Goal: Feedback & Contribution: Submit feedback/report problem

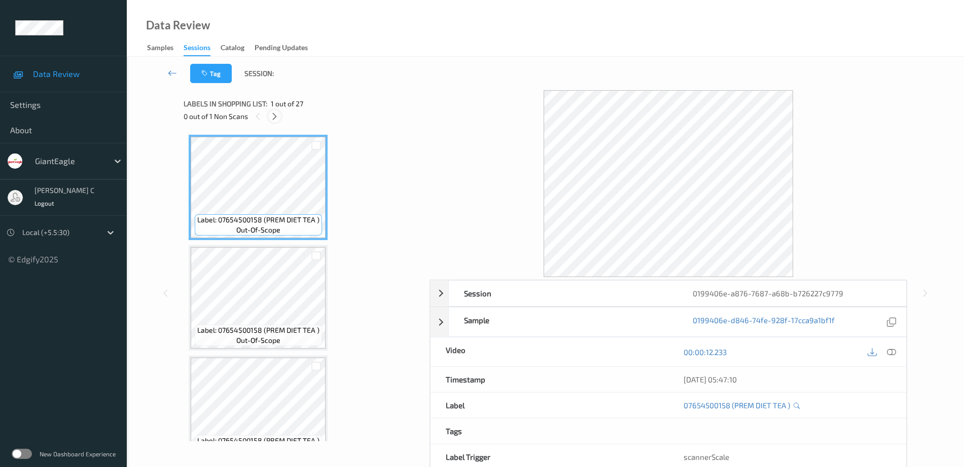
click at [276, 117] on icon at bounding box center [274, 116] width 9 height 9
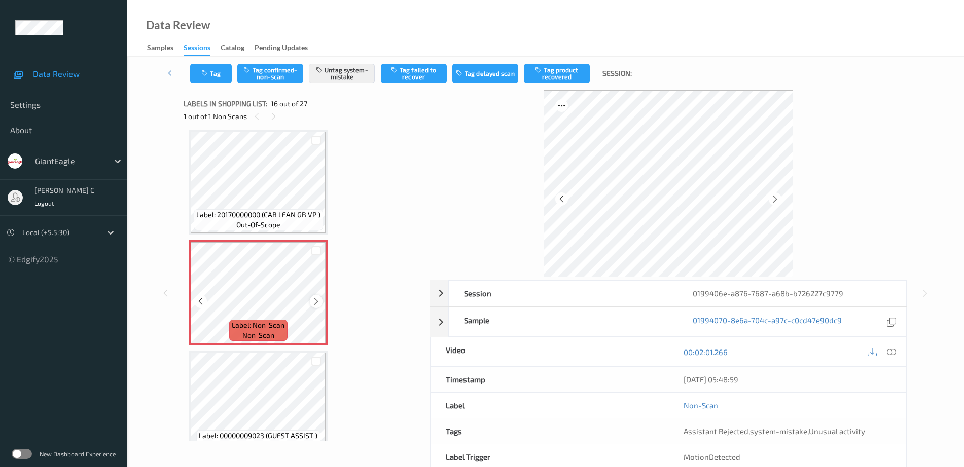
click at [311, 297] on div "Label: Non-Scan non-scan" at bounding box center [258, 292] width 139 height 105
click at [311, 297] on div at bounding box center [316, 301] width 13 height 13
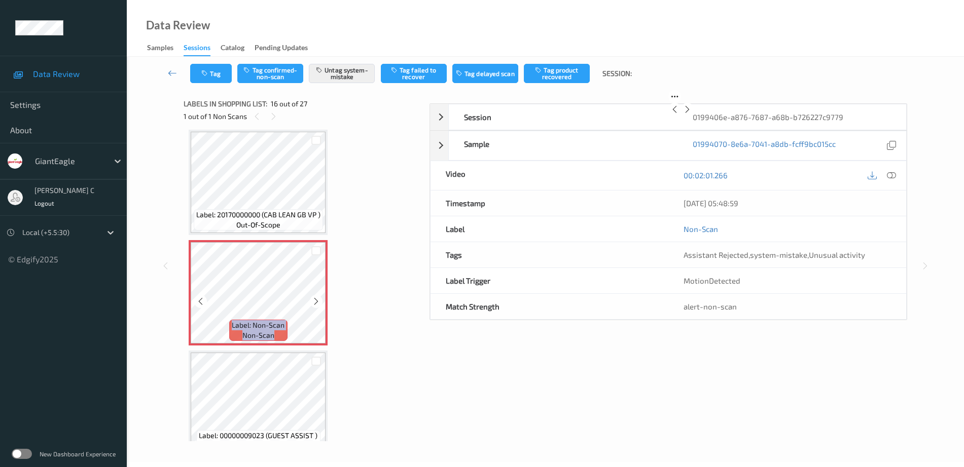
click at [311, 297] on div at bounding box center [316, 301] width 13 height 13
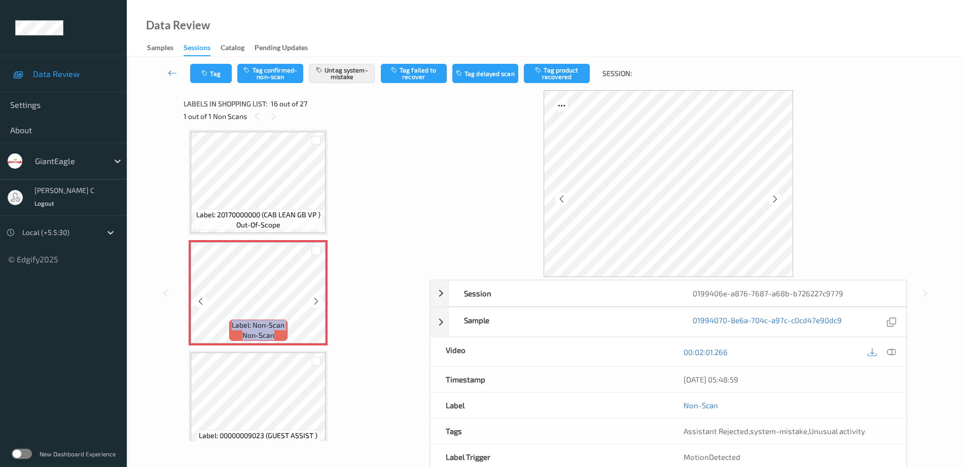
click at [311, 297] on div at bounding box center [316, 301] width 13 height 13
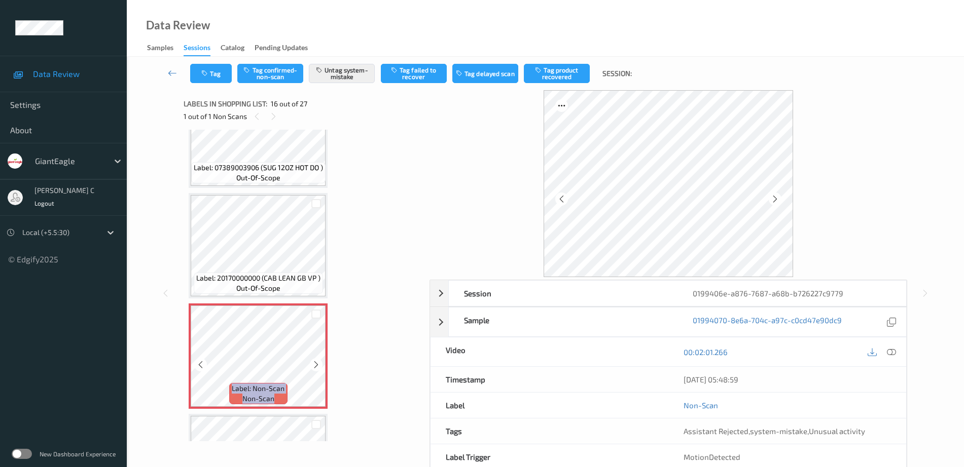
scroll to position [1426, 0]
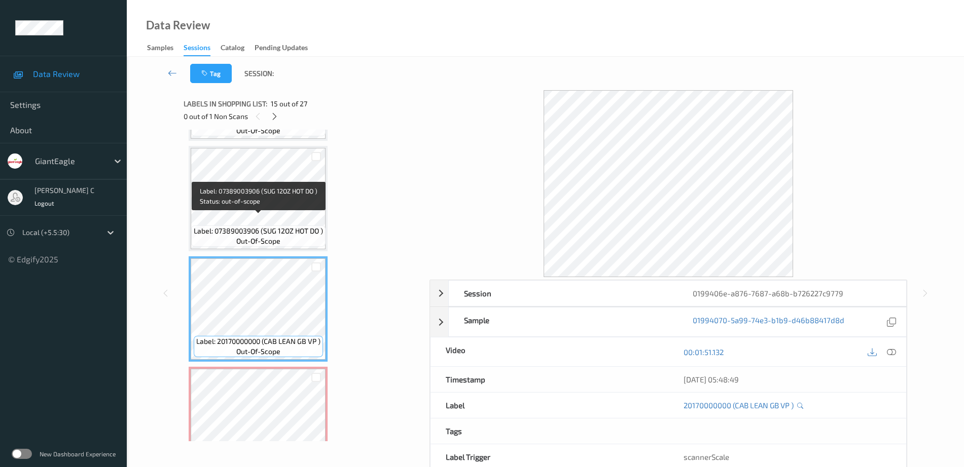
click at [274, 226] on span "Label: 07389003906 (SUG 12OZ HOT DO )" at bounding box center [258, 231] width 129 height 10
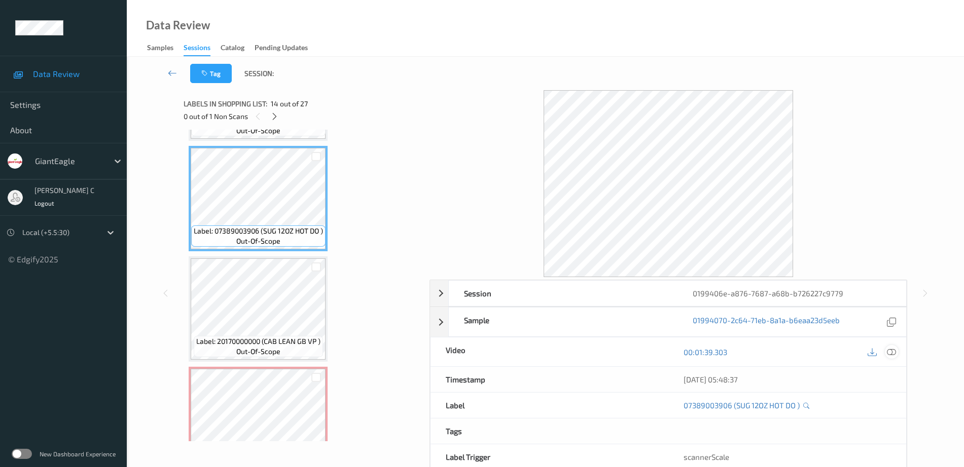
click at [889, 353] on icon at bounding box center [891, 352] width 9 height 9
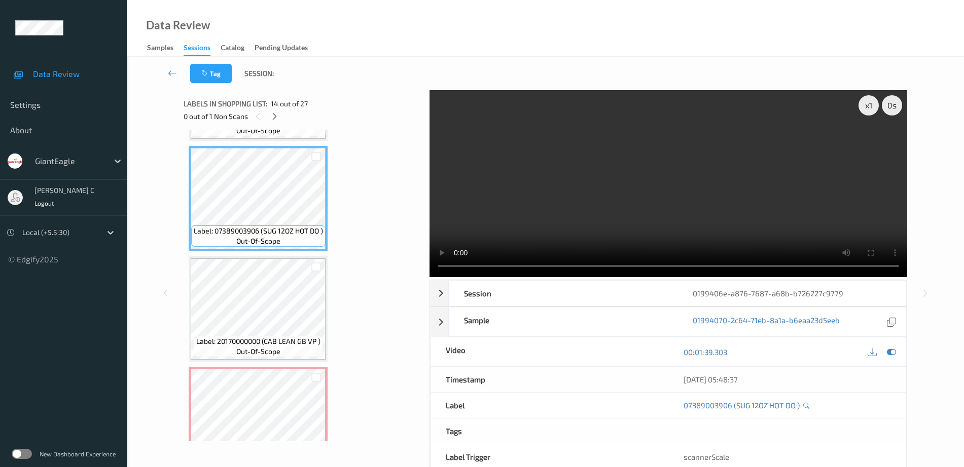
click at [266, 366] on div "Label: 07654500158 (PREM DIET TEA ) out-of-scope Label: 07654500158 (PREM DIET …" at bounding box center [303, 198] width 229 height 2979
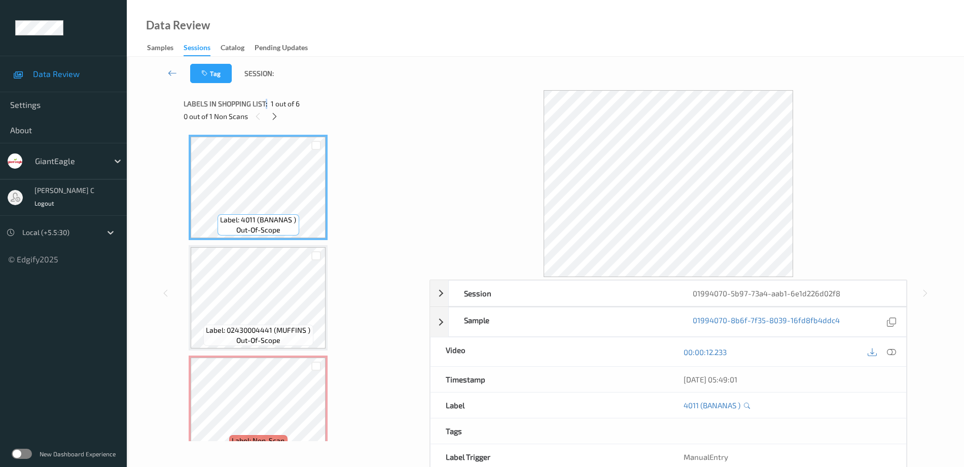
click at [267, 107] on span "Labels in shopping list:" at bounding box center [226, 104] width 84 height 10
drag, startPoint x: 284, startPoint y: 122, endPoint x: 277, endPoint y: 120, distance: 7.5
click at [283, 122] on div "0 out of 1 Non Scans" at bounding box center [303, 116] width 239 height 13
click at [276, 119] on icon at bounding box center [274, 116] width 9 height 9
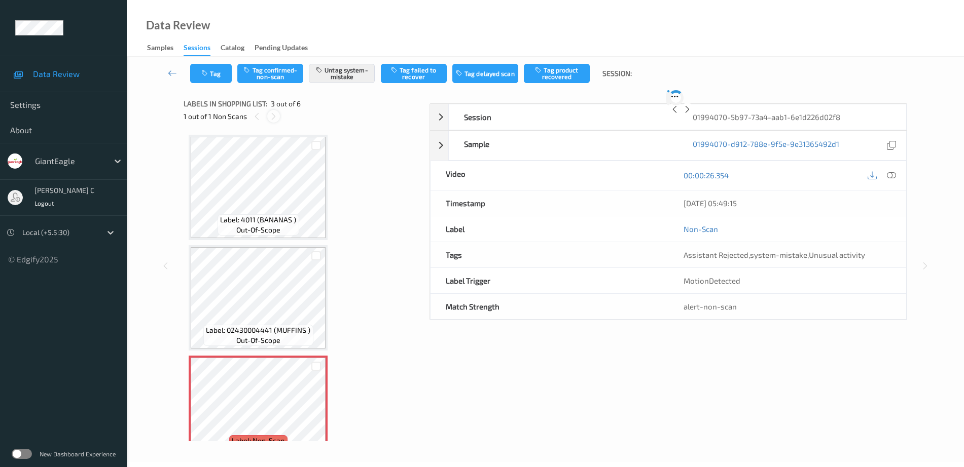
scroll to position [116, 0]
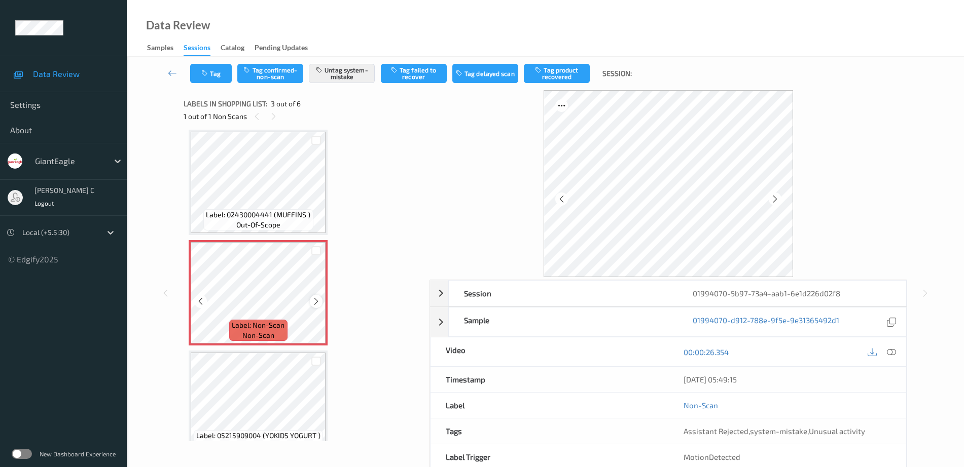
click at [316, 301] on icon at bounding box center [316, 301] width 9 height 9
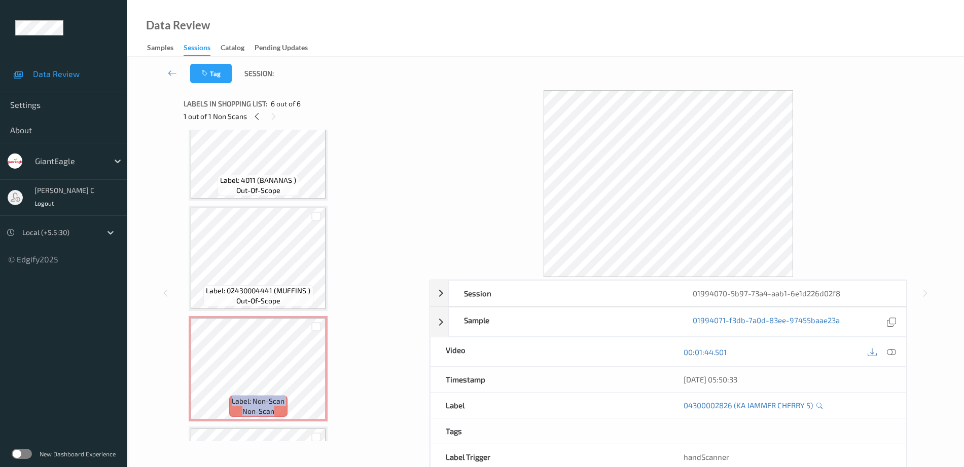
scroll to position [0, 0]
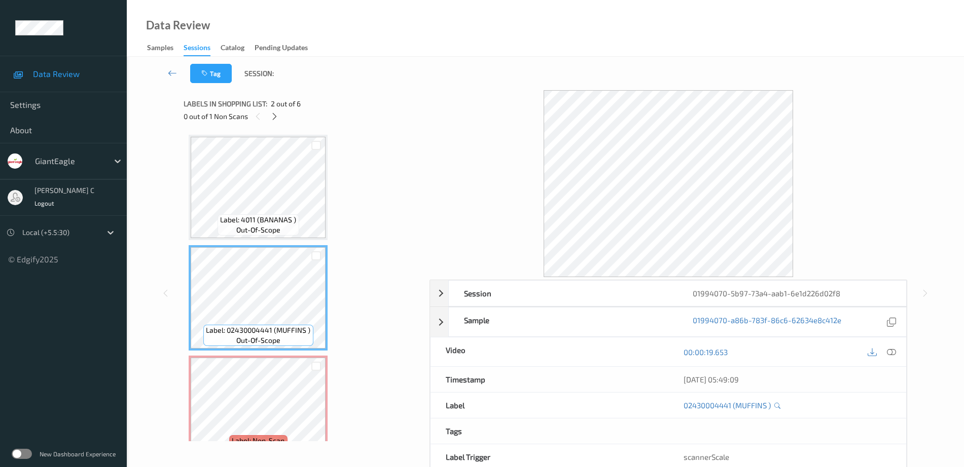
click at [893, 352] on icon at bounding box center [891, 352] width 9 height 9
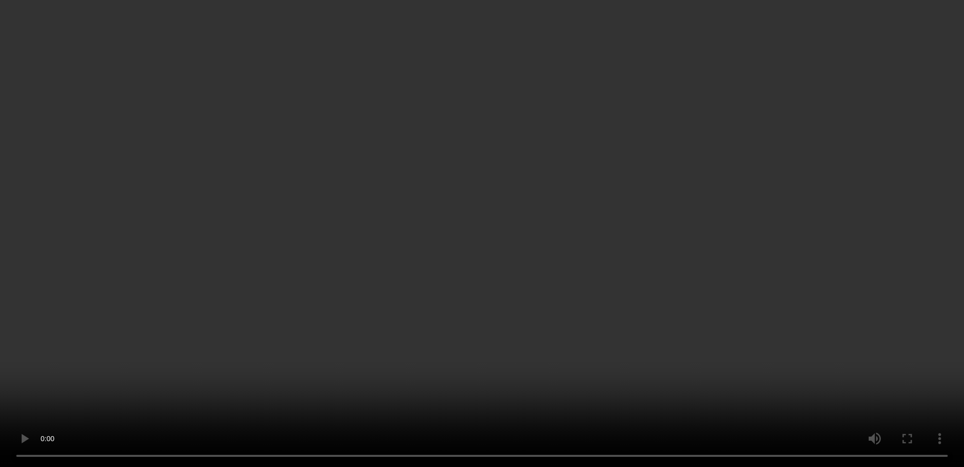
scroll to position [127, 0]
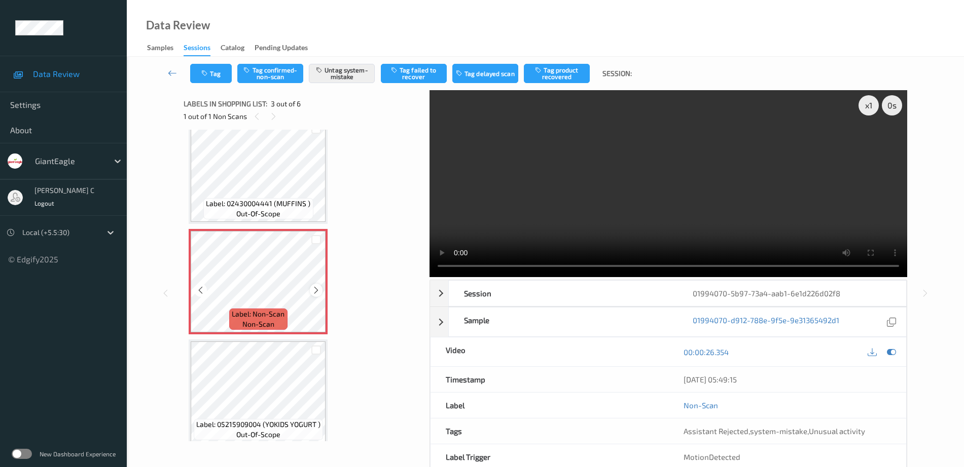
click at [313, 290] on icon at bounding box center [316, 290] width 9 height 9
click at [318, 290] on icon at bounding box center [316, 290] width 9 height 9
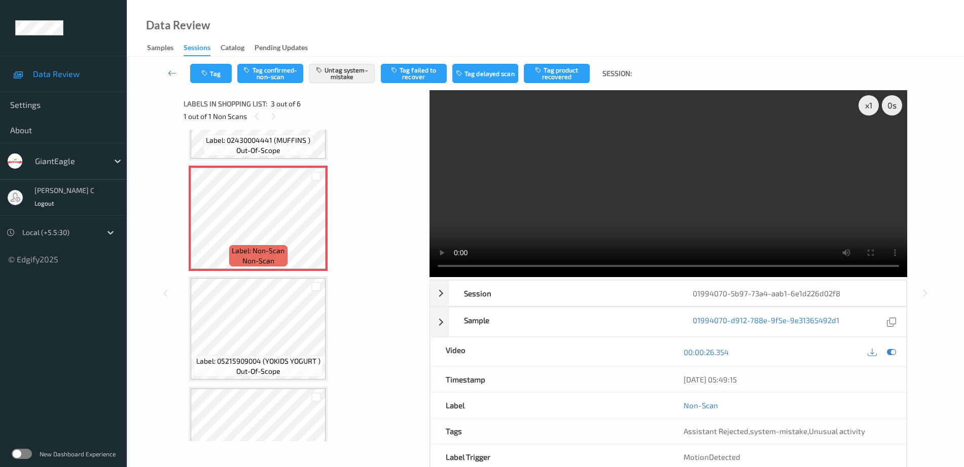
click at [252, 363] on span "Label: 05215909004 (YOKIDS YOGURT )" at bounding box center [258, 361] width 124 height 10
click at [261, 145] on span "out-of-scope" at bounding box center [258, 150] width 44 height 10
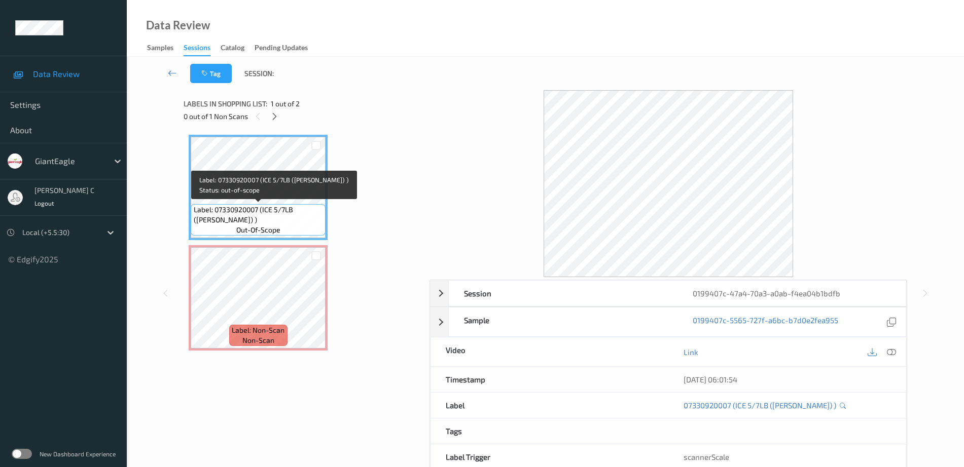
click at [251, 205] on span "Label: 07330920007 (ICE 5/7LB (BALES) )" at bounding box center [259, 215] width 130 height 20
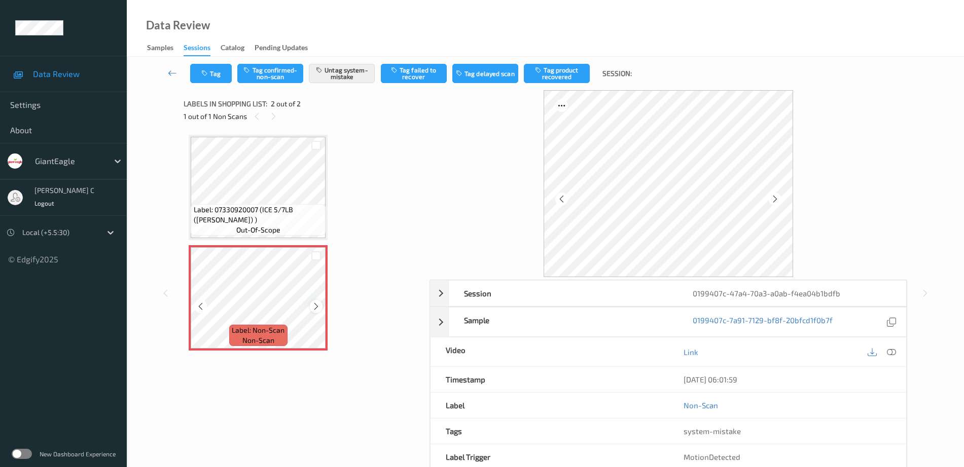
click at [314, 304] on icon at bounding box center [316, 306] width 9 height 9
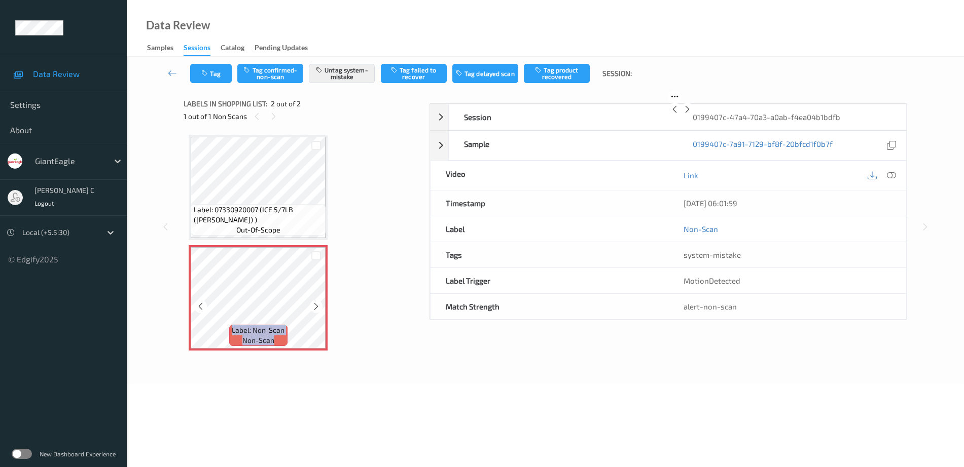
click at [314, 304] on icon at bounding box center [316, 306] width 9 height 9
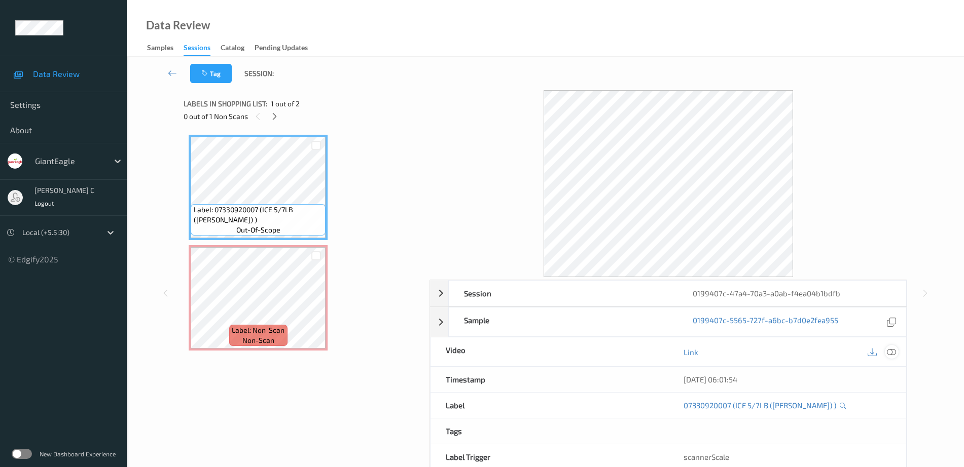
click at [893, 355] on icon at bounding box center [891, 352] width 9 height 9
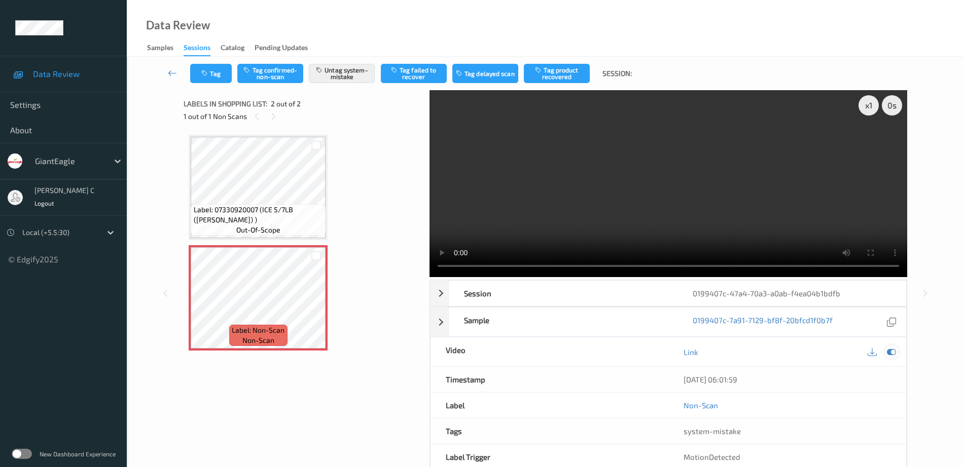
click at [894, 351] on icon at bounding box center [891, 352] width 9 height 9
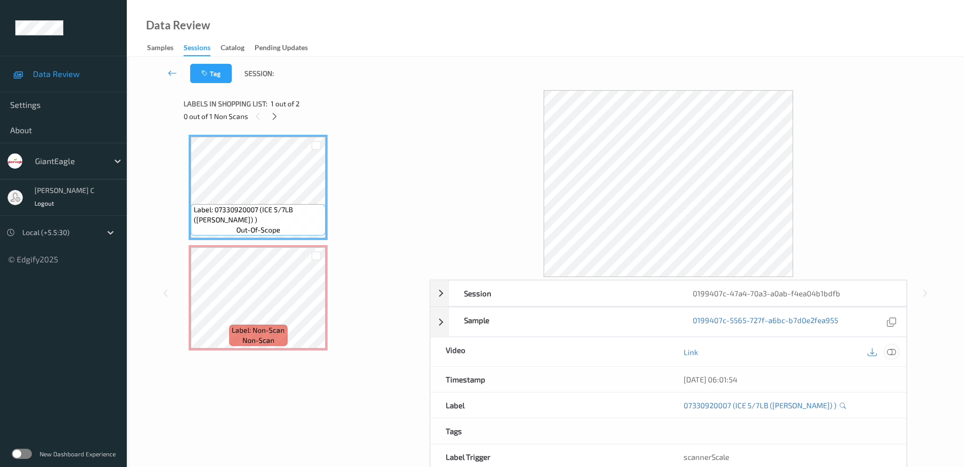
click at [886, 353] on div at bounding box center [892, 352] width 14 height 14
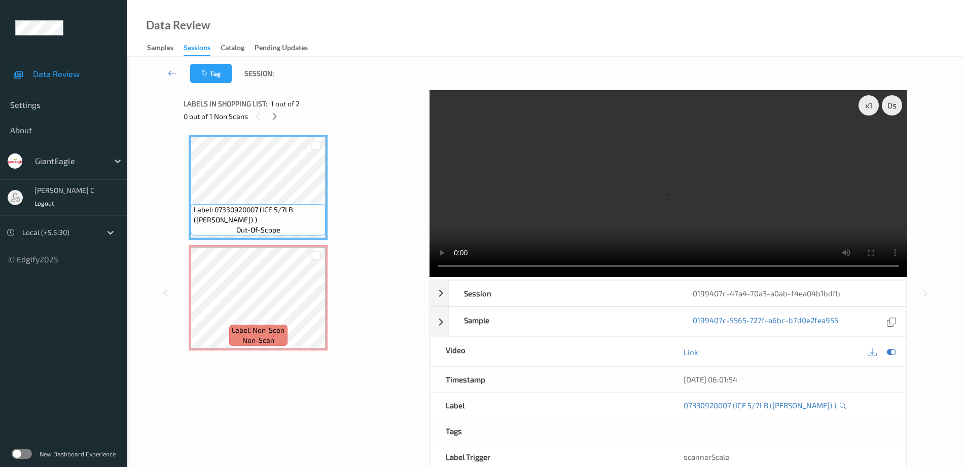
click at [856, 106] on video at bounding box center [668, 183] width 478 height 187
click at [868, 111] on div "x 1" at bounding box center [868, 105] width 20 height 20
click at [868, 111] on div "x 2" at bounding box center [868, 105] width 20 height 20
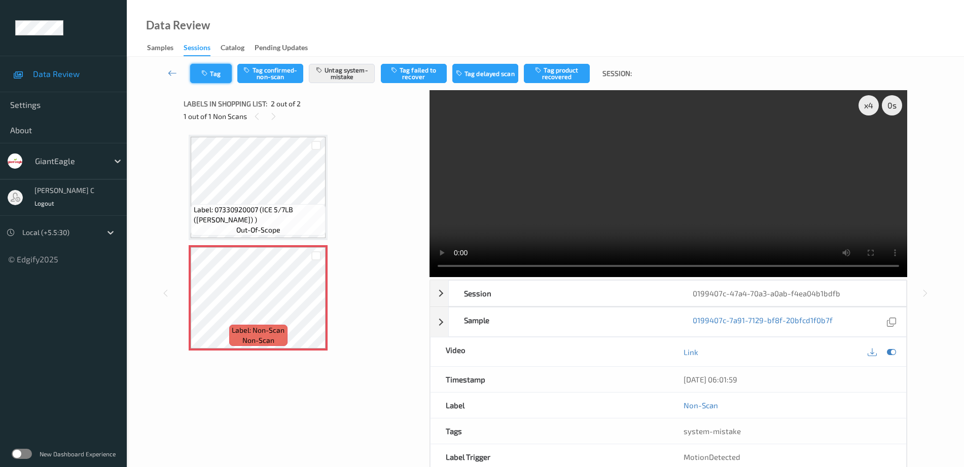
click at [221, 80] on button "Tag" at bounding box center [211, 73] width 42 height 19
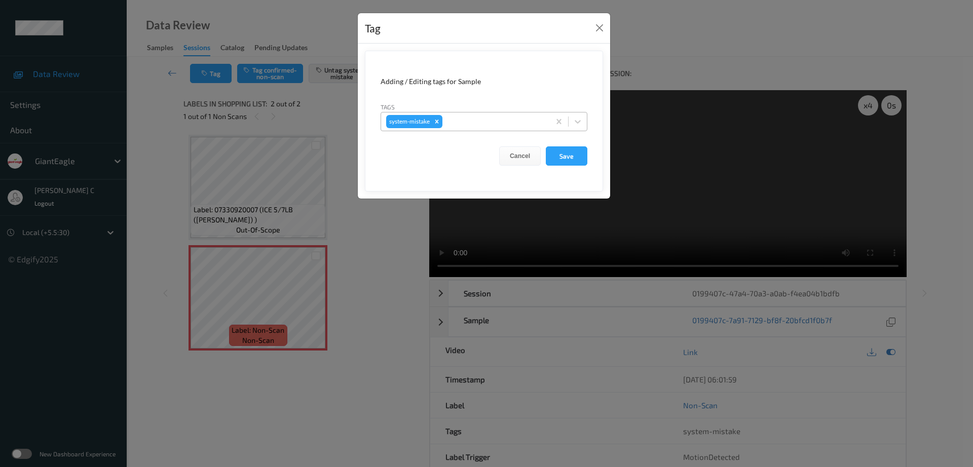
click at [471, 116] on div at bounding box center [495, 122] width 100 height 12
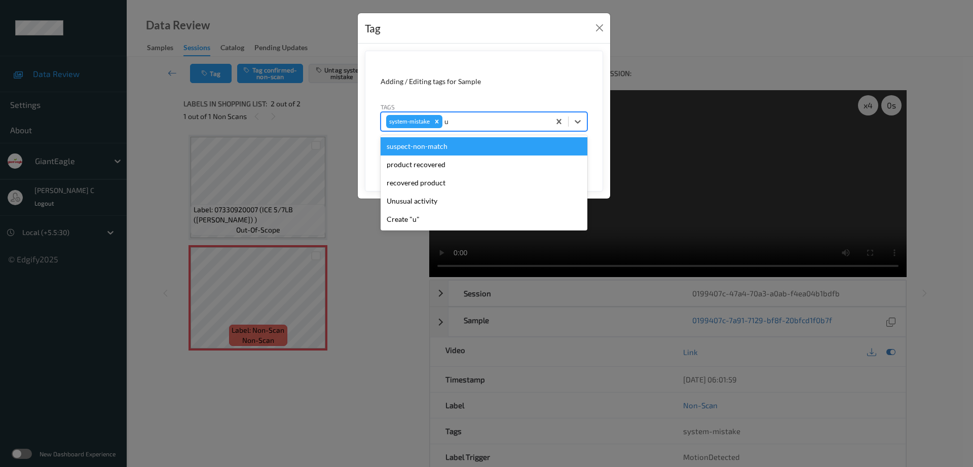
type input "un"
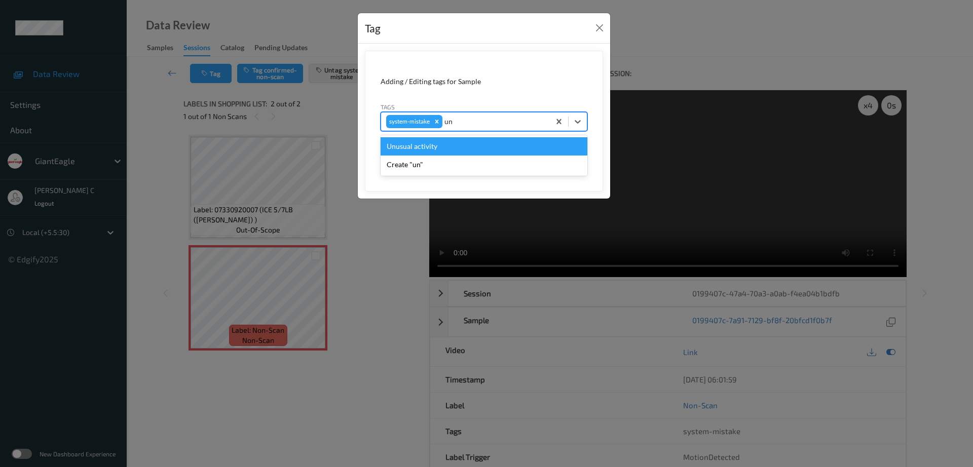
click at [415, 144] on div "Unusual activity" at bounding box center [484, 146] width 207 height 18
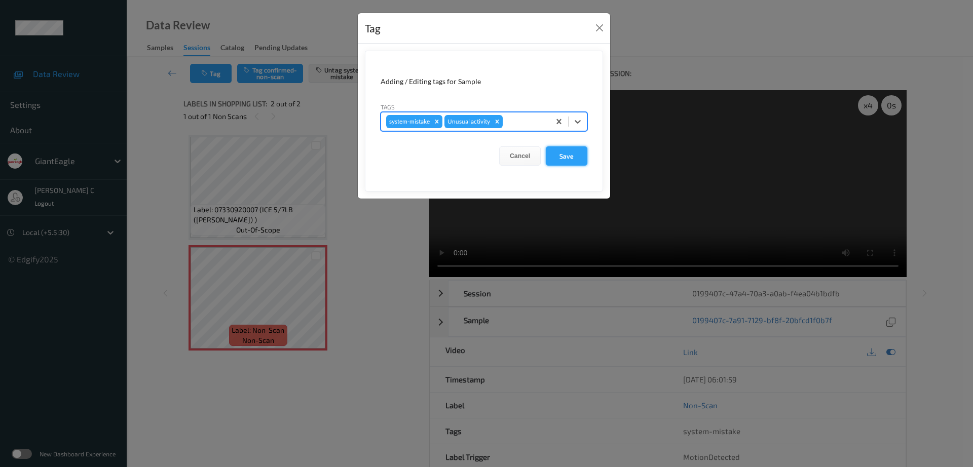
click at [570, 155] on button "Save" at bounding box center [567, 156] width 42 height 19
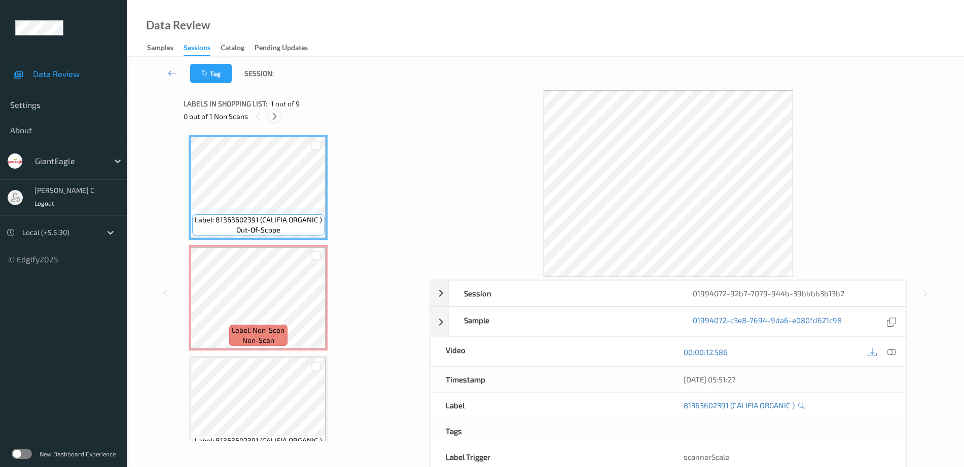
click at [278, 120] on icon at bounding box center [274, 116] width 9 height 9
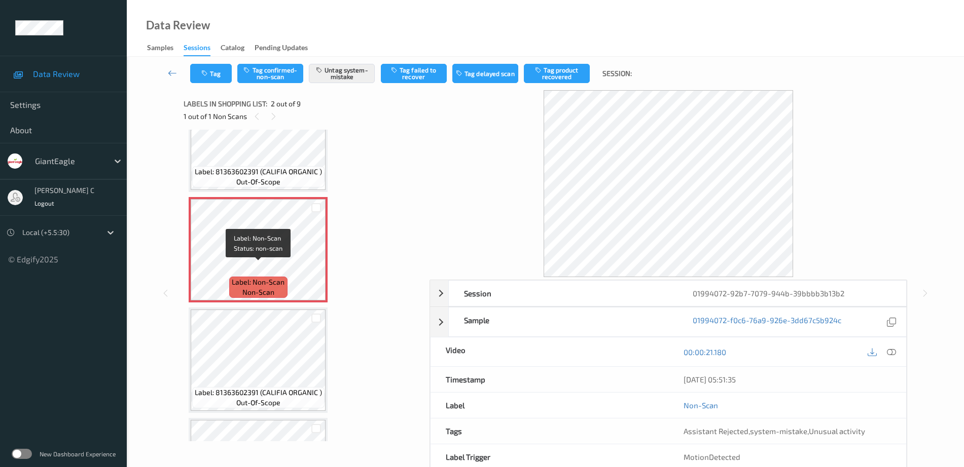
scroll to position [68, 0]
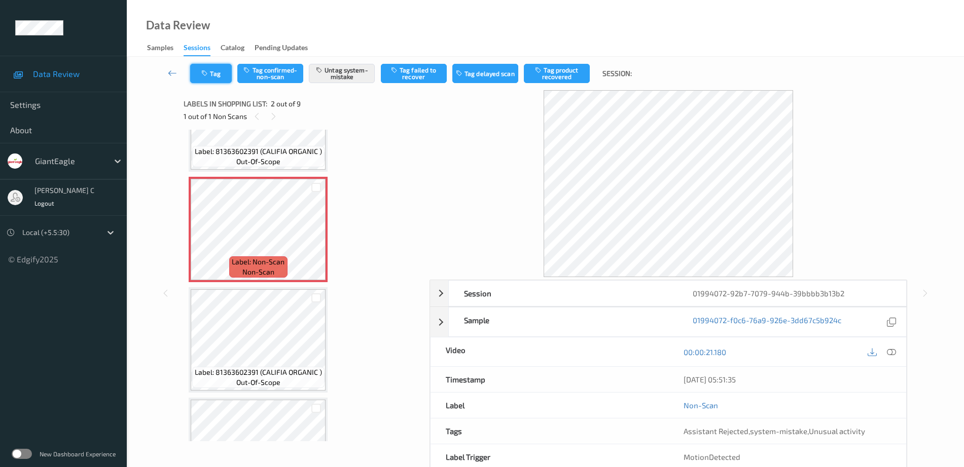
click at [215, 76] on button "Tag" at bounding box center [211, 73] width 42 height 19
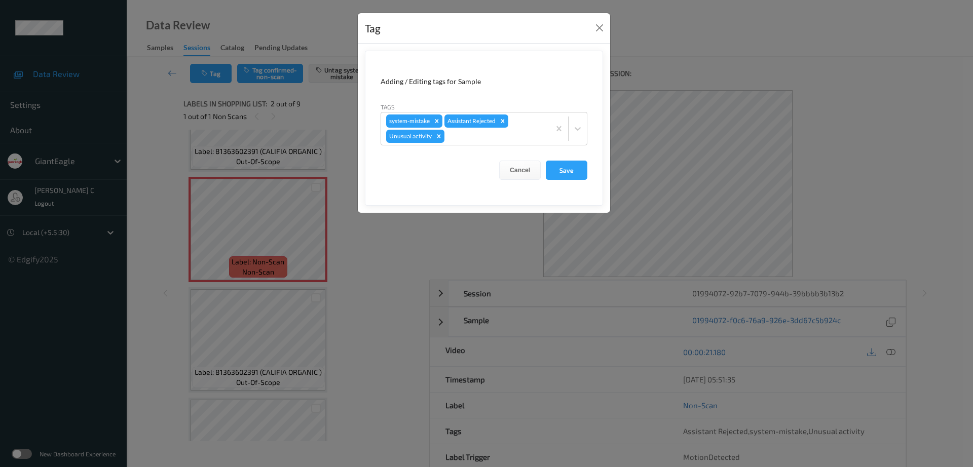
click at [442, 138] on div "Remove Unusual activity" at bounding box center [438, 136] width 11 height 13
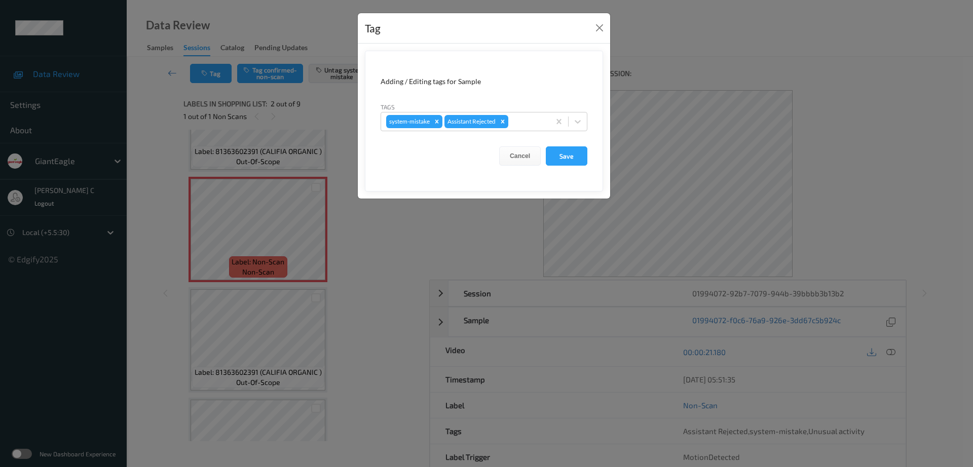
click at [600, 163] on form "Adding / Editing tags for Sample Tags system-mistake Assistant Rejected Cancel …" at bounding box center [484, 121] width 238 height 141
click at [578, 157] on button "Save" at bounding box center [567, 156] width 42 height 19
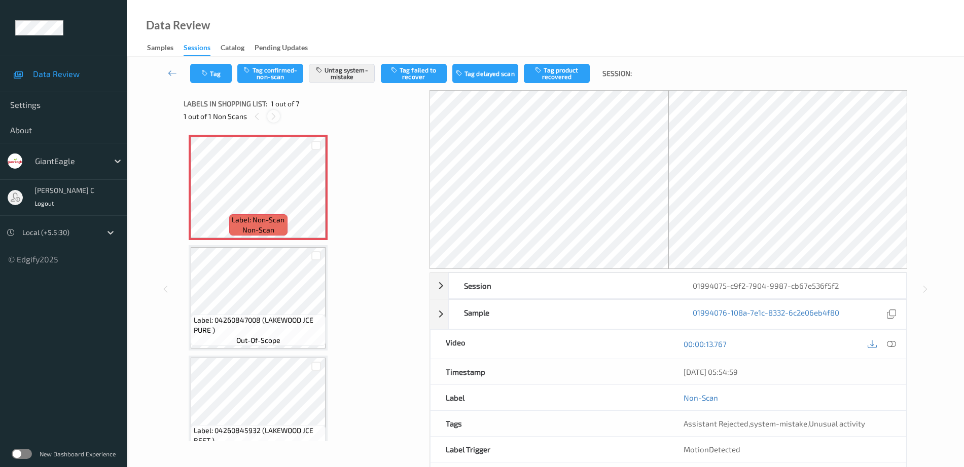
click at [273, 115] on icon at bounding box center [273, 116] width 9 height 9
click at [265, 215] on span "Label: Non-Scan" at bounding box center [258, 220] width 53 height 10
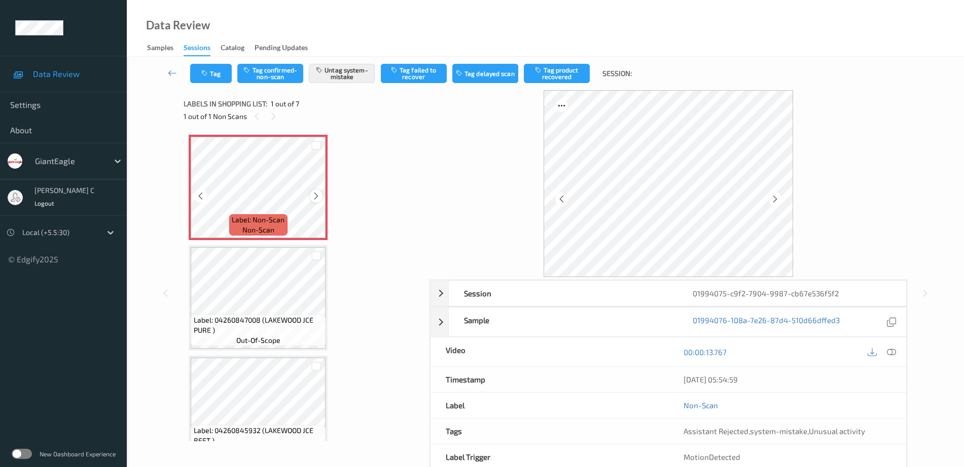
click at [312, 196] on icon at bounding box center [316, 196] width 9 height 9
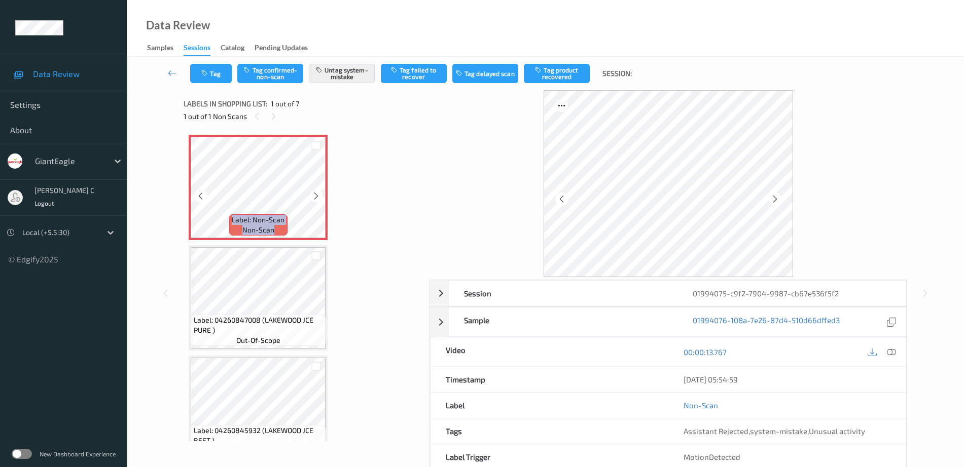
click at [312, 196] on icon at bounding box center [316, 196] width 9 height 9
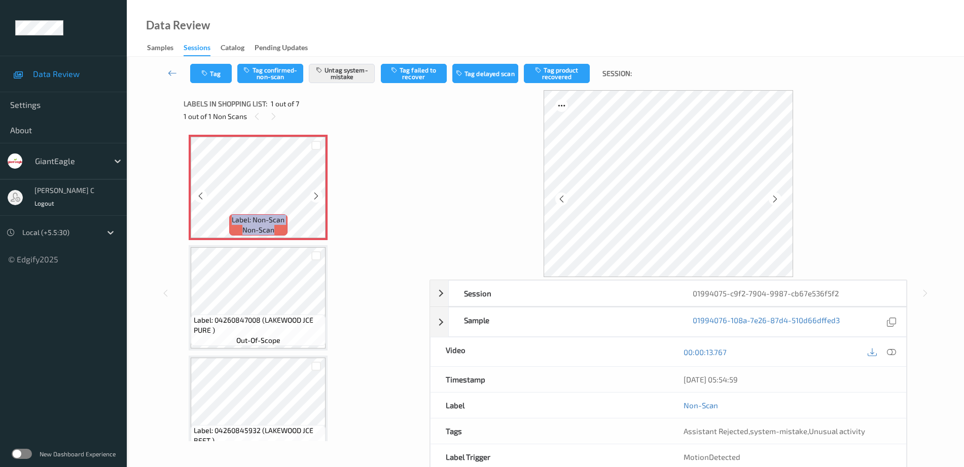
click at [317, 200] on icon at bounding box center [316, 196] width 9 height 9
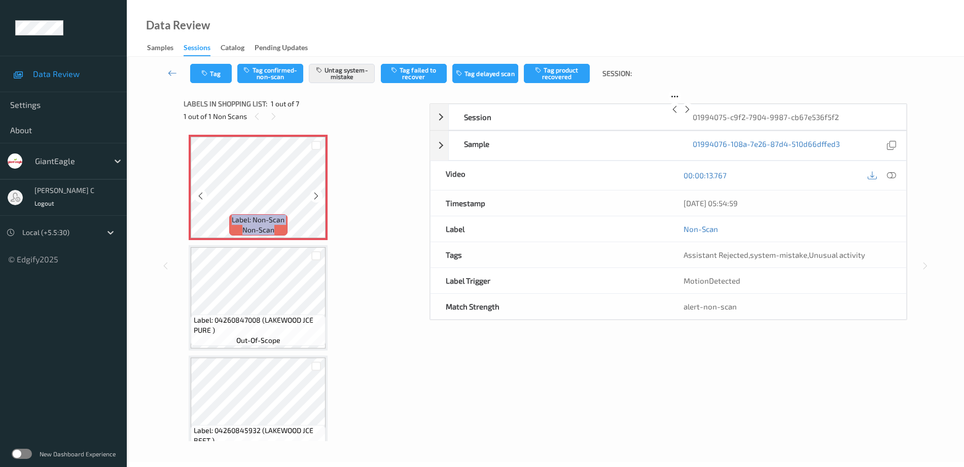
click at [317, 200] on icon at bounding box center [316, 196] width 9 height 9
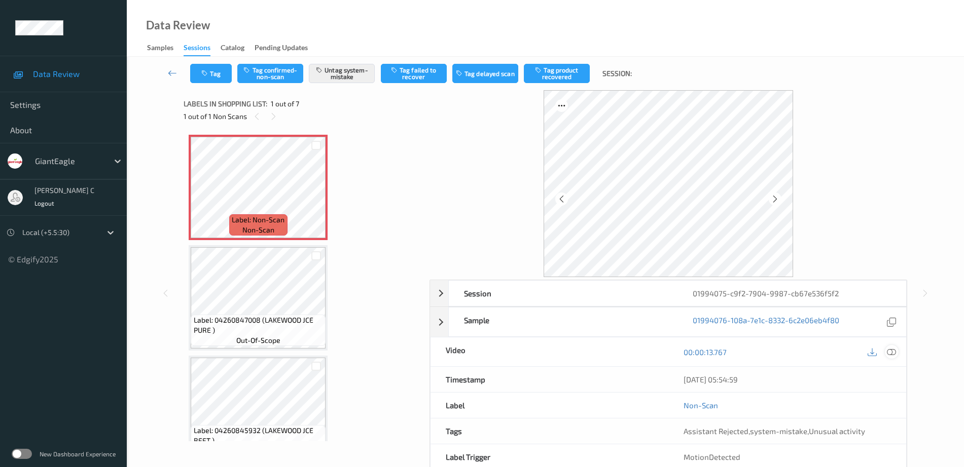
click at [889, 348] on icon at bounding box center [891, 352] width 9 height 9
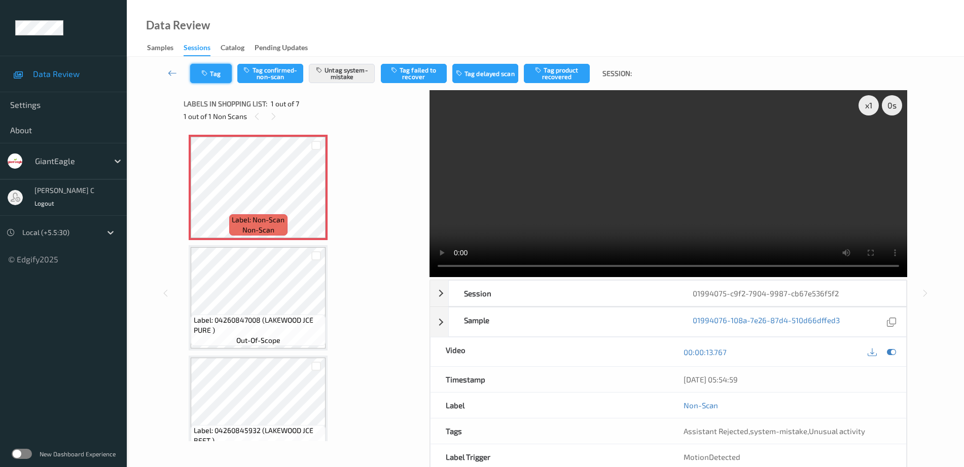
click at [207, 72] on icon "button" at bounding box center [205, 73] width 9 height 7
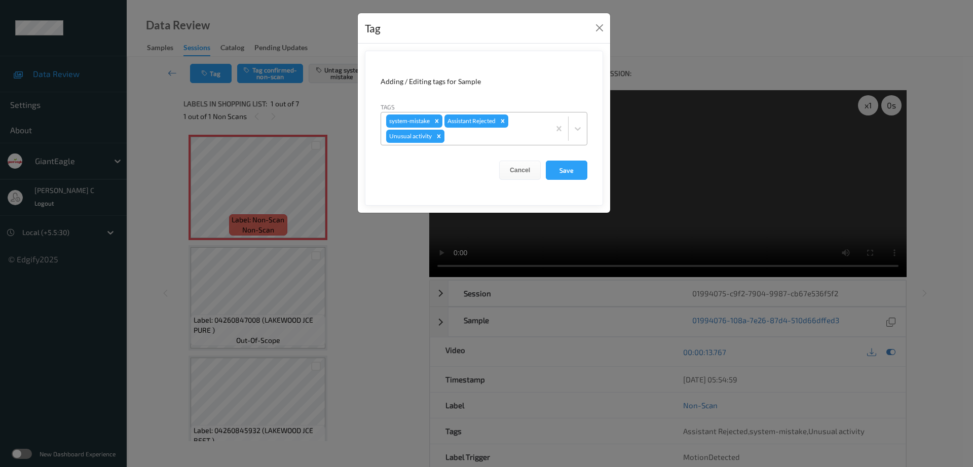
click at [440, 136] on icon "Remove Unusual activity" at bounding box center [438, 136] width 7 height 7
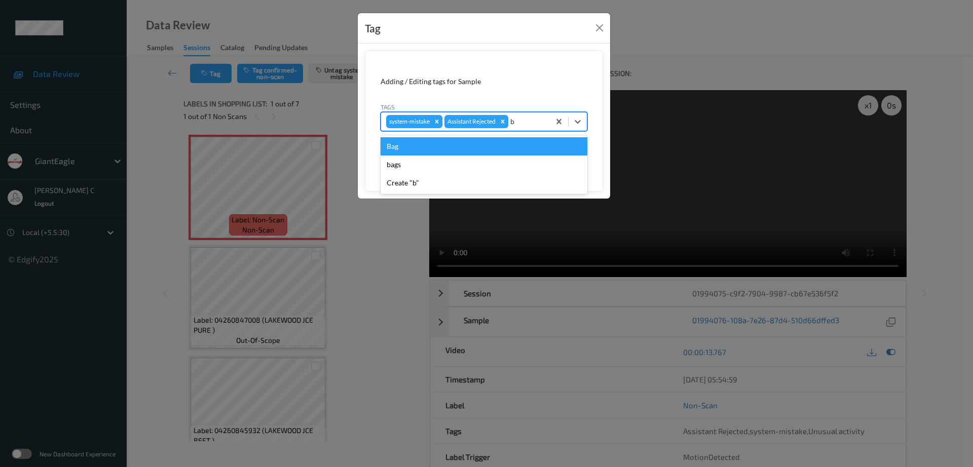
type input "b"
click at [419, 141] on div "Bag" at bounding box center [484, 146] width 207 height 18
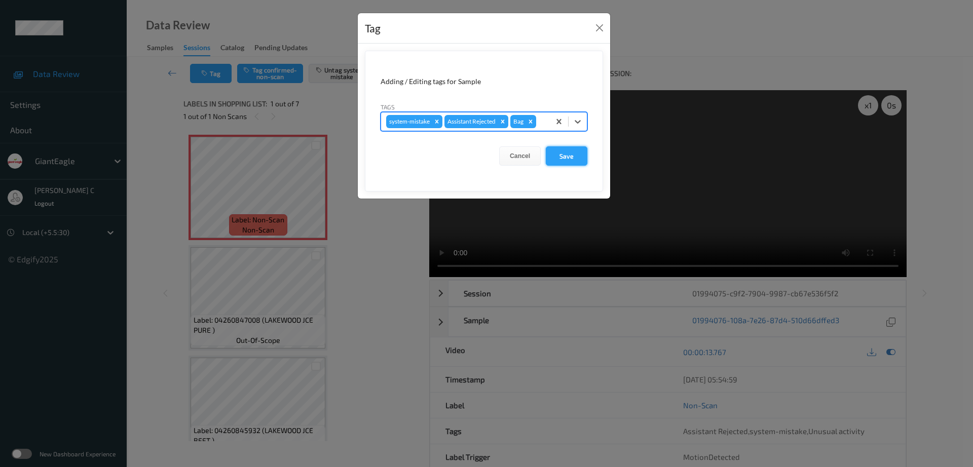
click at [561, 156] on button "Save" at bounding box center [567, 156] width 42 height 19
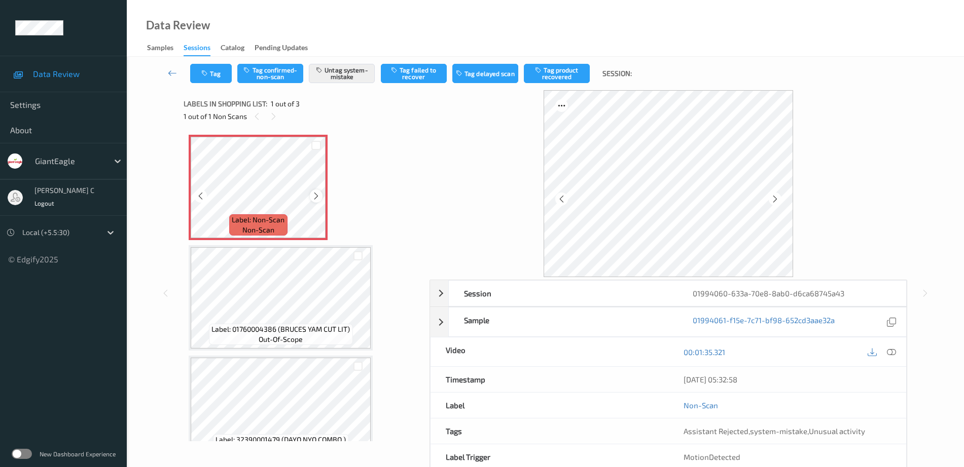
click at [314, 200] on icon at bounding box center [316, 196] width 9 height 9
click at [272, 350] on div "Label: 01760004386 (BRUCES YAM CUT LIT) out-of-scope" at bounding box center [281, 297] width 184 height 105
click at [893, 353] on icon at bounding box center [891, 352] width 9 height 9
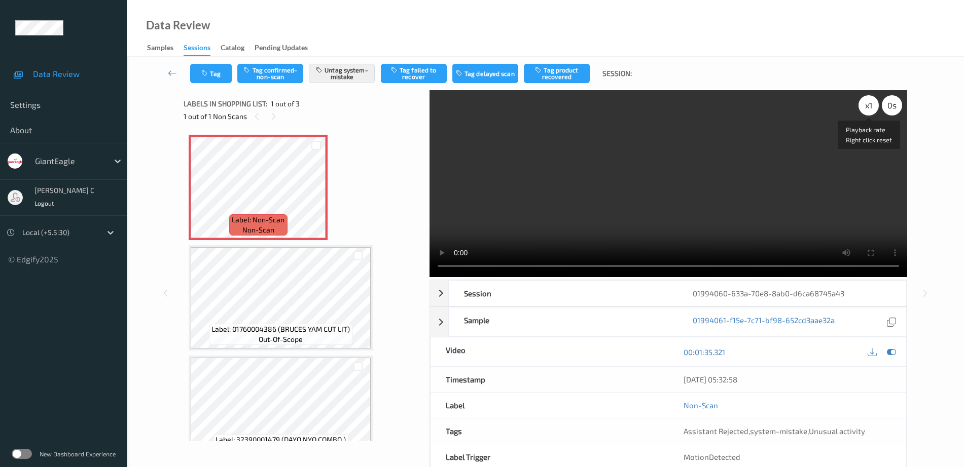
click at [865, 109] on div "x 1" at bounding box center [868, 105] width 20 height 20
click at [865, 109] on div "x 2" at bounding box center [868, 105] width 20 height 20
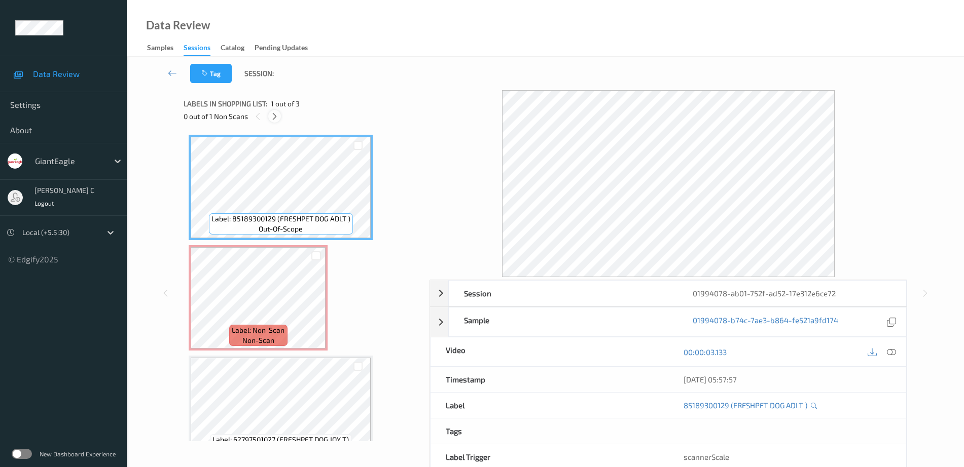
click at [276, 116] on icon at bounding box center [274, 116] width 9 height 9
click at [894, 352] on icon at bounding box center [891, 352] width 9 height 9
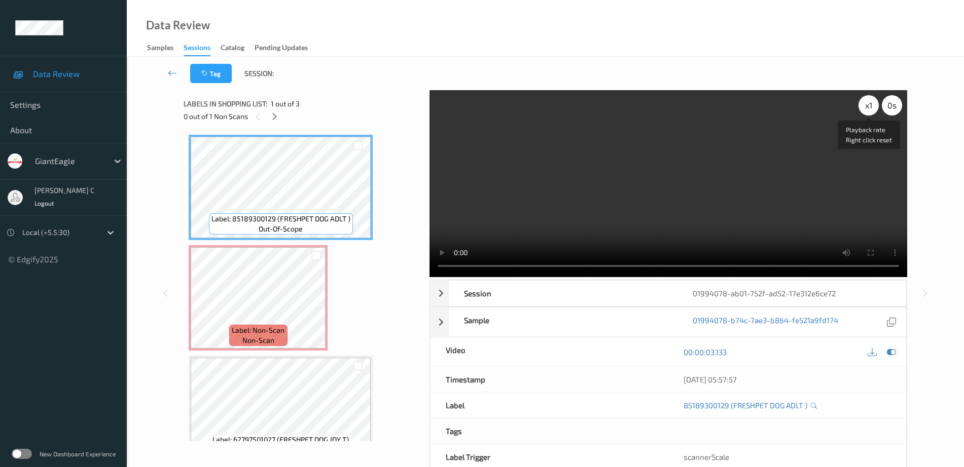
click at [860, 106] on div "x 1" at bounding box center [868, 105] width 20 height 20
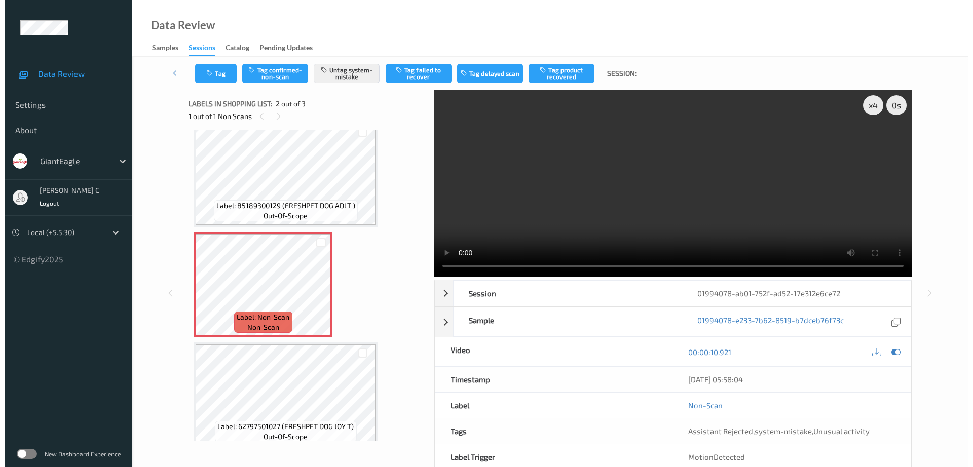
scroll to position [25, 0]
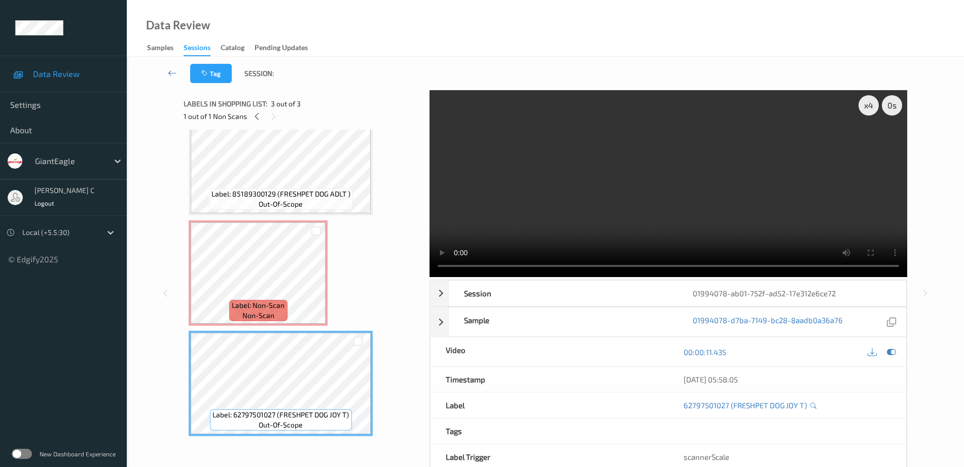
click at [279, 301] on span "Label: Non-Scan" at bounding box center [258, 306] width 53 height 10
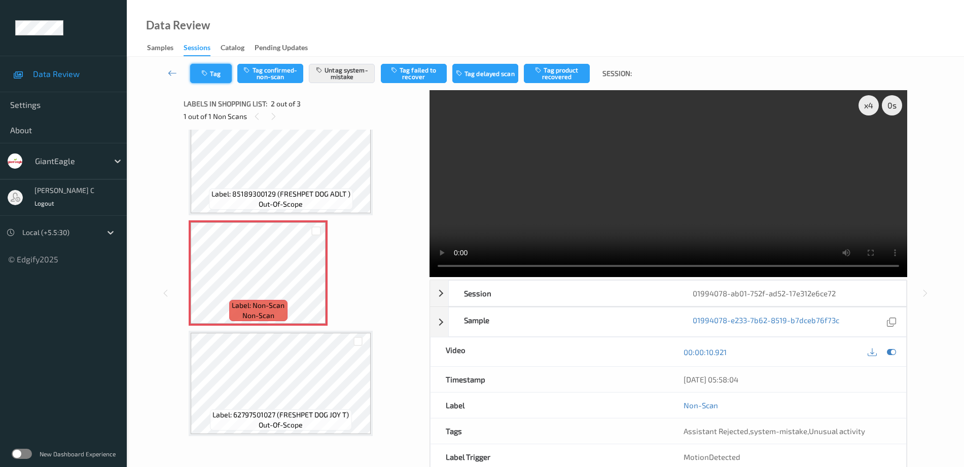
click at [209, 78] on button "Tag" at bounding box center [211, 73] width 42 height 19
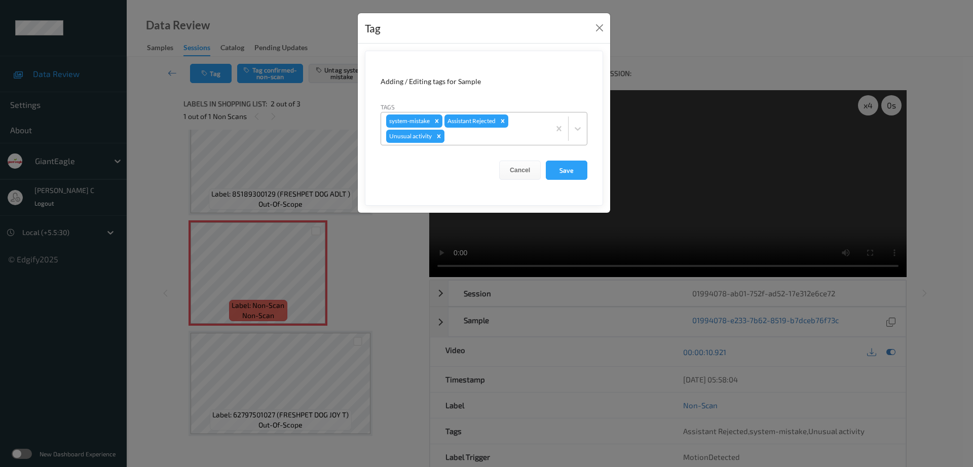
click at [440, 139] on icon "Remove Unusual activity" at bounding box center [438, 136] width 7 height 7
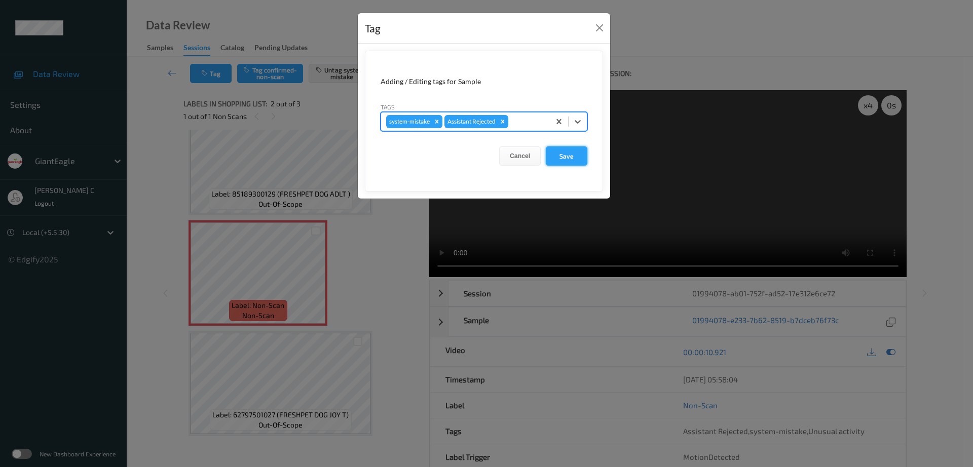
click at [572, 159] on button "Save" at bounding box center [567, 156] width 42 height 19
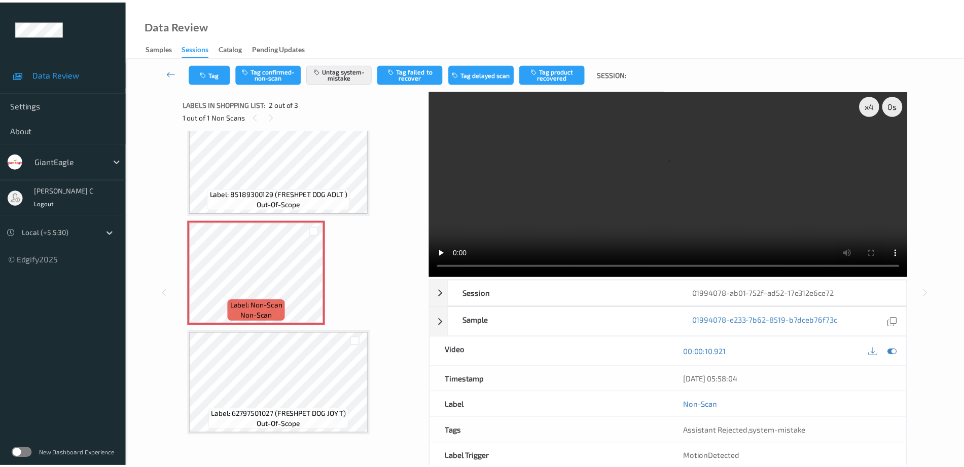
scroll to position [0, 0]
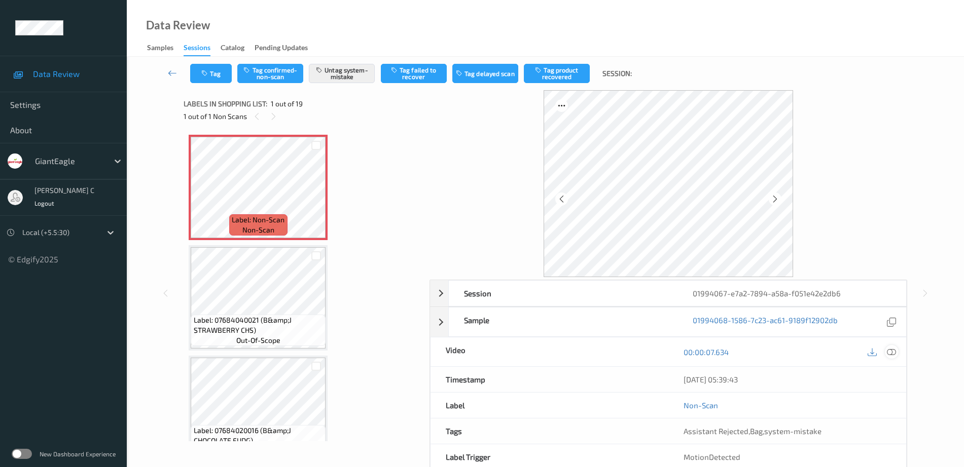
click at [890, 350] on icon at bounding box center [891, 352] width 9 height 9
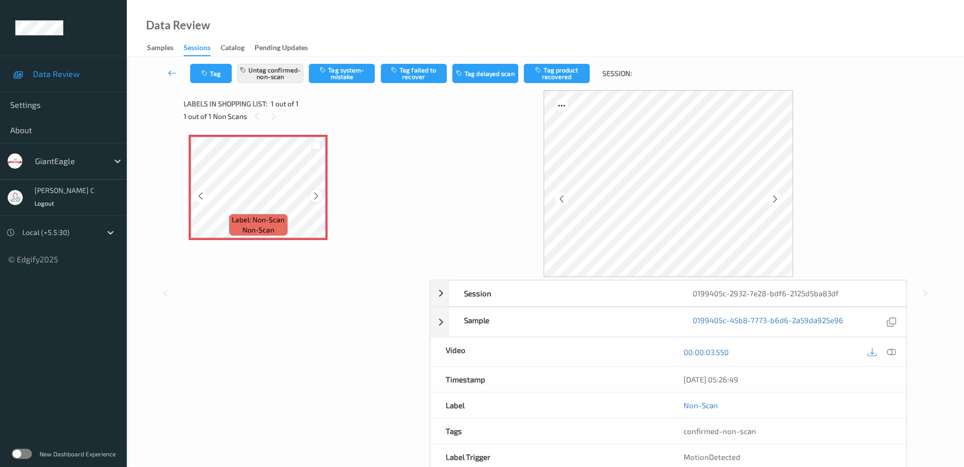
click at [317, 194] on icon at bounding box center [316, 196] width 9 height 9
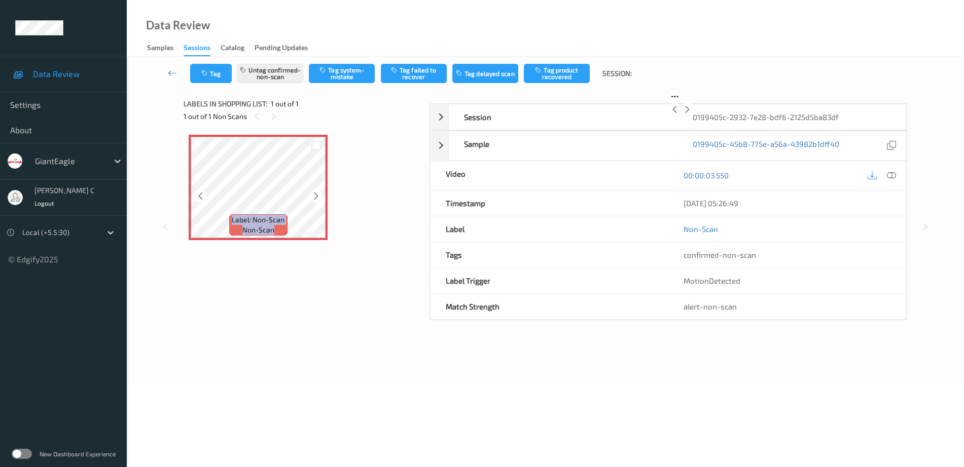
click at [317, 194] on icon at bounding box center [316, 196] width 9 height 9
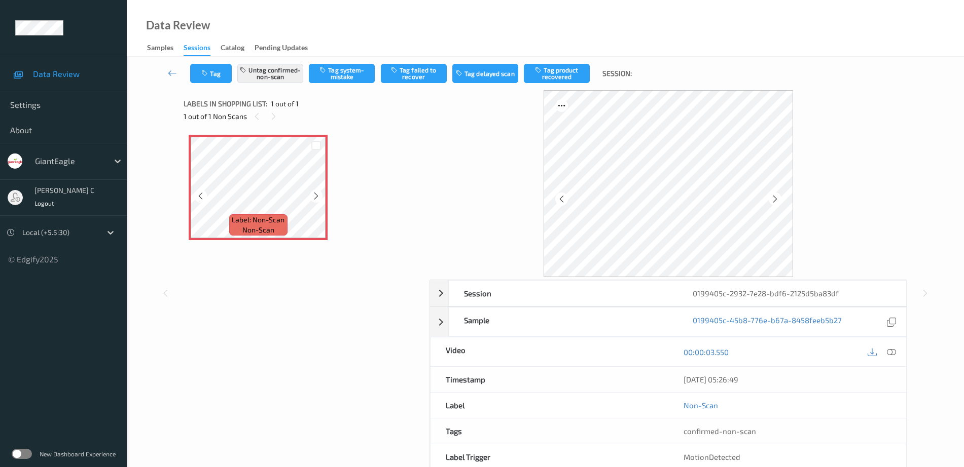
click at [317, 194] on icon at bounding box center [316, 196] width 9 height 9
click at [894, 345] on div at bounding box center [892, 352] width 14 height 14
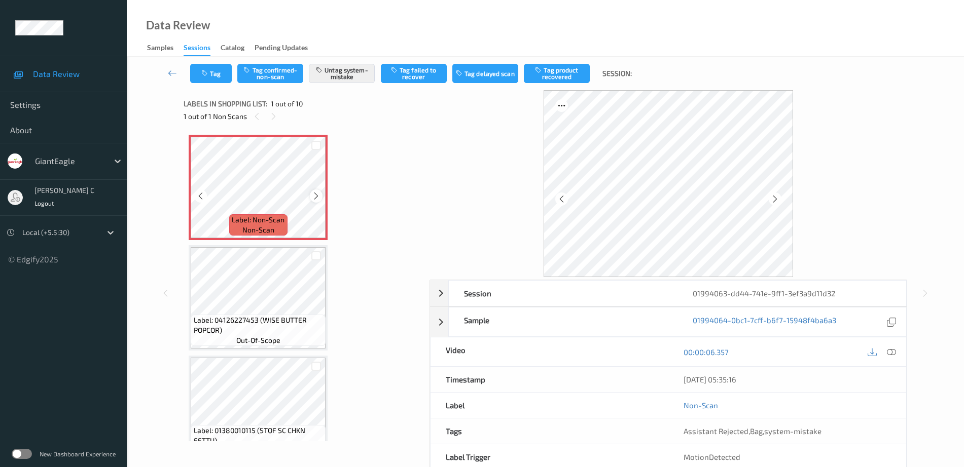
click at [310, 198] on div "Label: Non-Scan non-scan" at bounding box center [258, 187] width 139 height 105
click at [315, 198] on icon at bounding box center [316, 196] width 9 height 9
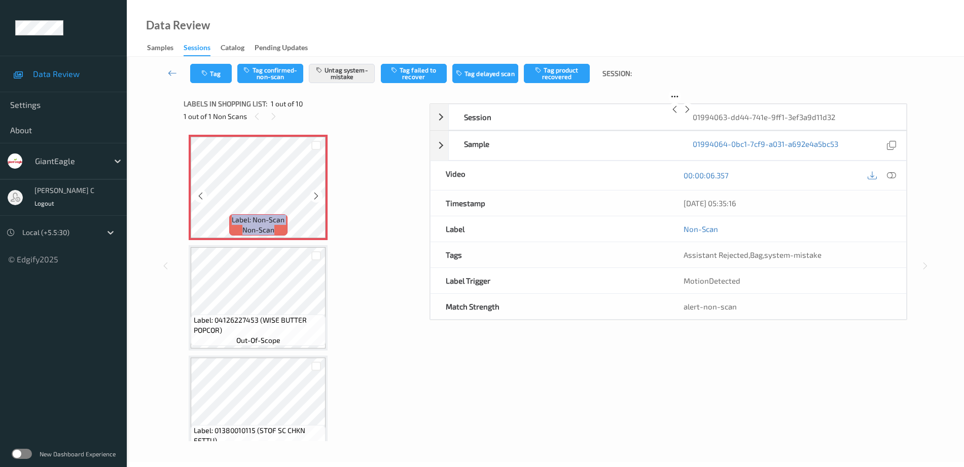
click at [315, 198] on icon at bounding box center [316, 196] width 9 height 9
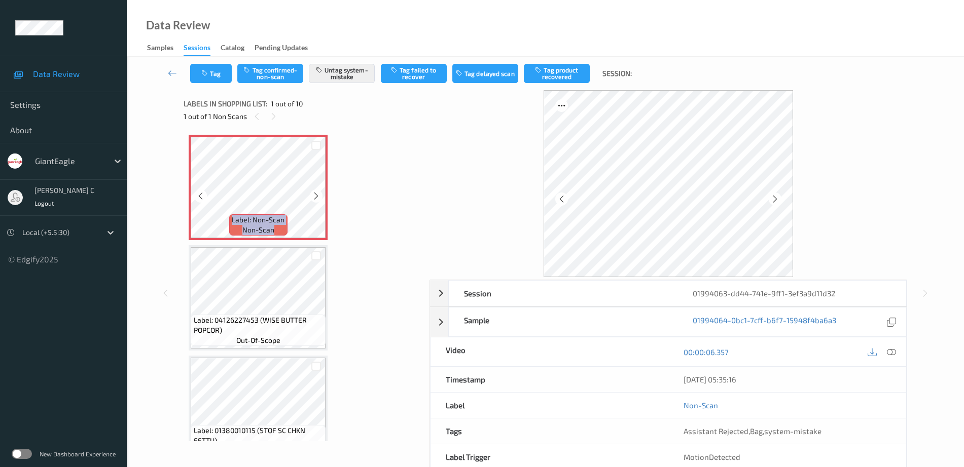
click at [315, 198] on icon at bounding box center [316, 196] width 9 height 9
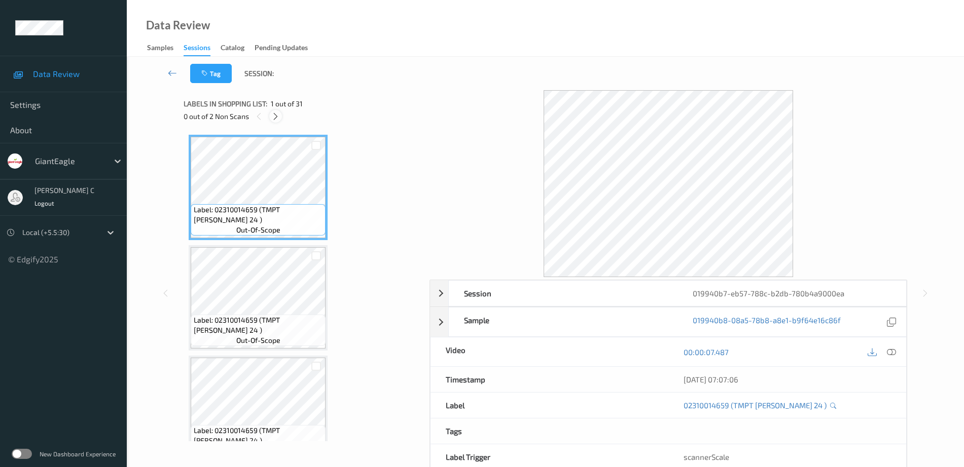
click at [279, 118] on icon at bounding box center [275, 116] width 9 height 9
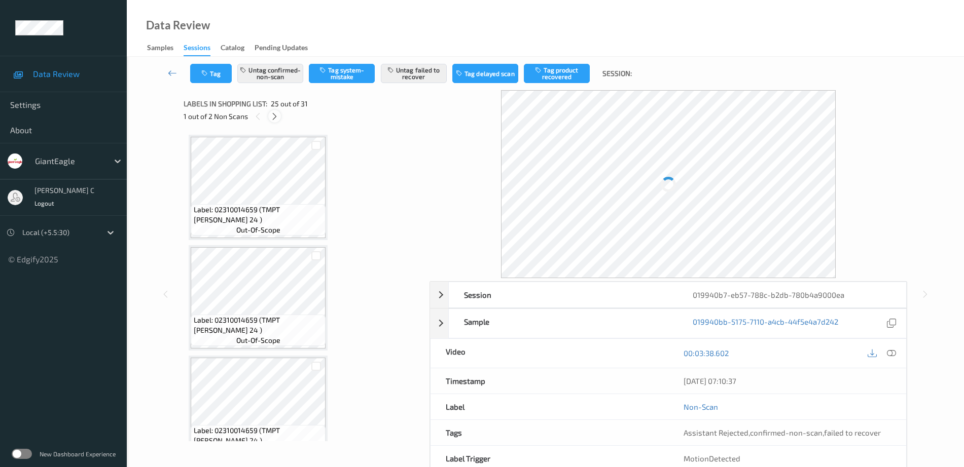
scroll to position [2547, 0]
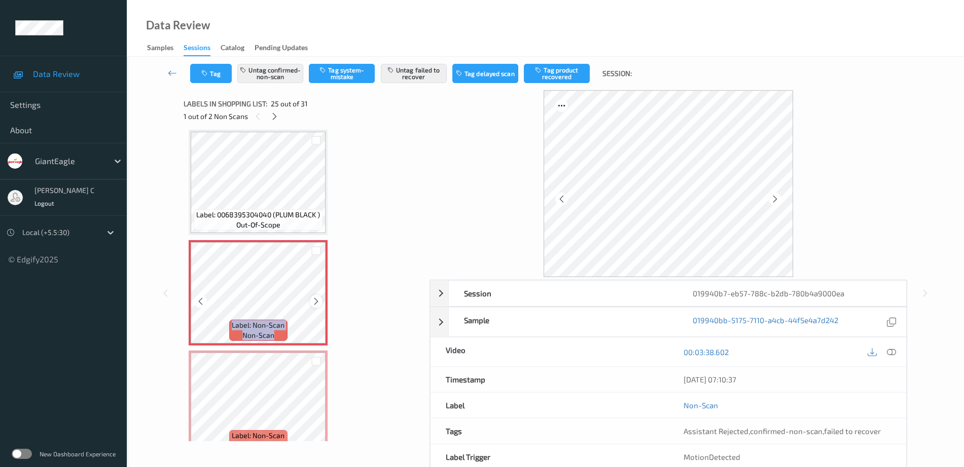
click at [315, 298] on icon at bounding box center [316, 301] width 9 height 9
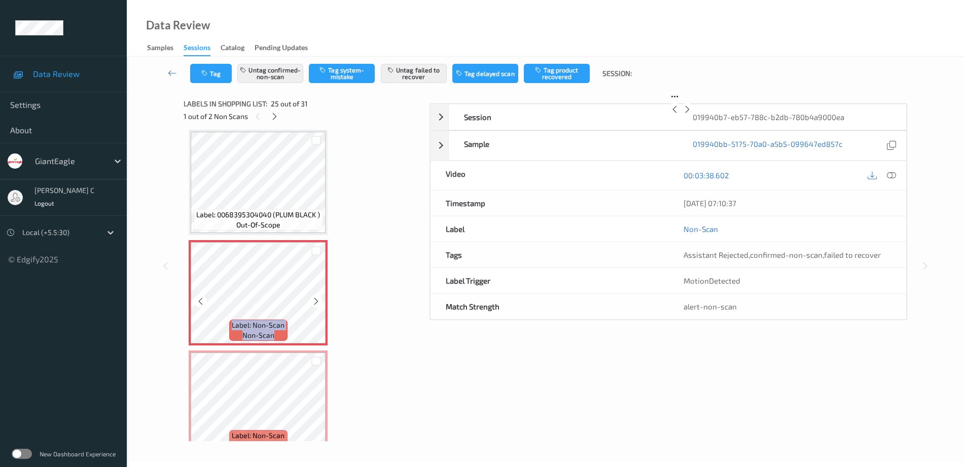
click at [315, 298] on icon at bounding box center [316, 301] width 9 height 9
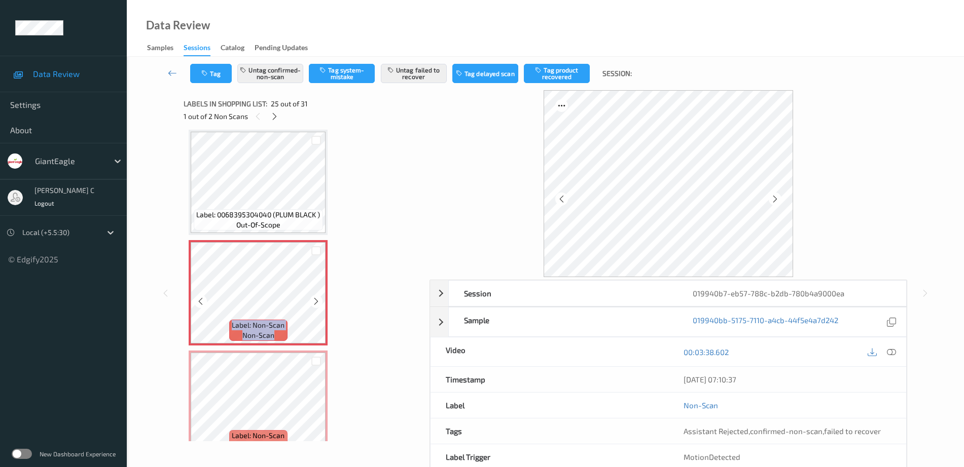
click at [315, 298] on icon at bounding box center [316, 301] width 9 height 9
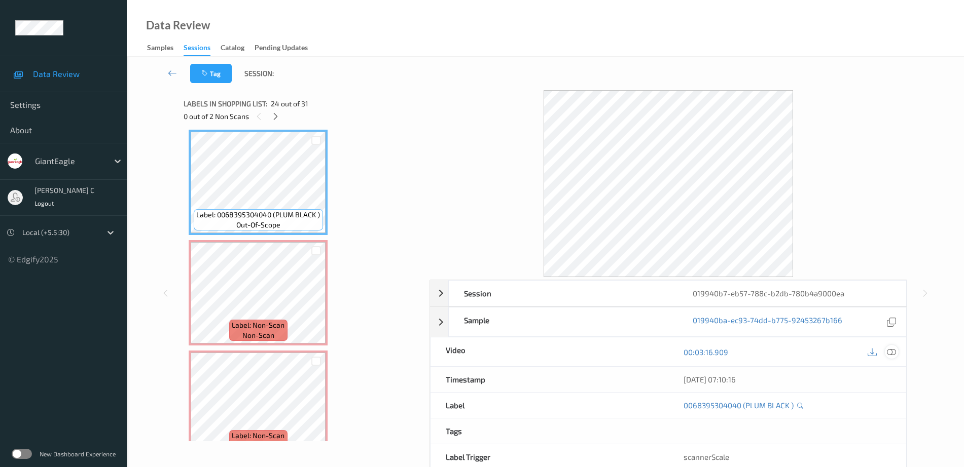
click at [892, 351] on icon at bounding box center [891, 352] width 9 height 9
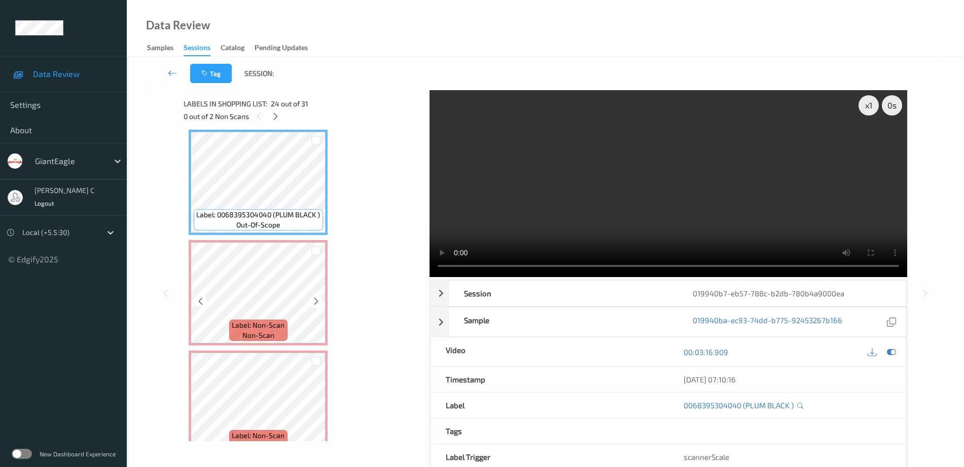
scroll to position [2483, 0]
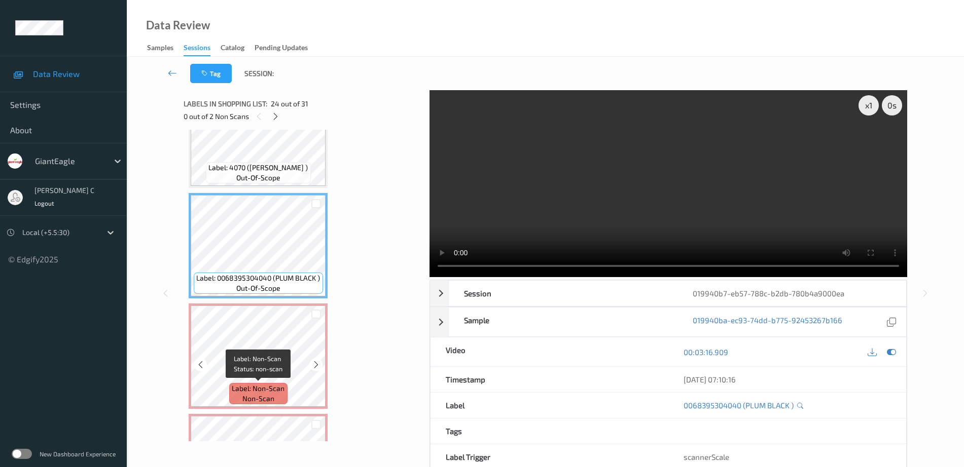
click at [282, 400] on div "Label: Non-Scan non-scan" at bounding box center [258, 393] width 58 height 21
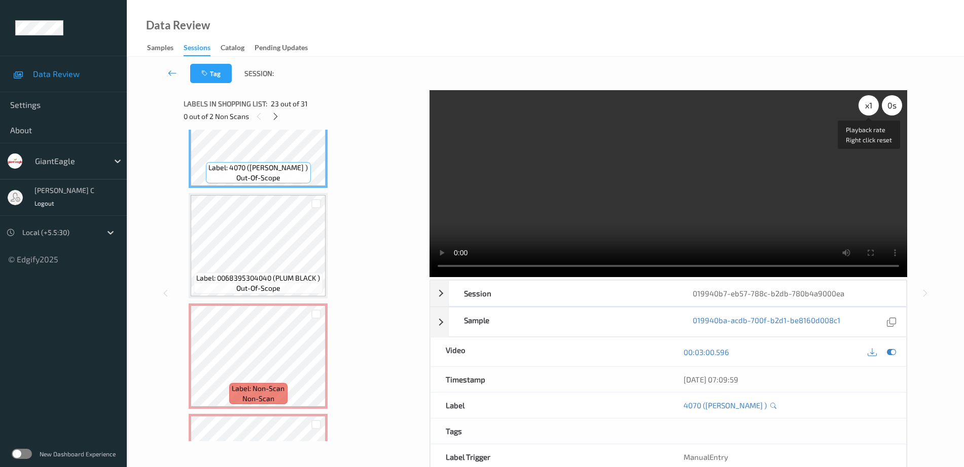
click at [864, 111] on div "x 1" at bounding box center [868, 105] width 20 height 20
click at [864, 111] on div "x 2" at bounding box center [868, 105] width 20 height 20
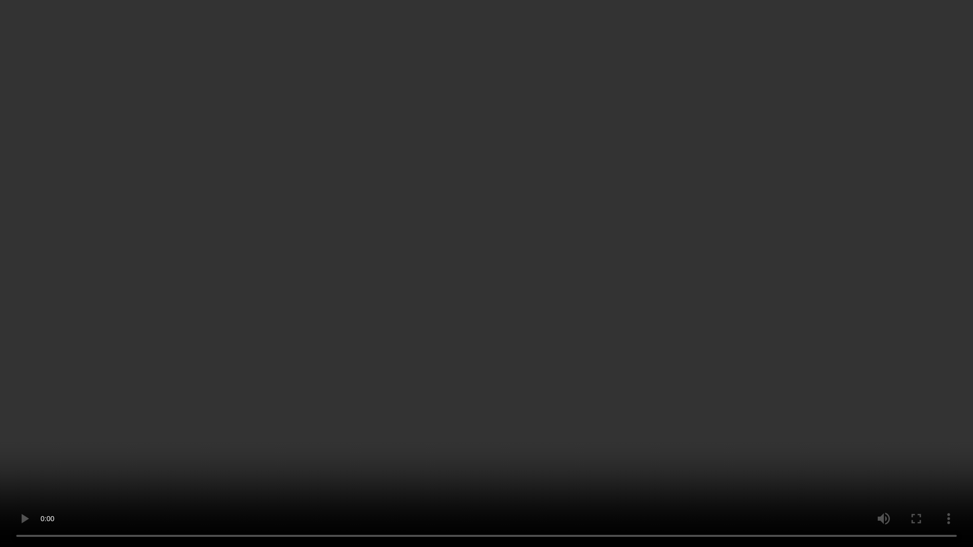
click at [491, 28] on video at bounding box center [486, 273] width 973 height 547
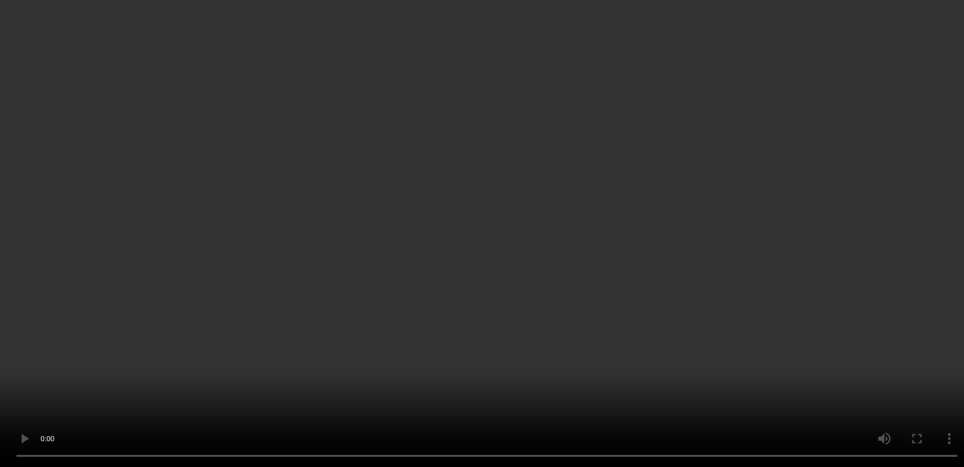
scroll to position [1280, 0]
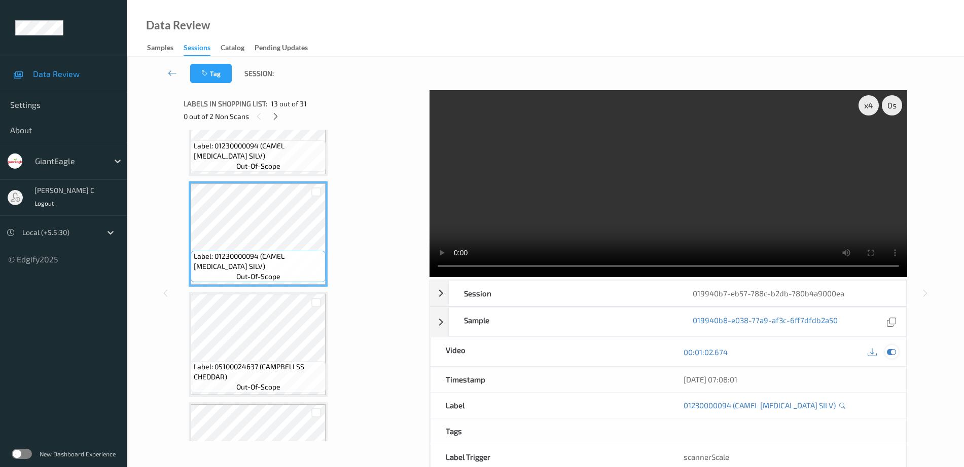
click at [894, 351] on icon at bounding box center [891, 352] width 9 height 9
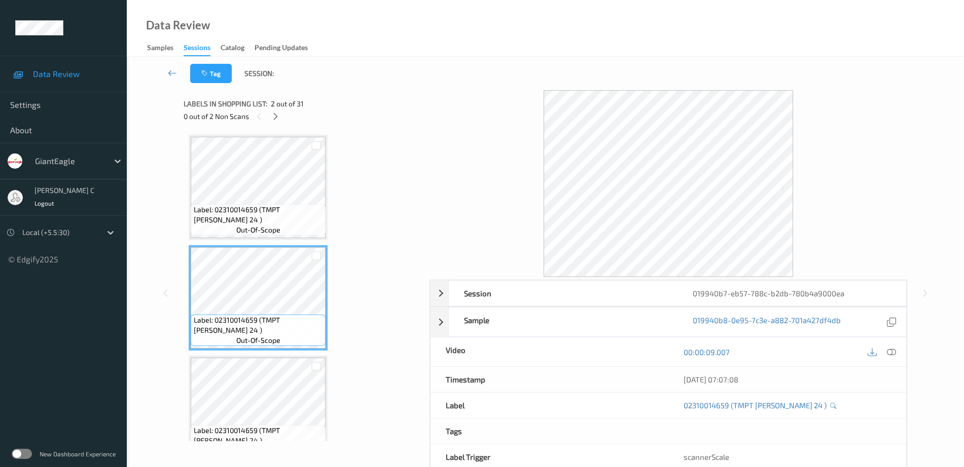
scroll to position [63, 0]
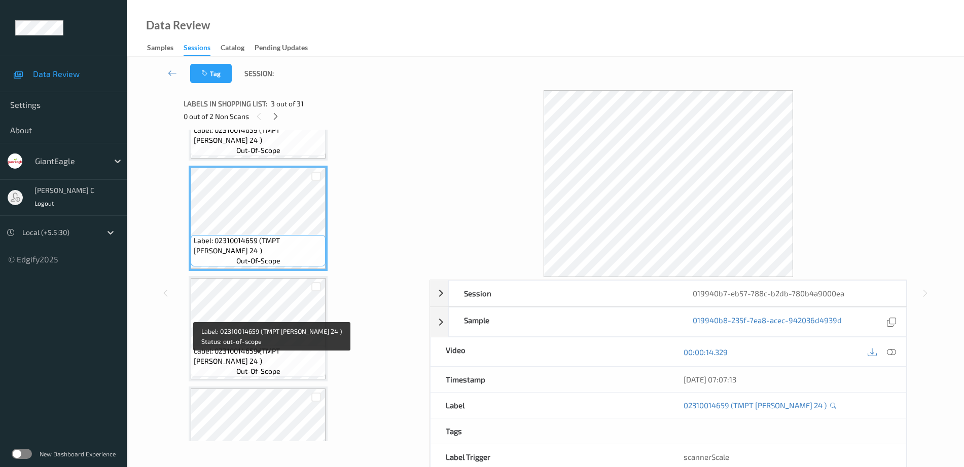
click at [272, 367] on span "out-of-scope" at bounding box center [258, 372] width 44 height 10
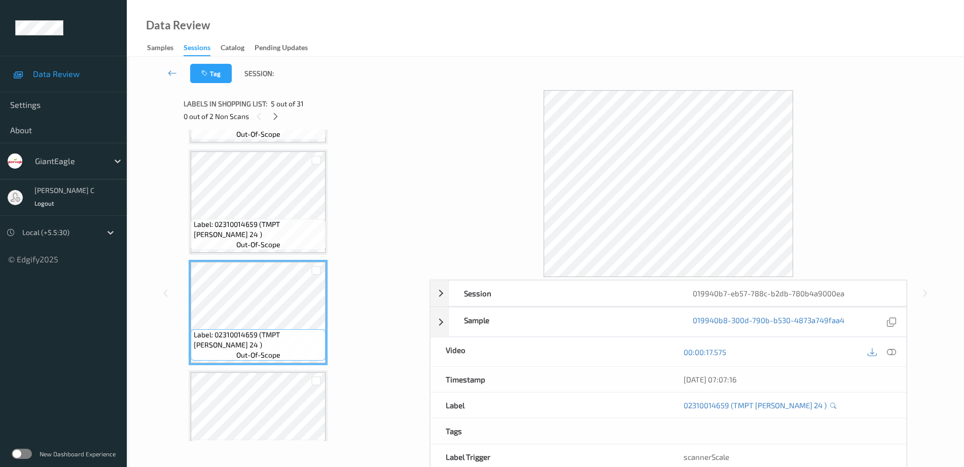
scroll to position [444, 0]
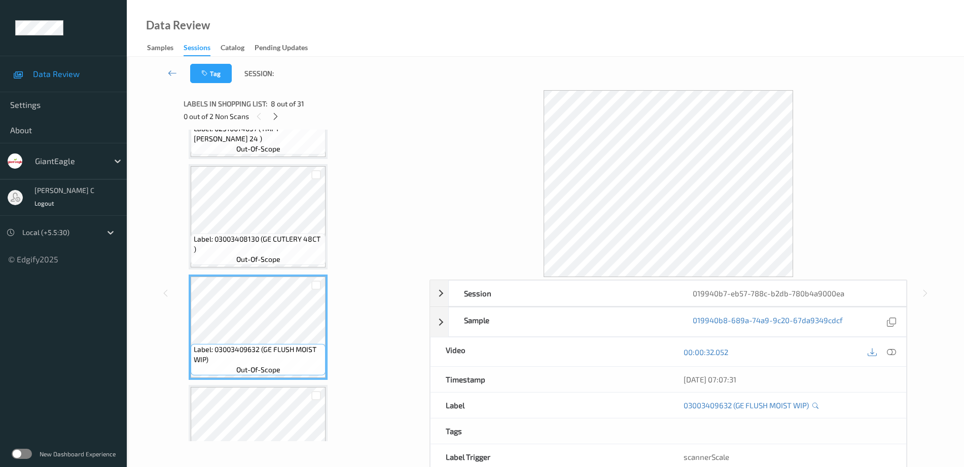
scroll to position [760, 0]
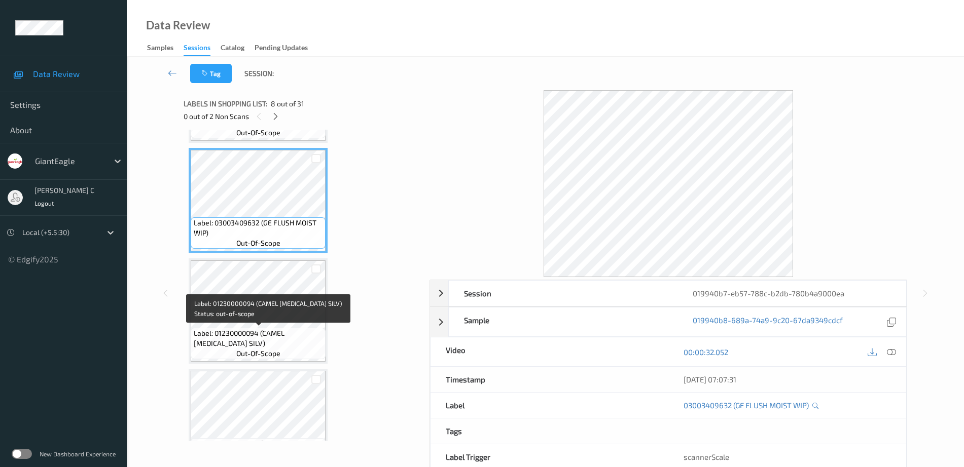
click at [247, 337] on span "Label: 01230000094 (CAMEL MENTHOL SILV)" at bounding box center [259, 338] width 130 height 20
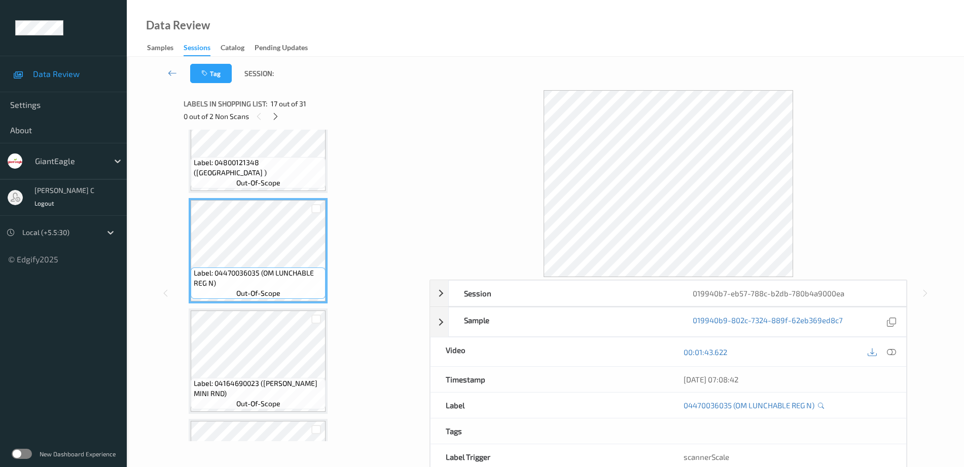
scroll to position [1711, 0]
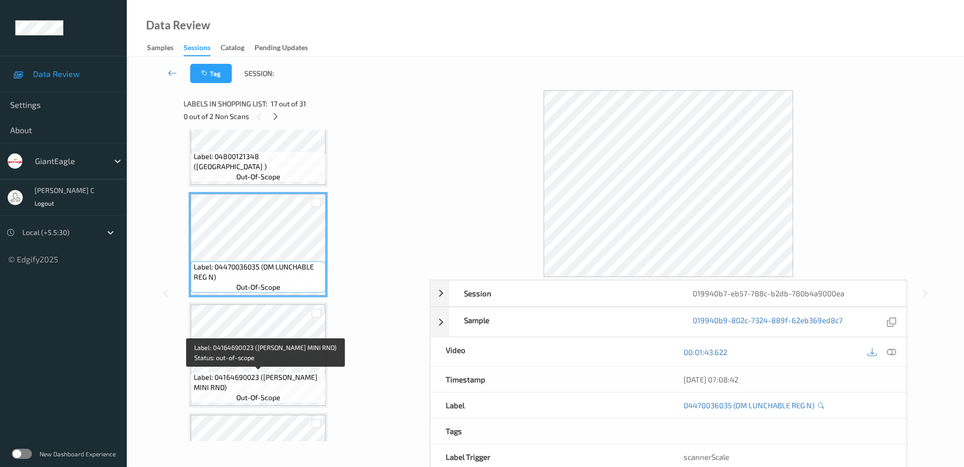
click at [257, 381] on span "Label: 04164690023 (CELENTANO MINI RND)" at bounding box center [259, 383] width 130 height 20
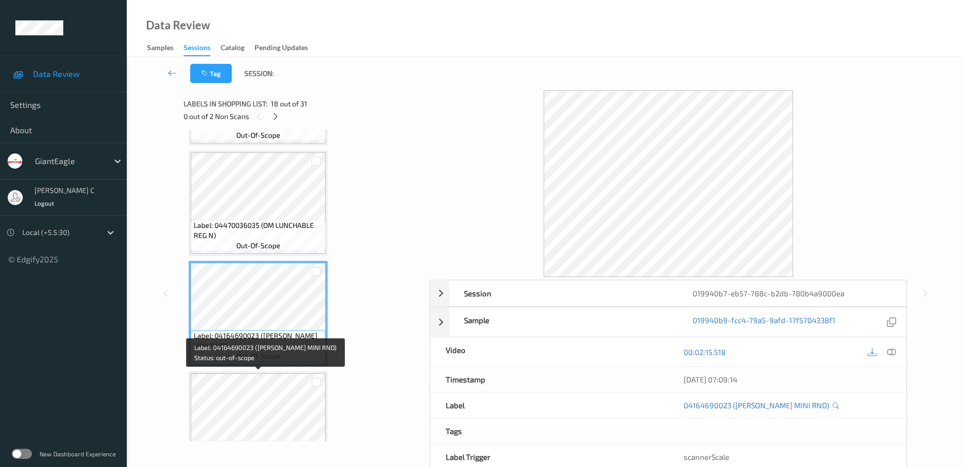
scroll to position [1774, 0]
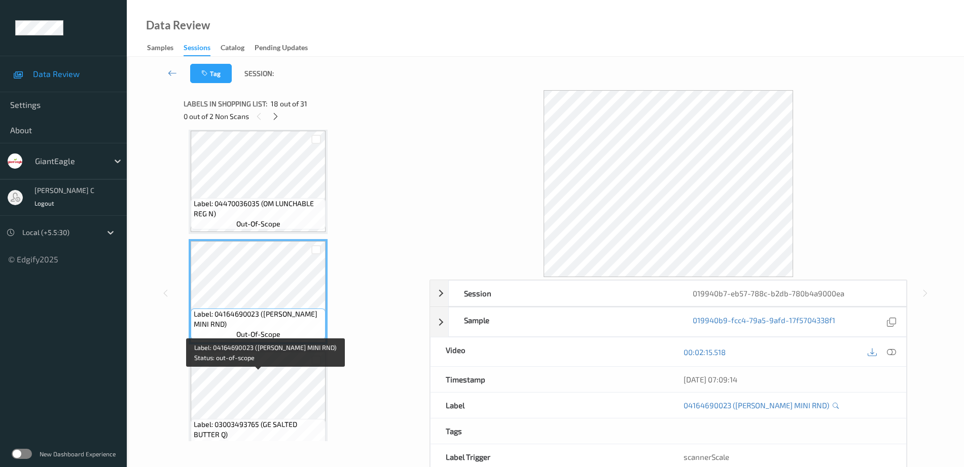
click at [264, 423] on span "Label: 03003493765 (GE SALTED BUTTER Q)" at bounding box center [259, 430] width 130 height 20
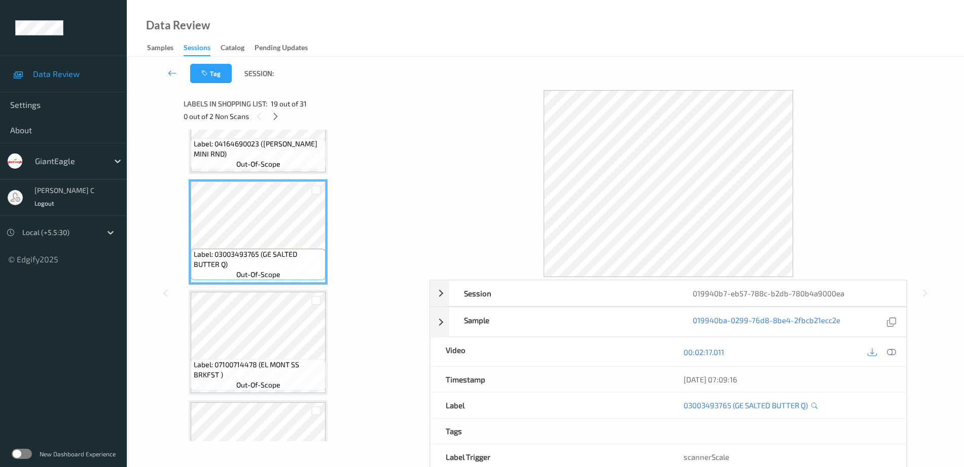
scroll to position [1964, 0]
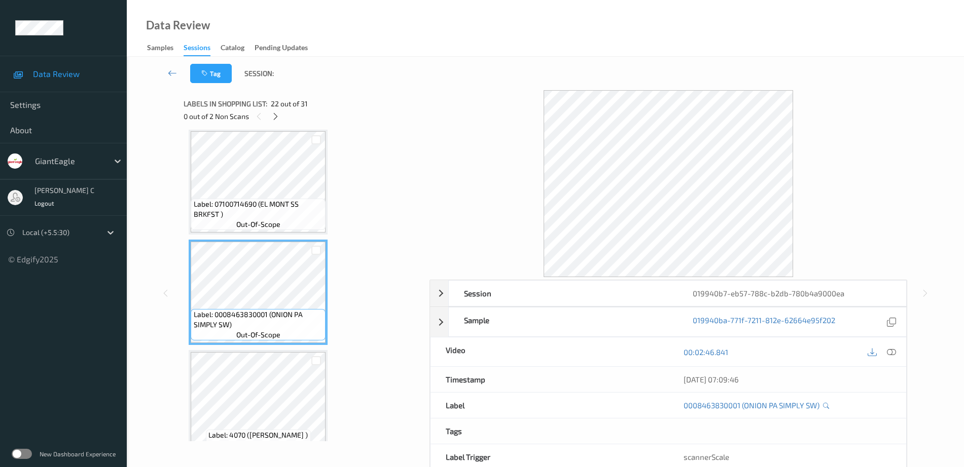
scroll to position [2218, 0]
click at [279, 348] on div "Label: 4070 (CELERY PASCAL ) out-of-scope" at bounding box center [258, 400] width 139 height 105
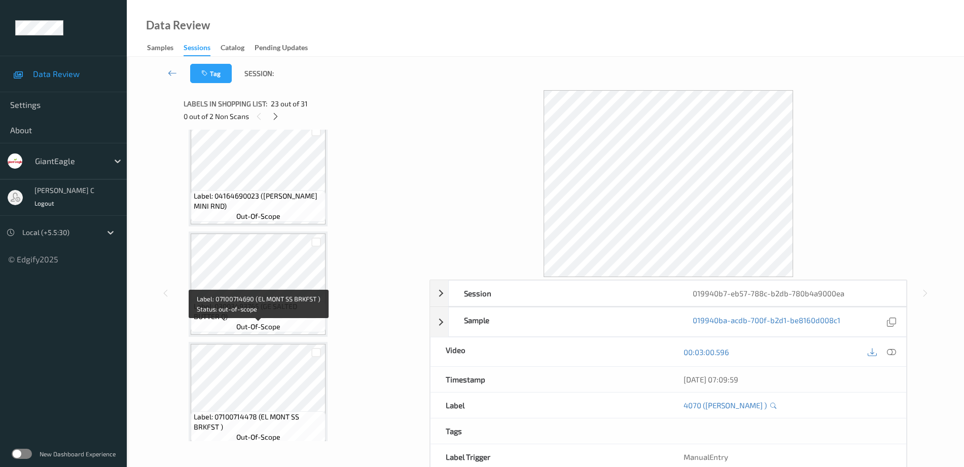
scroll to position [1838, 0]
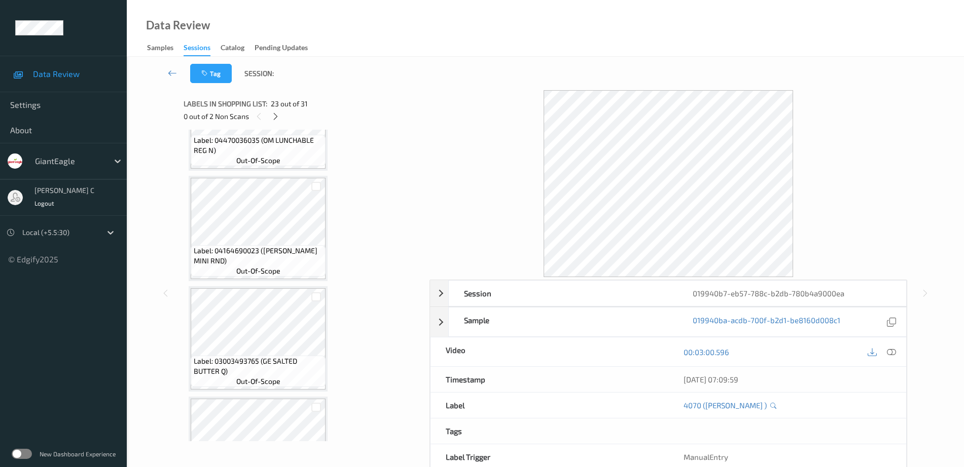
click at [260, 285] on div "Label: 02310014659 (TMPT PATE SF 24 ) out-of-scope Label: 02310014659 (TMPT PAT…" at bounding box center [303, 7] width 229 height 3421
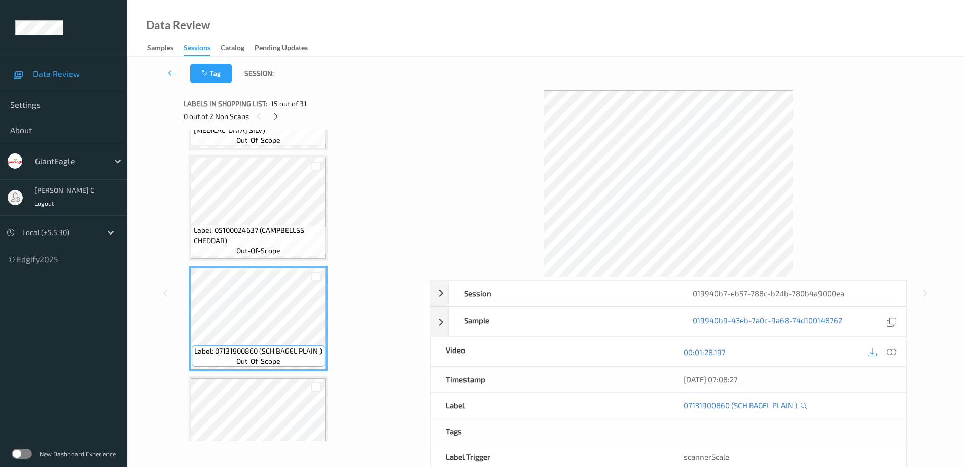
scroll to position [1394, 0]
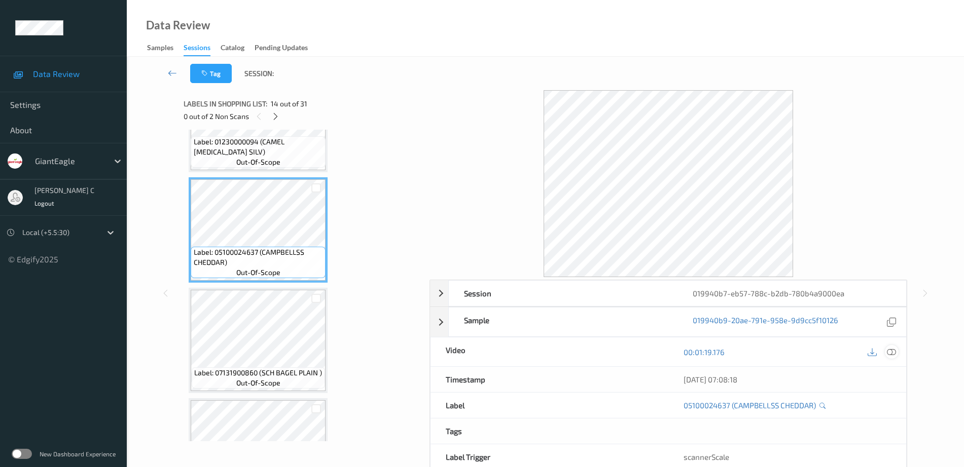
click at [892, 354] on icon at bounding box center [891, 352] width 9 height 9
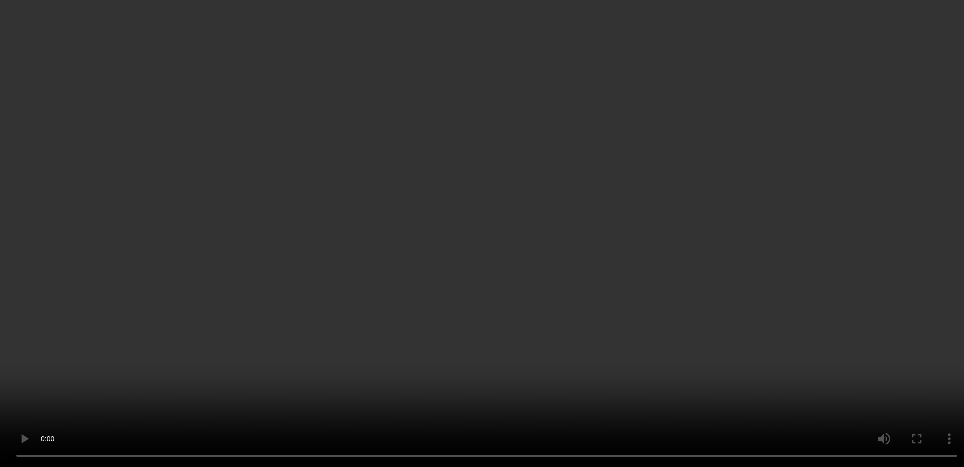
scroll to position [2598, 0]
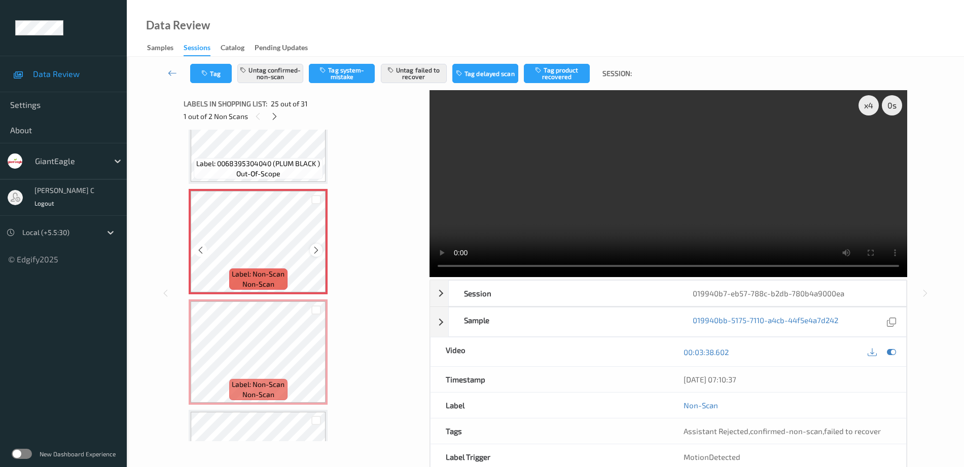
click at [319, 250] on icon at bounding box center [316, 250] width 9 height 9
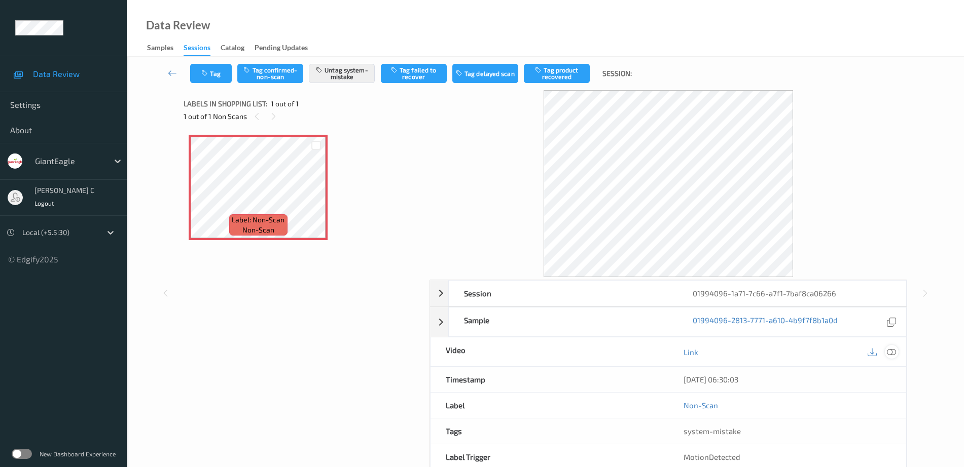
click at [891, 352] on icon at bounding box center [891, 352] width 9 height 9
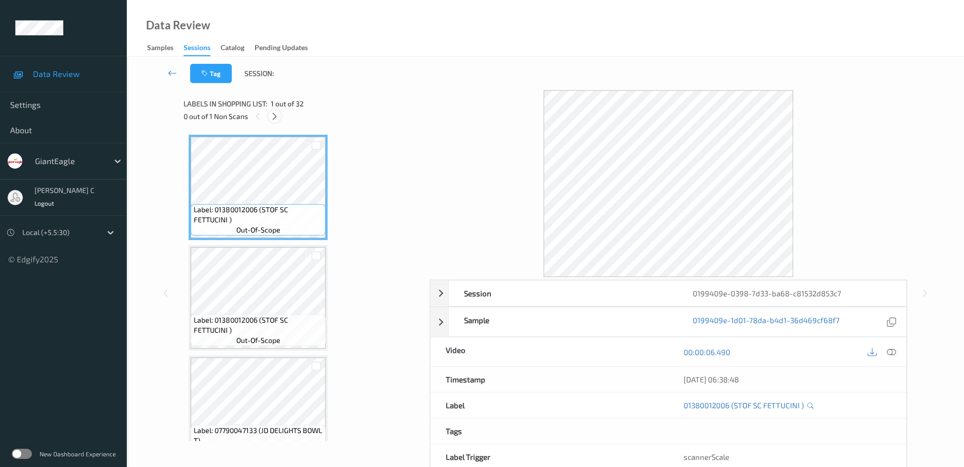
click at [276, 115] on icon at bounding box center [274, 116] width 9 height 9
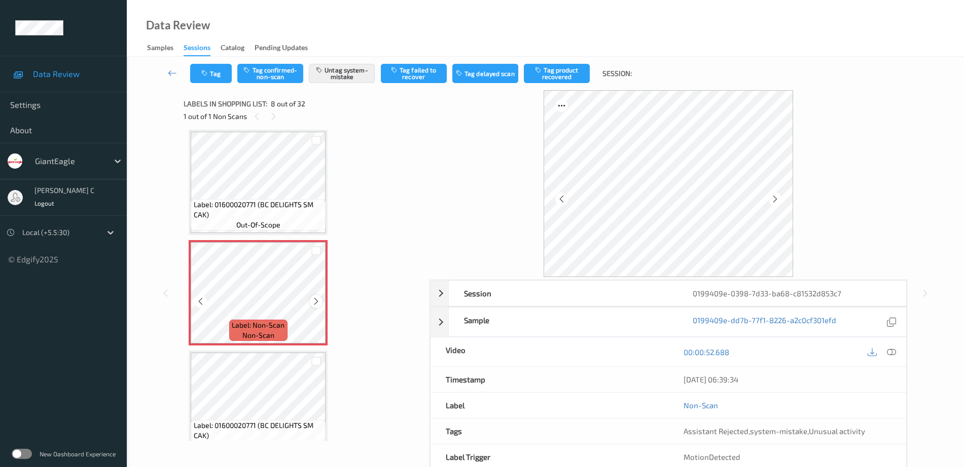
click at [313, 299] on icon at bounding box center [316, 301] width 9 height 9
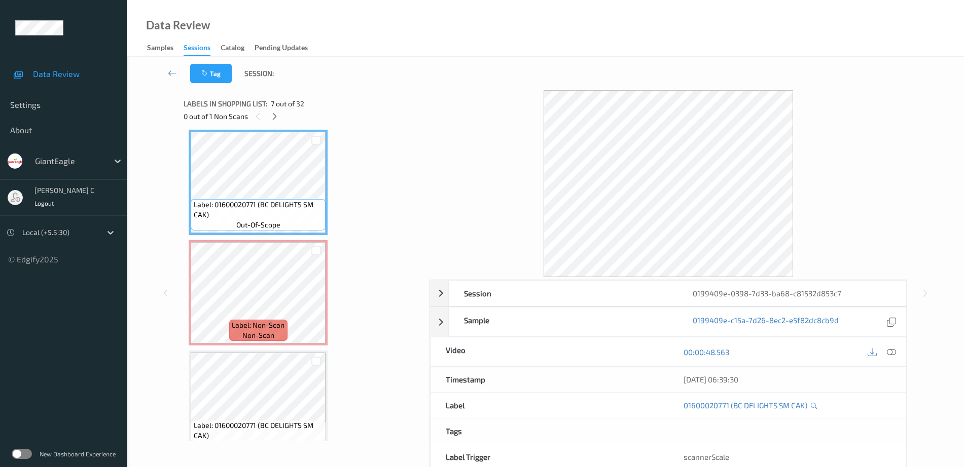
scroll to position [605, 0]
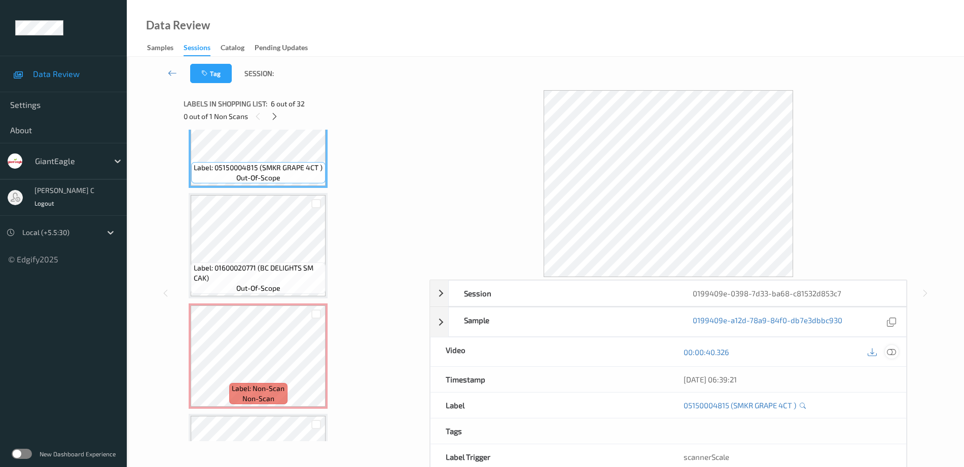
click at [890, 352] on icon at bounding box center [891, 352] width 9 height 9
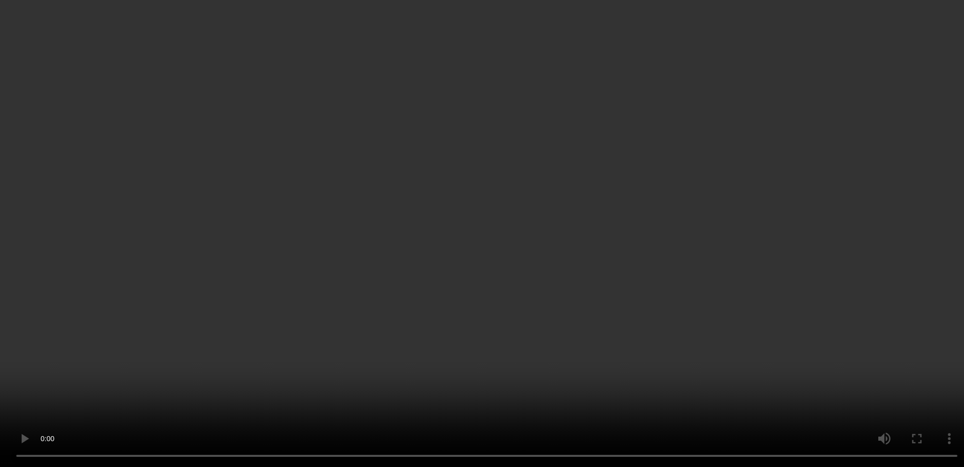
scroll to position [795, 0]
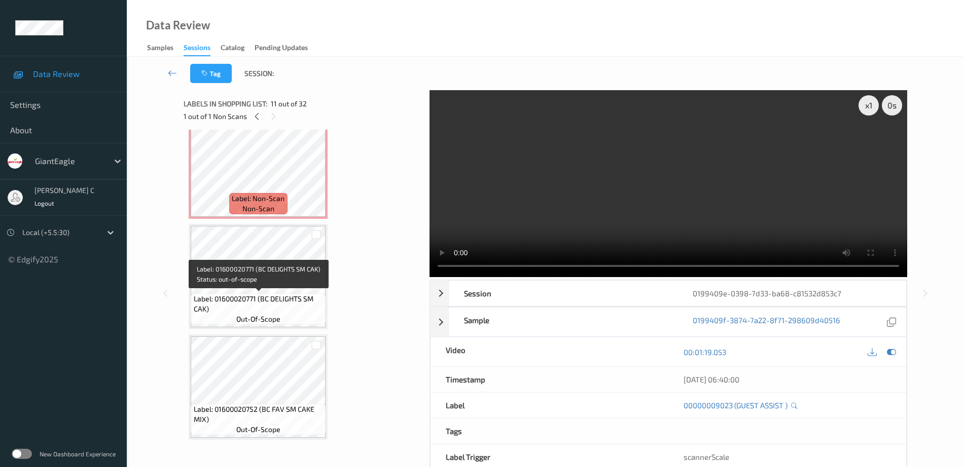
click at [242, 203] on span "Label: Non-Scan" at bounding box center [258, 199] width 53 height 10
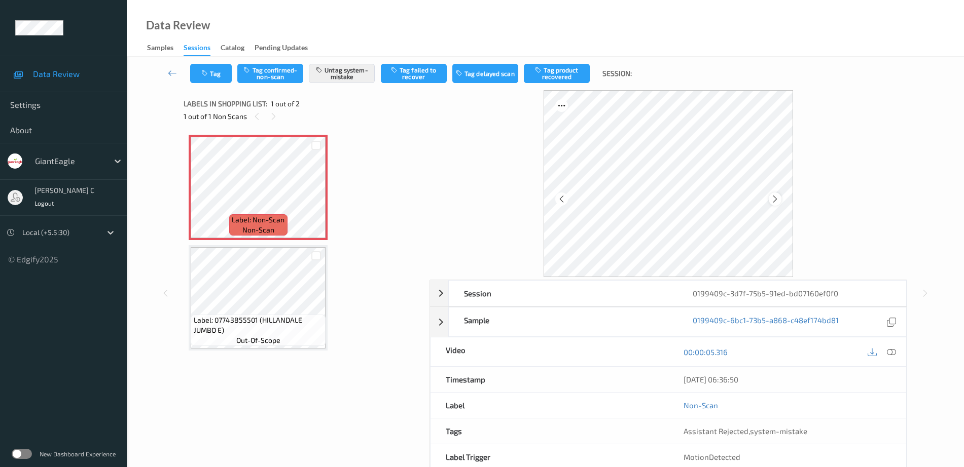
click at [771, 198] on icon at bounding box center [775, 199] width 9 height 9
click at [315, 198] on icon at bounding box center [316, 196] width 9 height 9
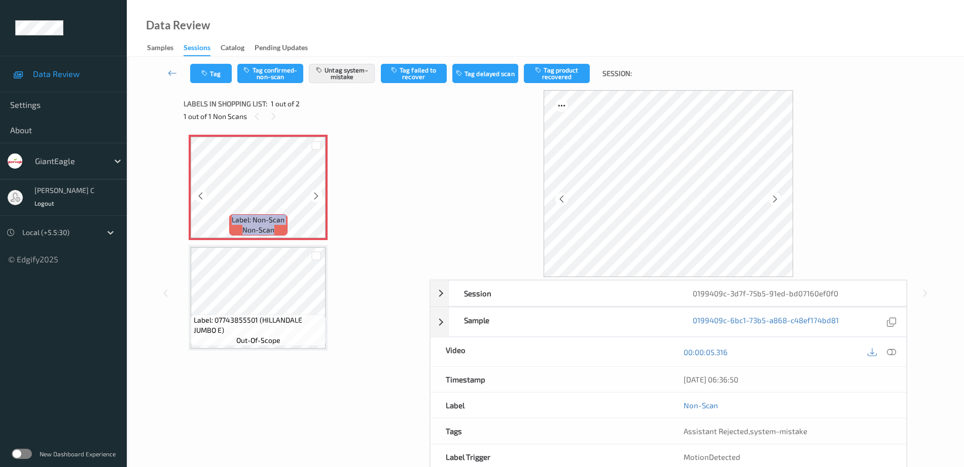
click at [315, 198] on icon at bounding box center [316, 196] width 9 height 9
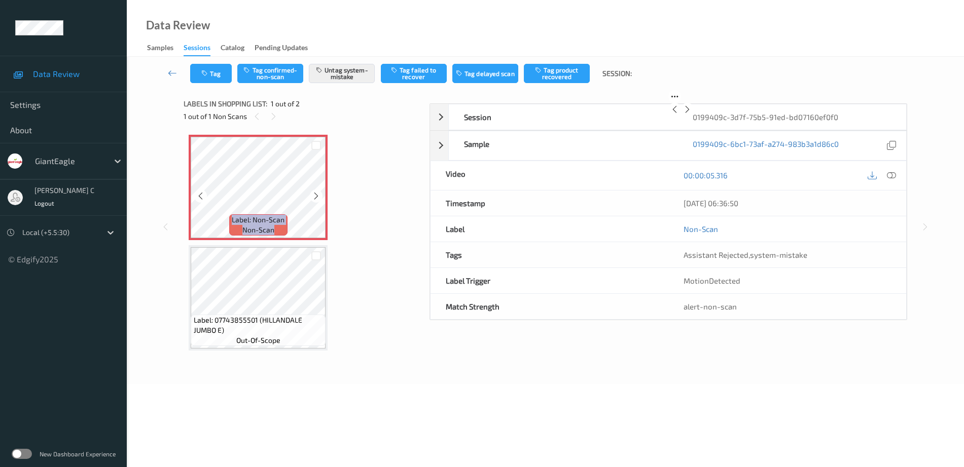
click at [315, 198] on icon at bounding box center [316, 196] width 9 height 9
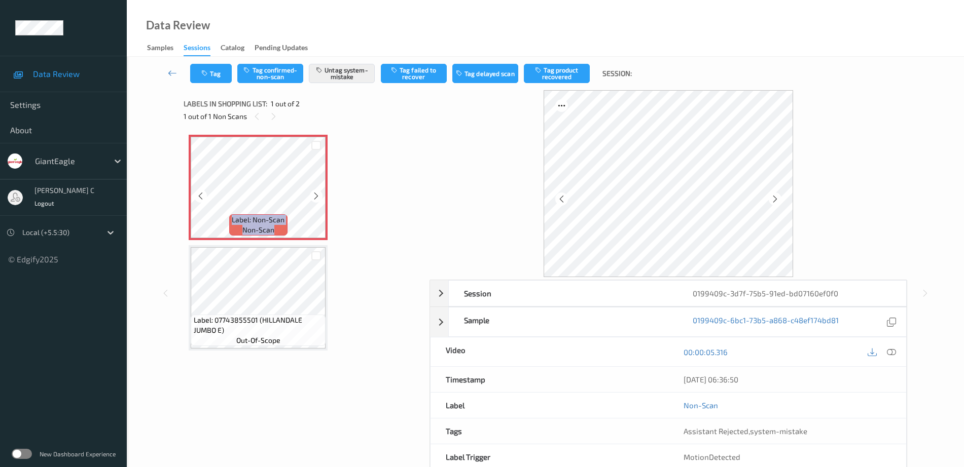
click at [315, 198] on icon at bounding box center [316, 196] width 9 height 9
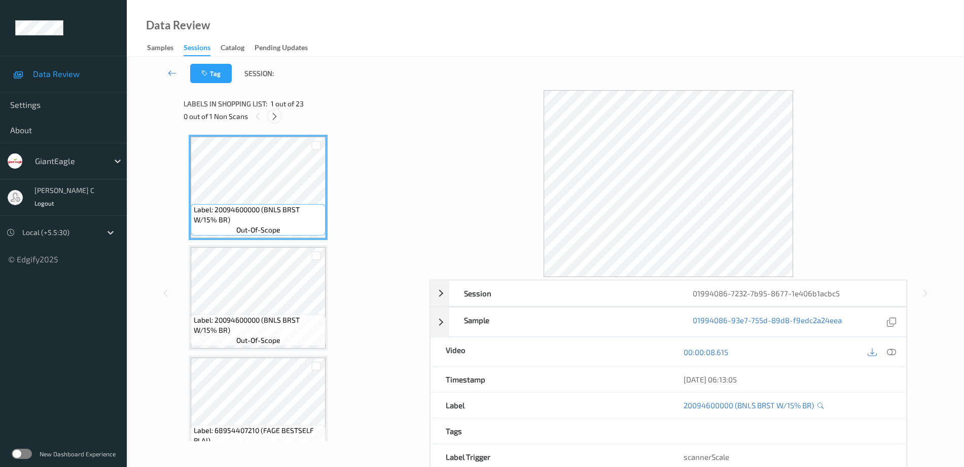
click at [278, 113] on icon at bounding box center [274, 116] width 9 height 9
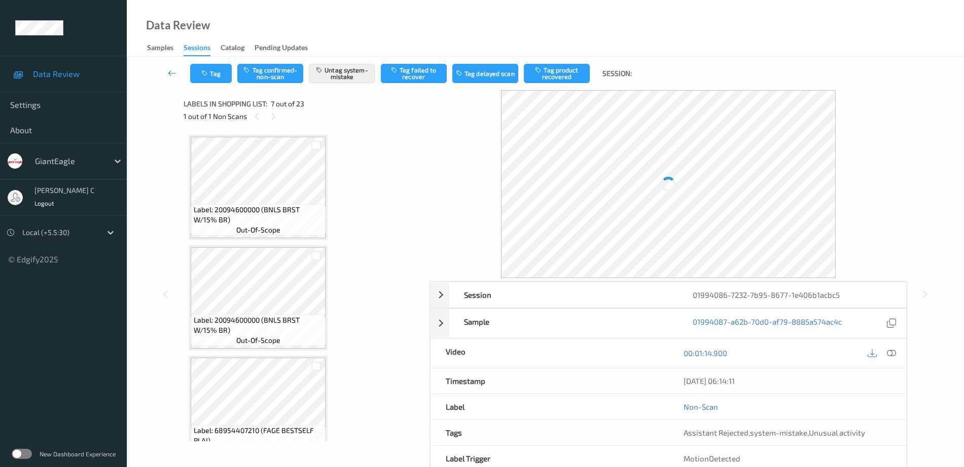
scroll to position [558, 0]
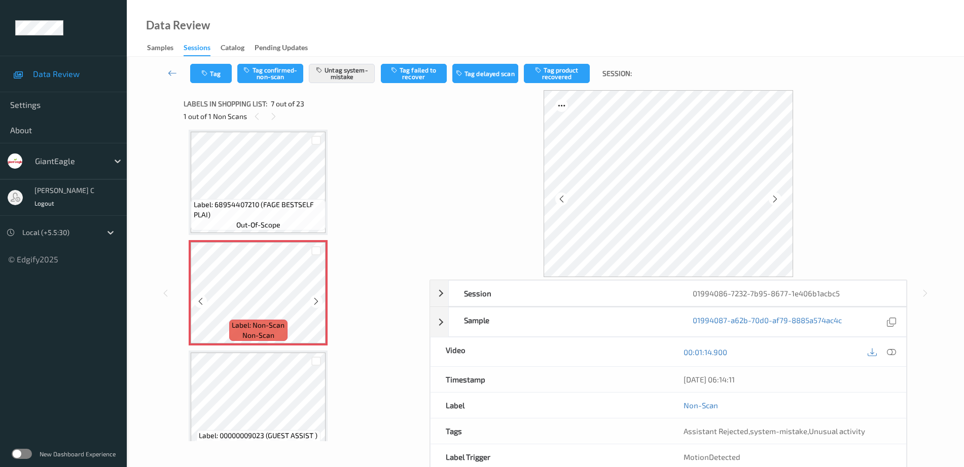
click at [316, 300] on icon at bounding box center [316, 301] width 9 height 9
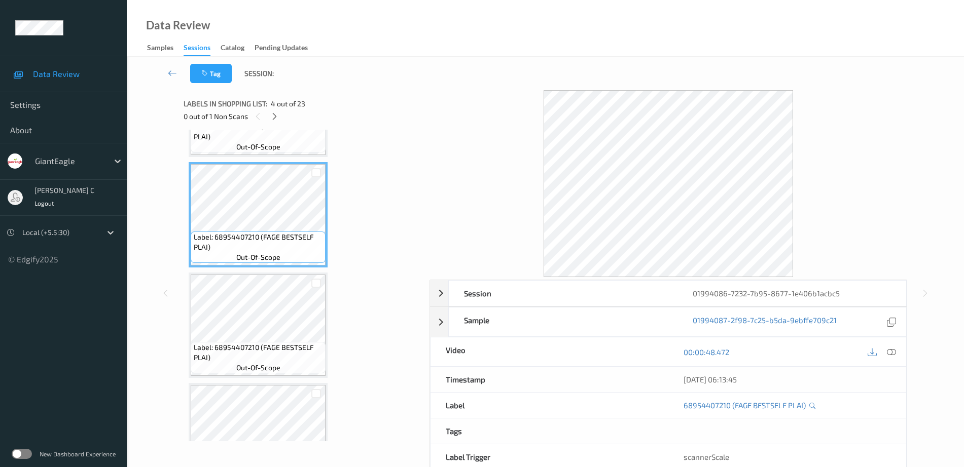
scroll to position [241, 0]
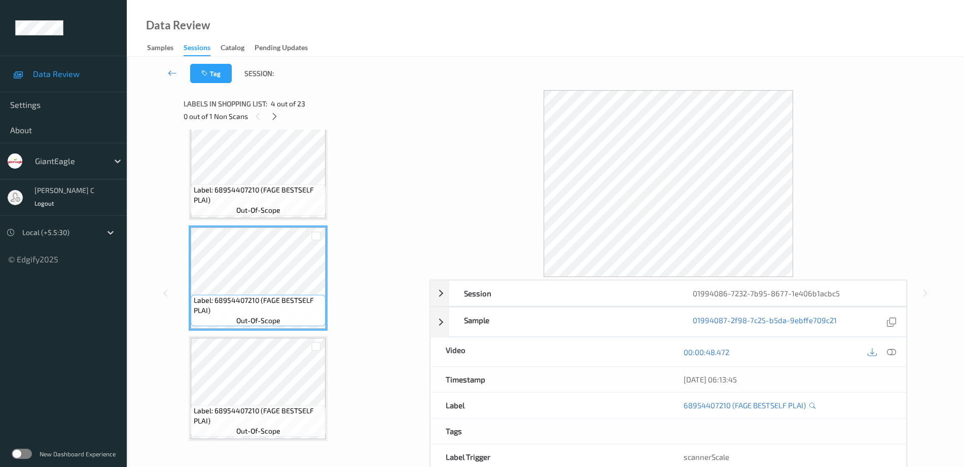
click at [262, 209] on span "out-of-scope" at bounding box center [258, 210] width 44 height 10
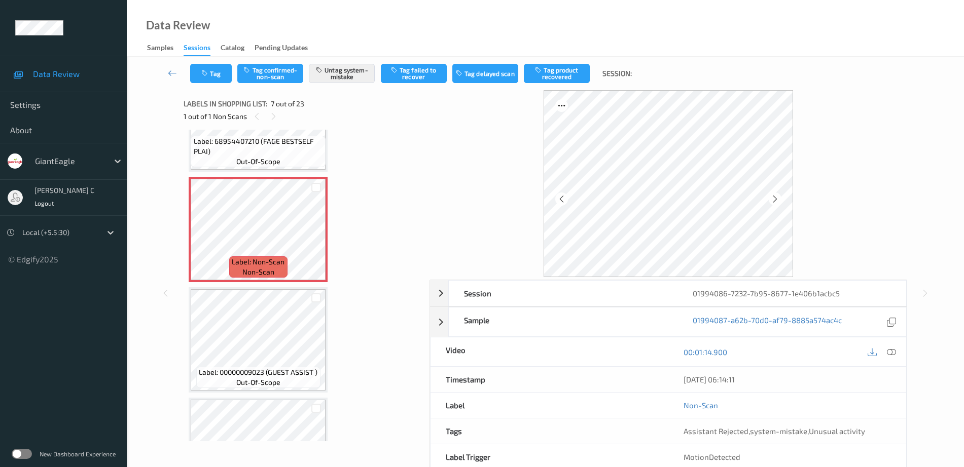
click at [263, 368] on span "Label: 00000009023 (GUEST ASSIST )" at bounding box center [258, 373] width 119 height 10
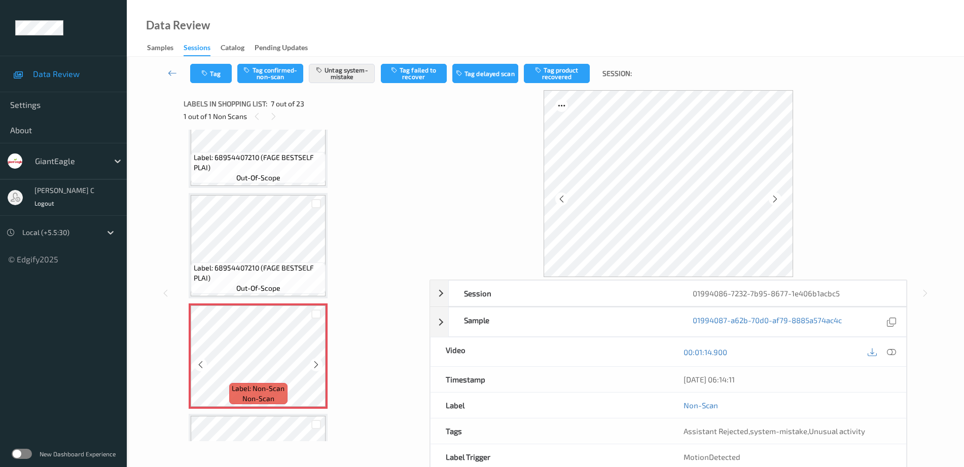
scroll to position [431, 0]
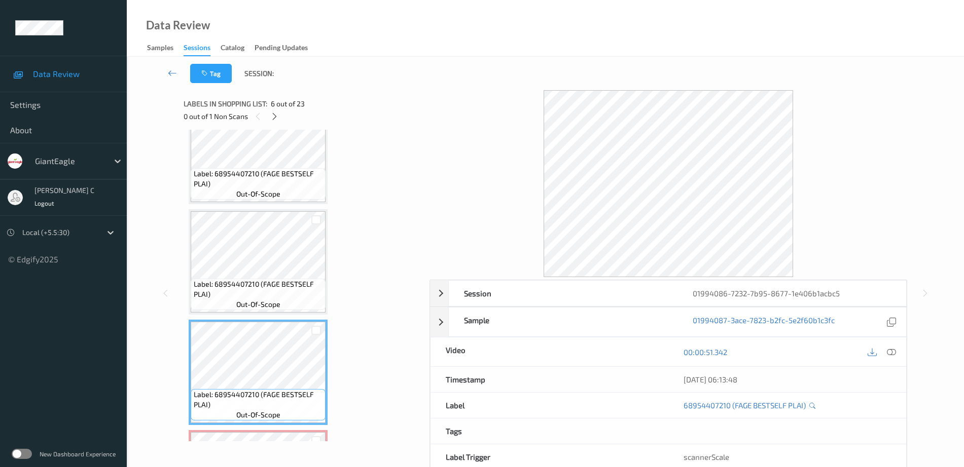
click at [264, 289] on span "Label: 68954407210 (FAGE BESTSELF PLAI)" at bounding box center [259, 289] width 130 height 20
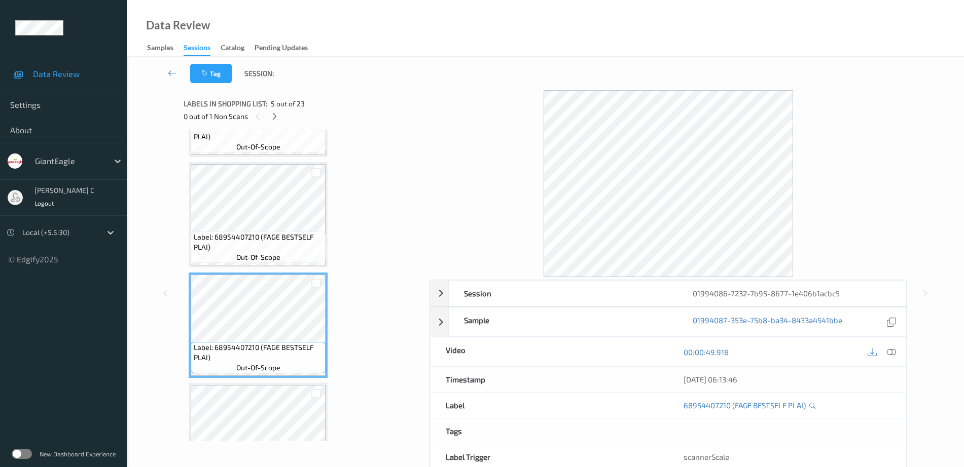
click at [259, 257] on span "out-of-scope" at bounding box center [258, 257] width 44 height 10
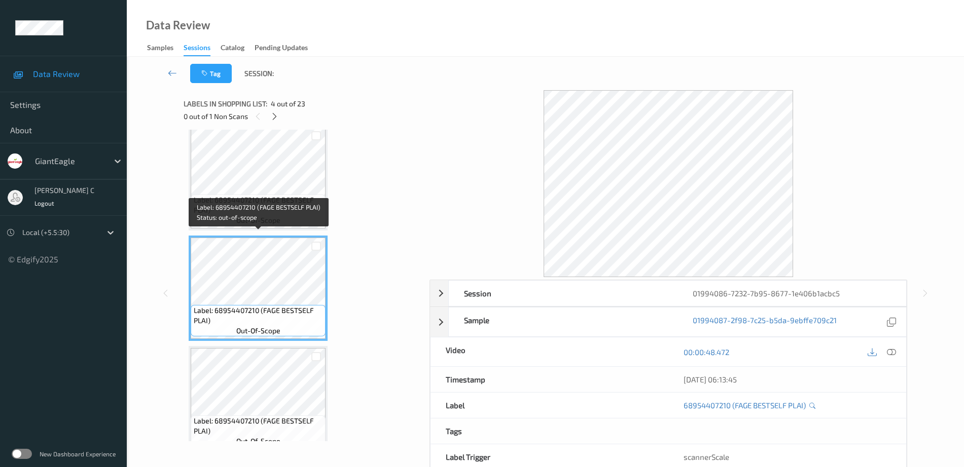
scroll to position [177, 0]
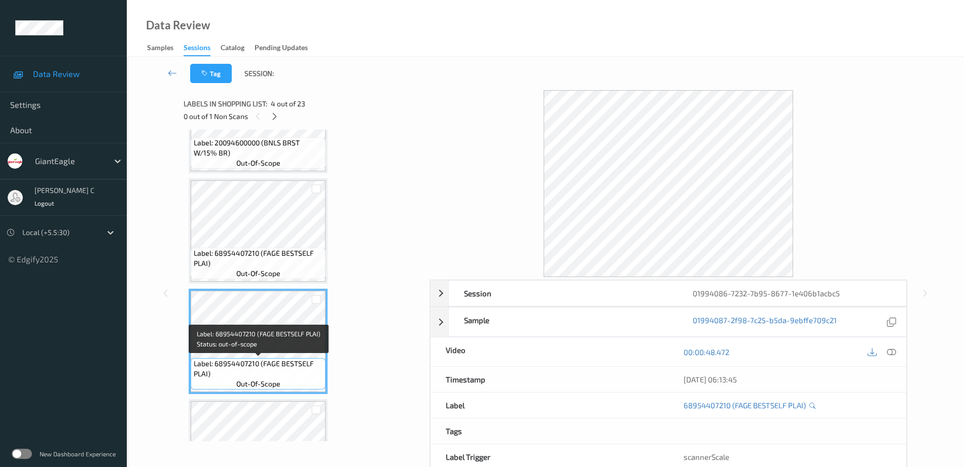
click at [259, 258] on span "Label: 68954407210 (FAGE BESTSELF PLAI)" at bounding box center [259, 258] width 130 height 20
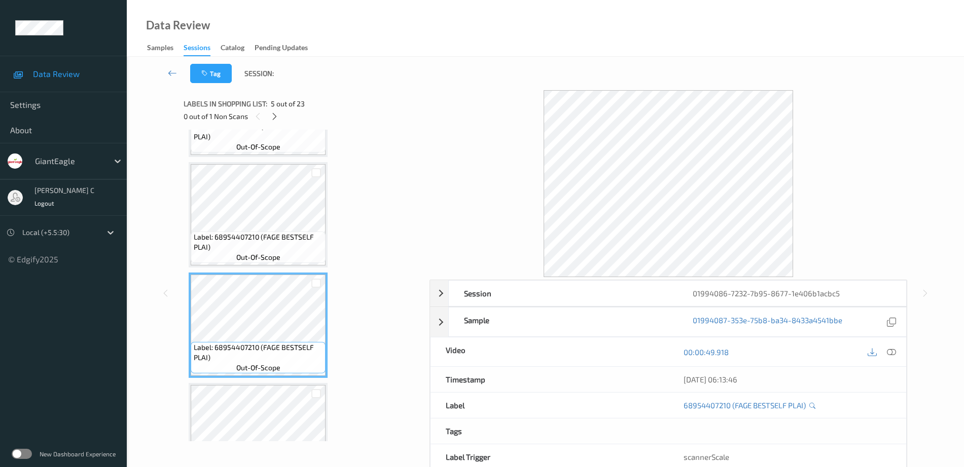
scroll to position [431, 0]
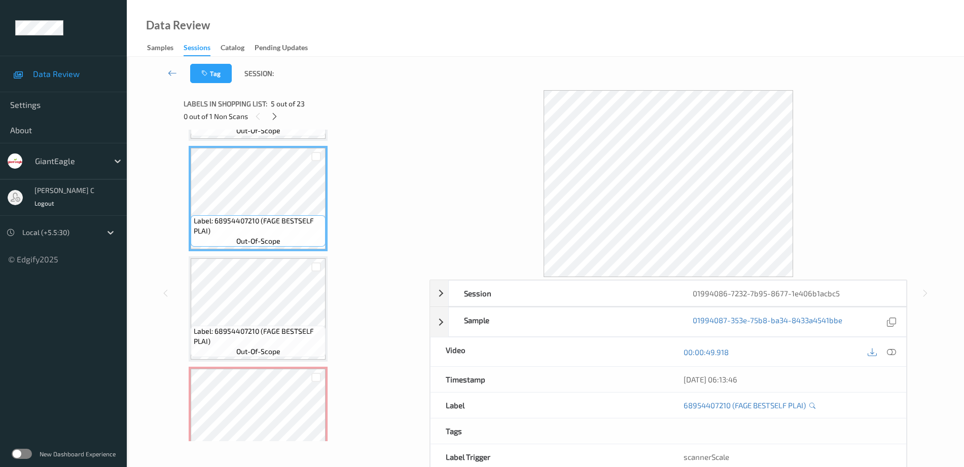
click at [249, 326] on span "Label: 68954407210 (FAGE BESTSELF PLAI)" at bounding box center [259, 336] width 130 height 20
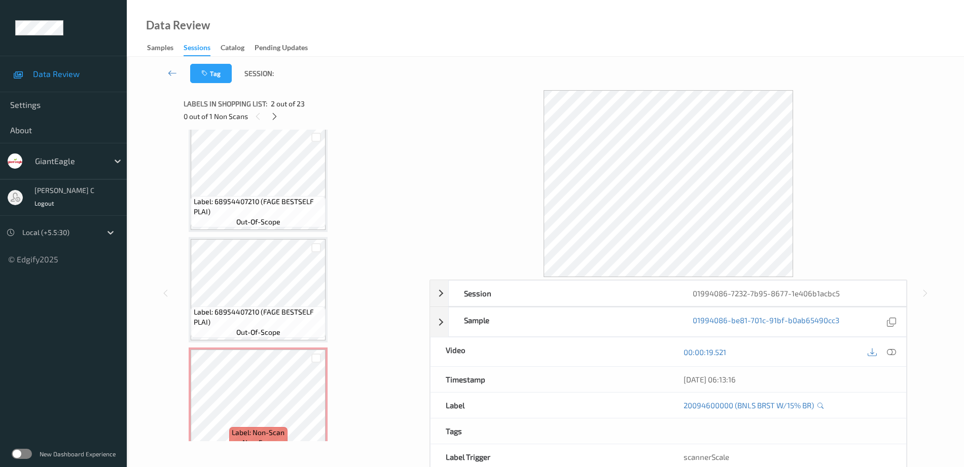
scroll to position [494, 0]
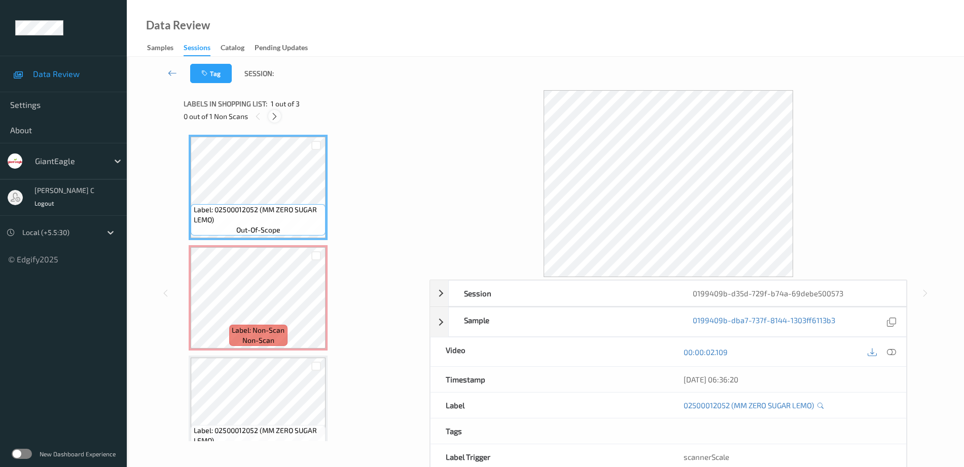
click at [275, 116] on icon at bounding box center [274, 116] width 9 height 9
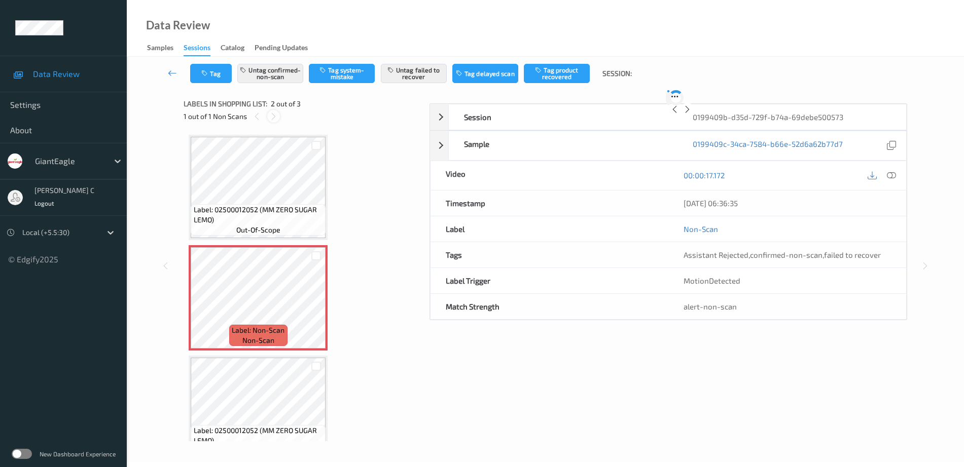
scroll to position [5, 0]
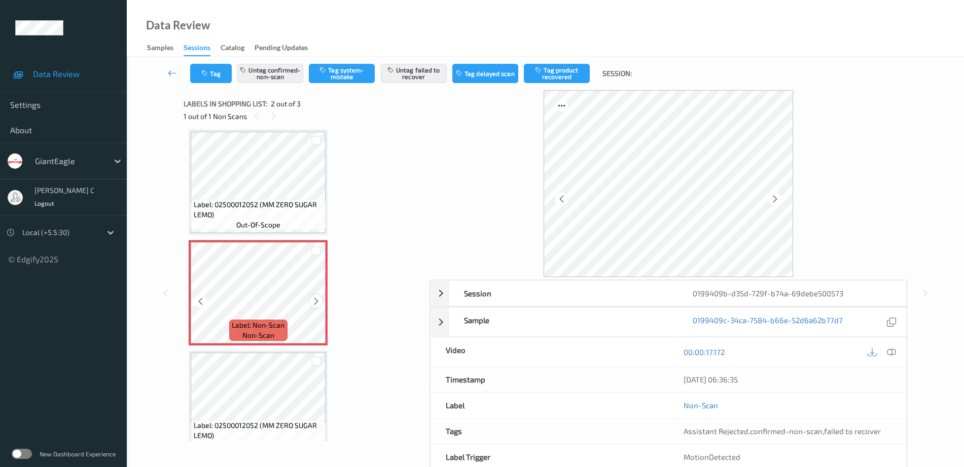
click at [313, 304] on icon at bounding box center [316, 301] width 9 height 9
click at [267, 207] on span "Label: 02500012052 (MM ZERO SUGAR LEMO)" at bounding box center [259, 210] width 130 height 20
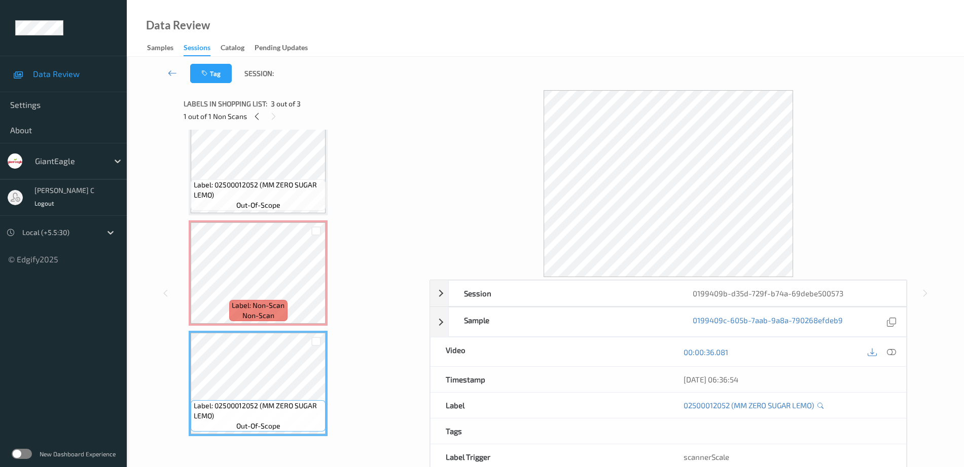
scroll to position [0, 0]
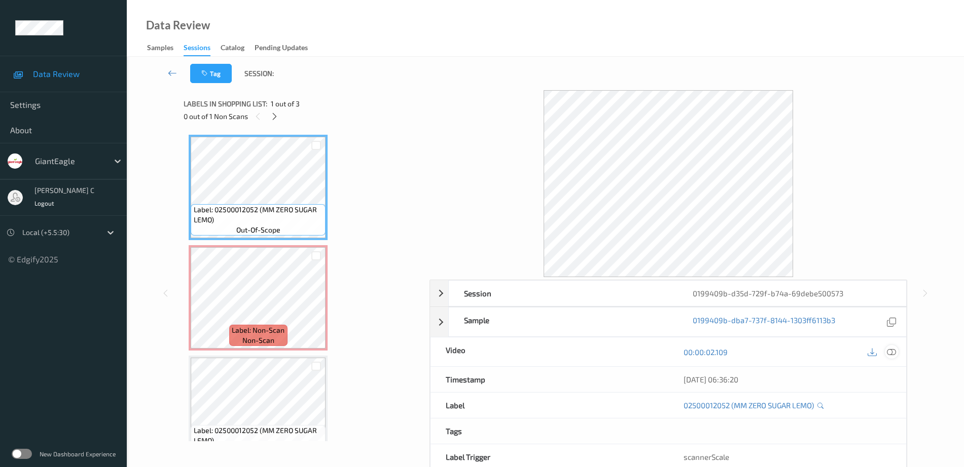
click at [892, 352] on icon at bounding box center [891, 352] width 9 height 9
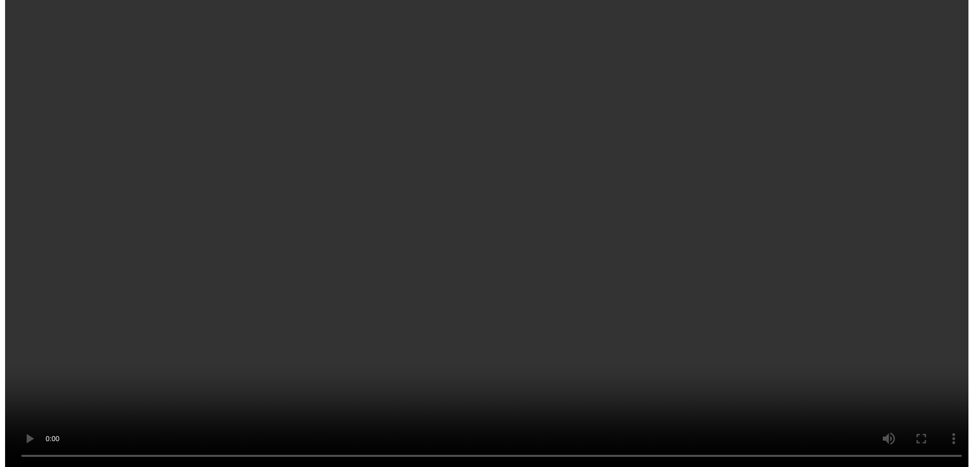
scroll to position [25, 0]
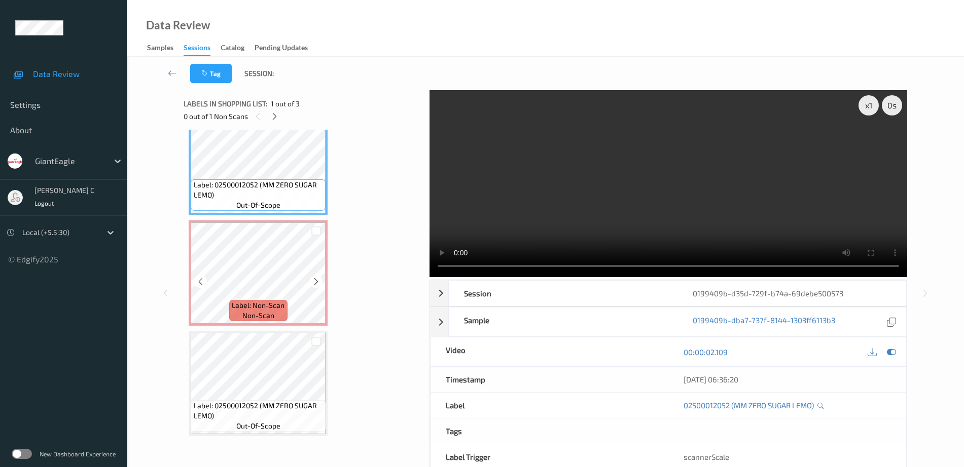
click at [241, 320] on div "Label: Non-Scan non-scan" at bounding box center [258, 310] width 58 height 21
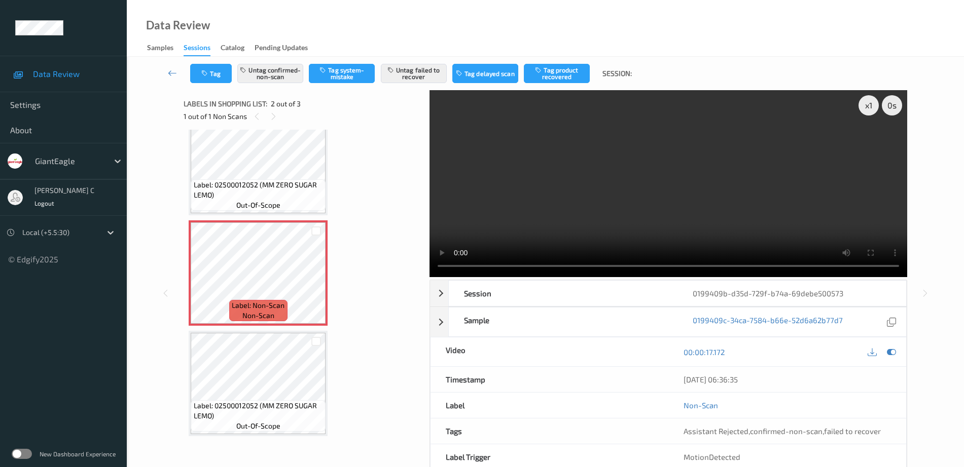
click at [287, 63] on div "Tag Untag confirmed-non-scan Tag system-mistake Untag failed to recover Tag del…" at bounding box center [545, 73] width 795 height 33
click at [289, 83] on div "Tag Untag confirmed-non-scan Tag system-mistake Untag failed to recover Tag del…" at bounding box center [545, 73] width 795 height 33
click at [290, 79] on button "Untag confirmed-non-scan" at bounding box center [270, 73] width 66 height 19
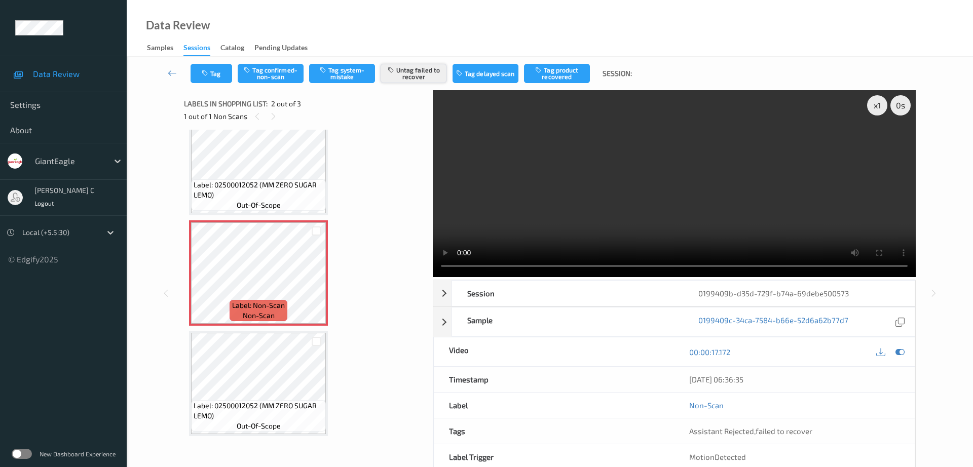
click at [424, 72] on button "Untag failed to recover" at bounding box center [414, 73] width 66 height 19
click at [363, 72] on button "Tag system-mistake" at bounding box center [342, 73] width 66 height 19
click at [206, 75] on icon "button" at bounding box center [206, 73] width 9 height 7
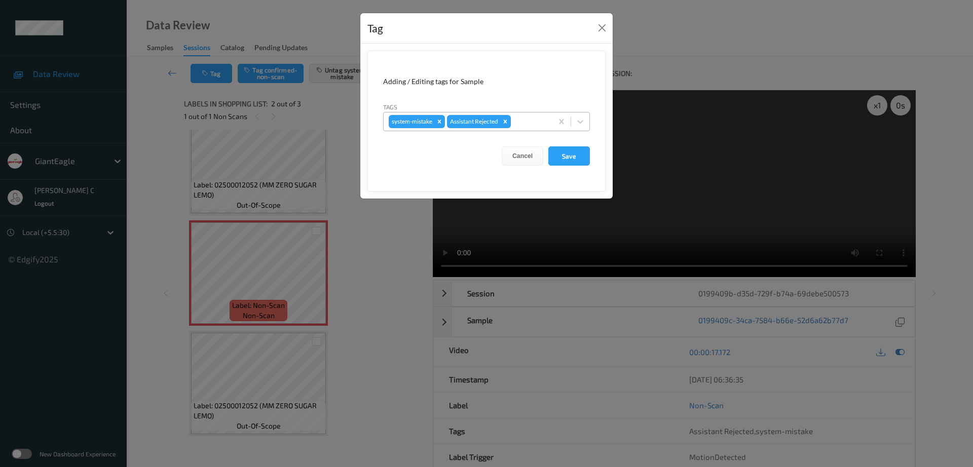
click at [526, 126] on div at bounding box center [530, 122] width 34 height 12
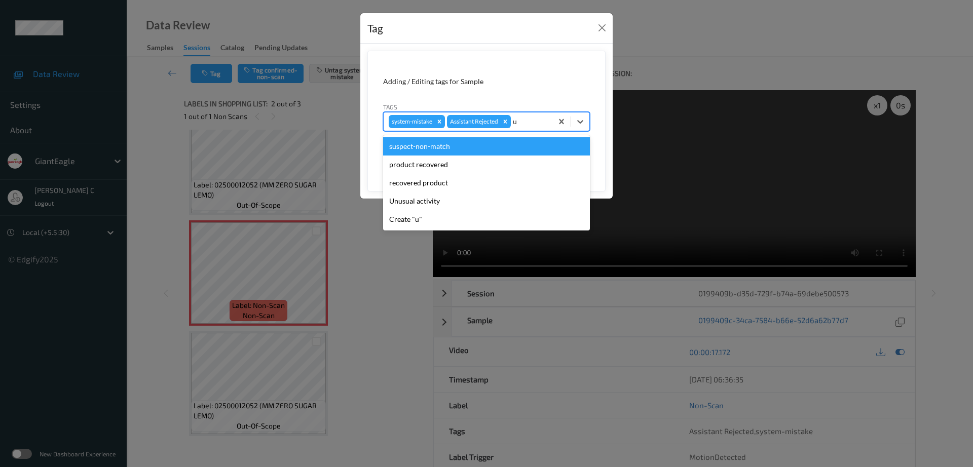
type input "un"
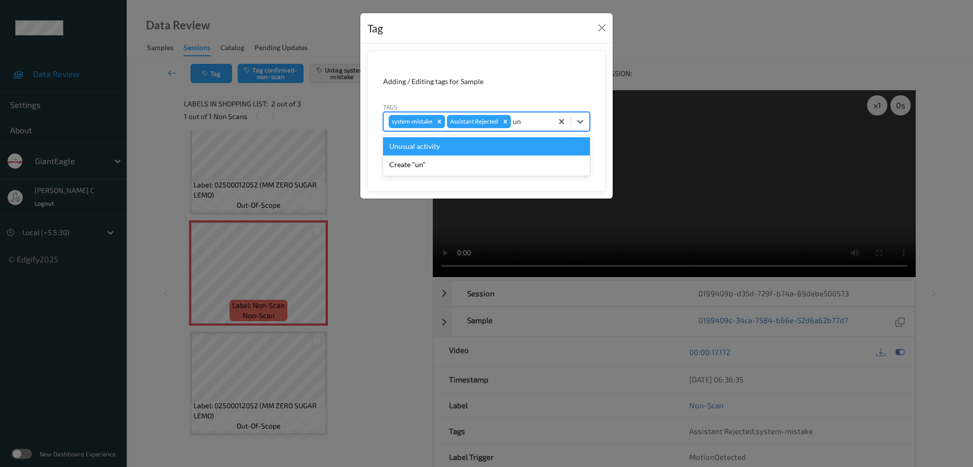
click at [458, 143] on div "Unusual activity" at bounding box center [486, 146] width 207 height 18
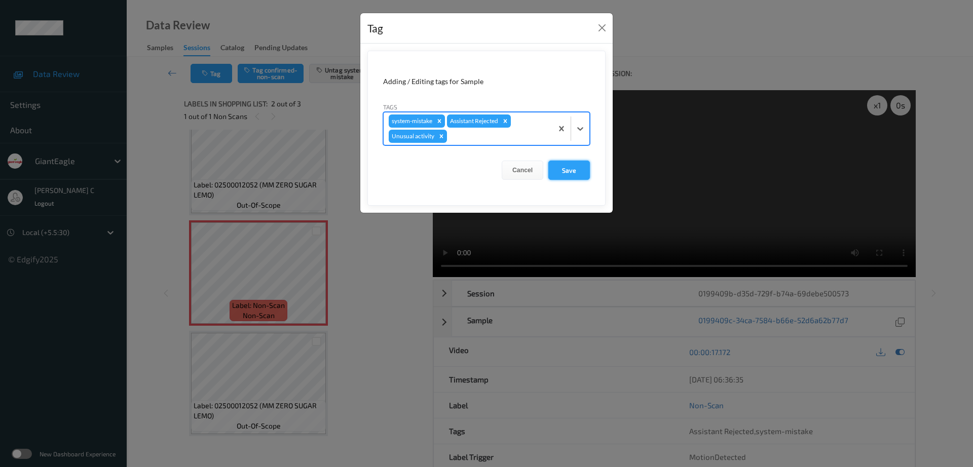
click at [574, 163] on button "Save" at bounding box center [570, 170] width 42 height 19
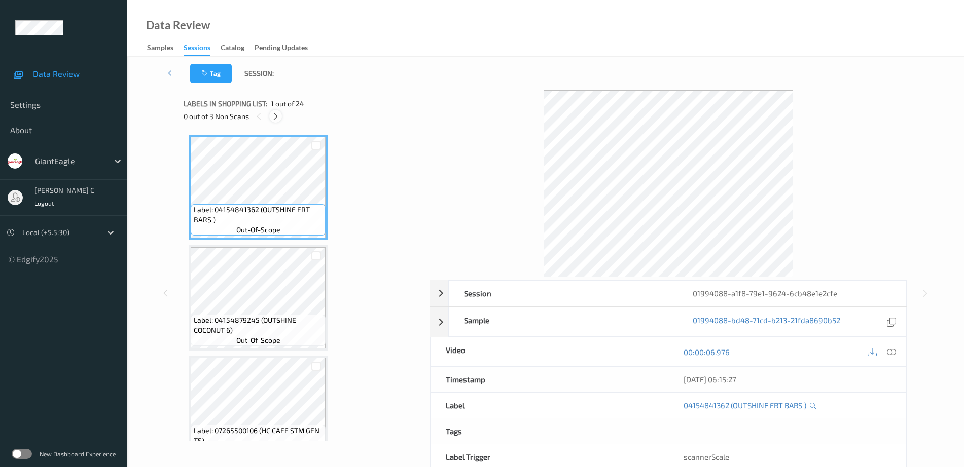
click at [272, 118] on icon at bounding box center [275, 116] width 9 height 9
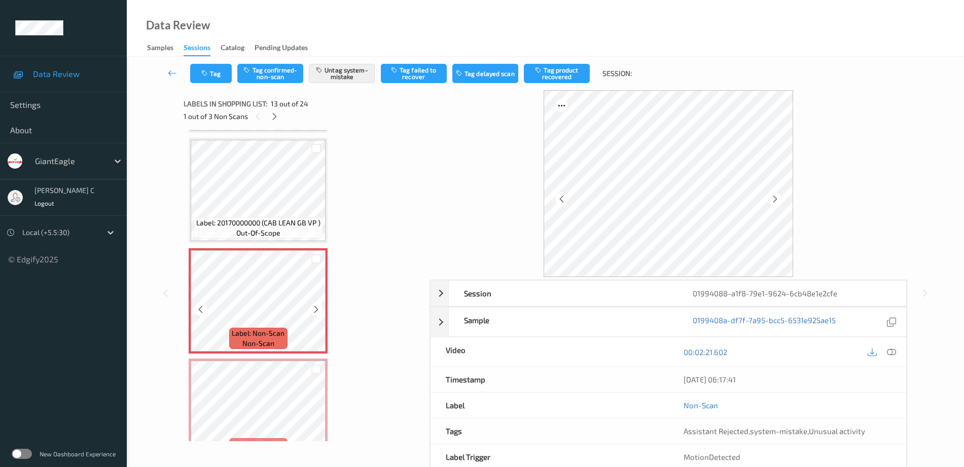
scroll to position [1284, 0]
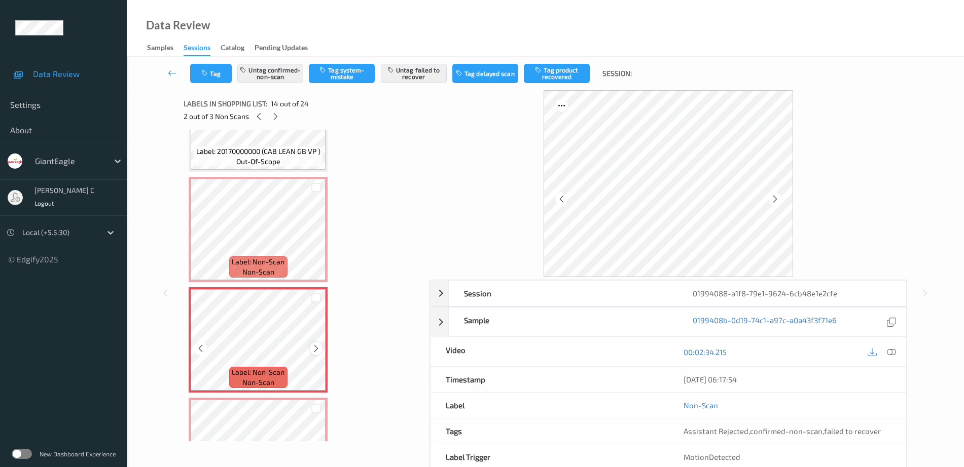
click at [320, 350] on icon at bounding box center [316, 348] width 9 height 9
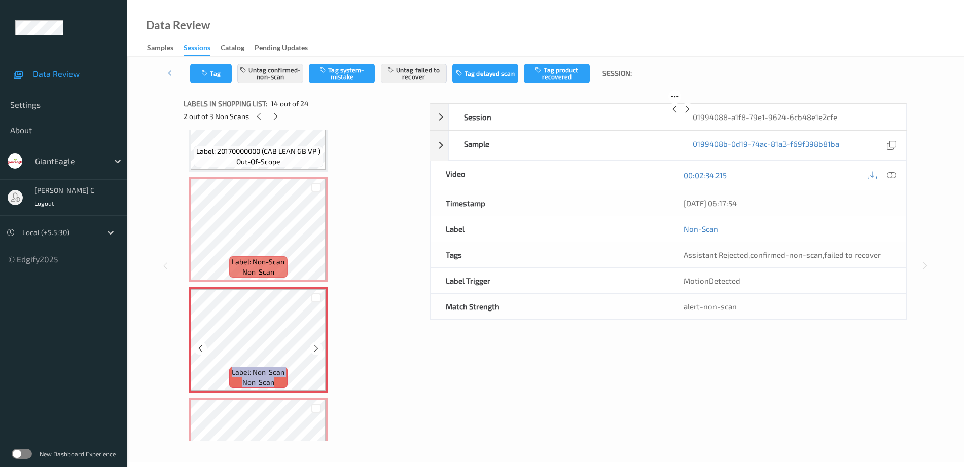
click at [320, 350] on icon at bounding box center [316, 348] width 9 height 9
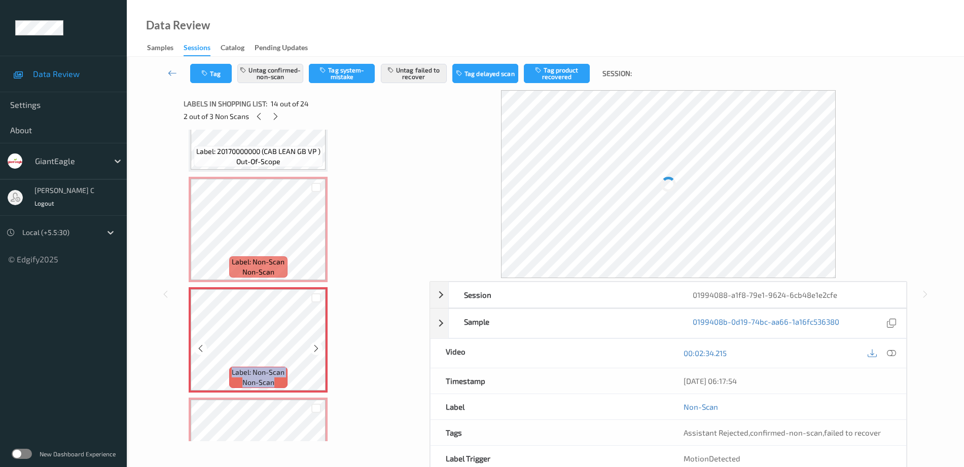
click at [320, 350] on icon at bounding box center [316, 348] width 9 height 9
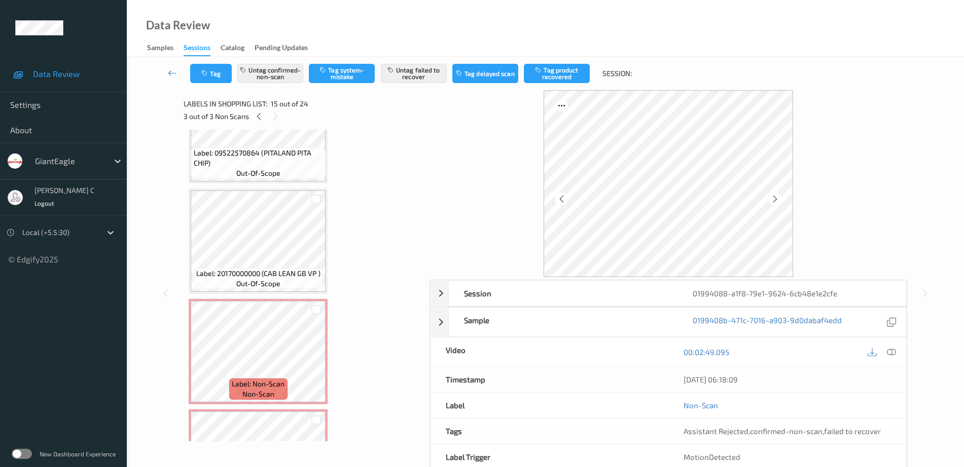
scroll to position [1094, 0]
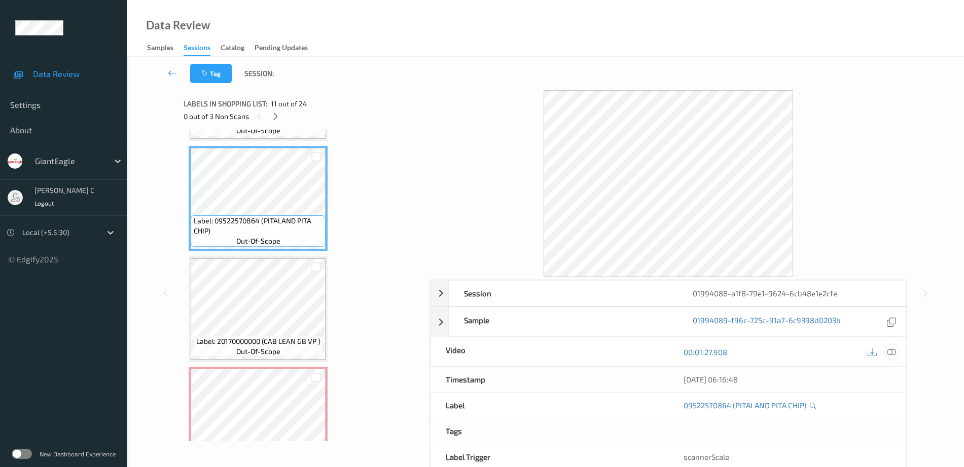
click at [888, 356] on icon at bounding box center [891, 352] width 9 height 9
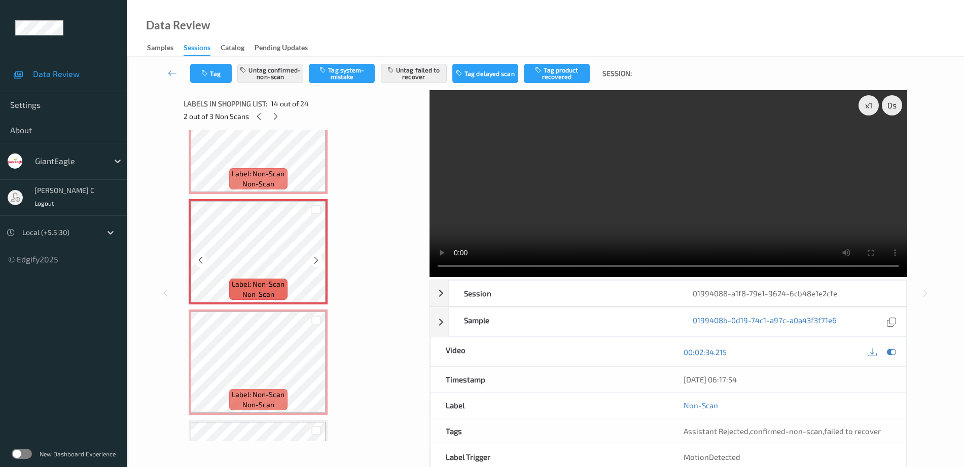
scroll to position [1411, 0]
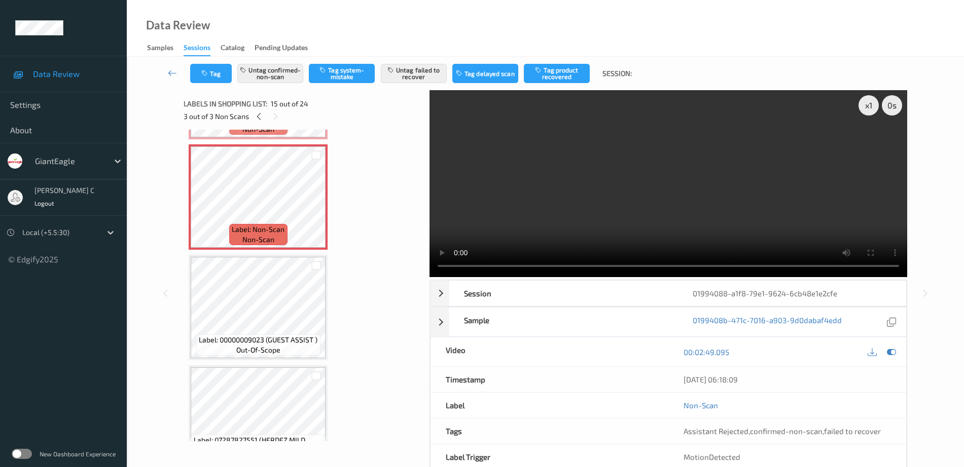
click at [280, 359] on div "Label: 00000009023 (GUEST ASSIST ) out-of-scope" at bounding box center [258, 307] width 139 height 105
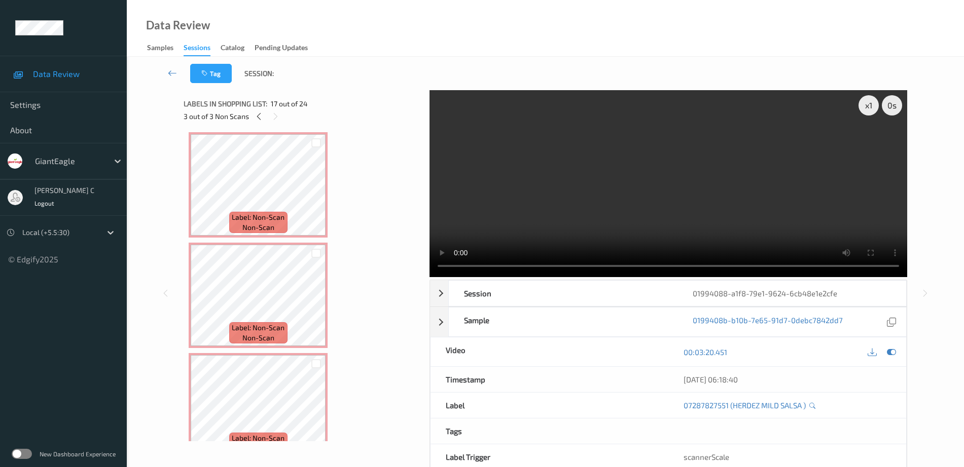
scroll to position [1221, 0]
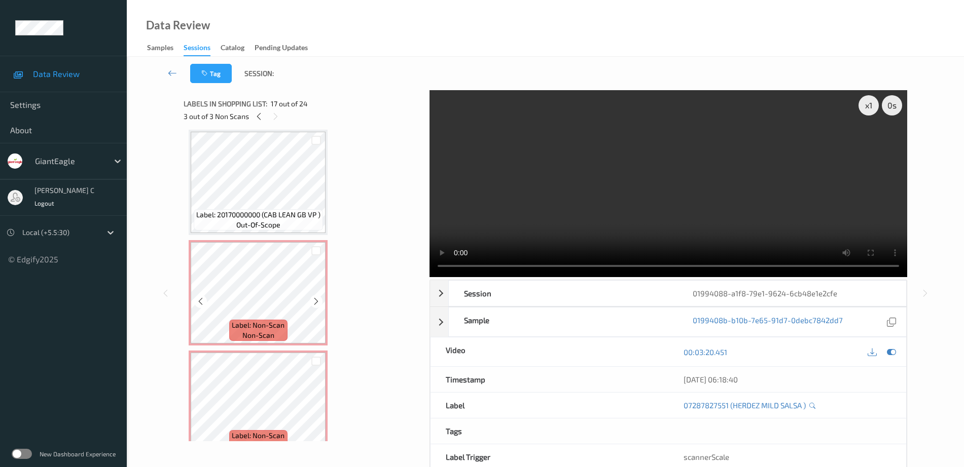
click at [275, 210] on span "Label: 20170000000 (CAB LEAN GB VP )" at bounding box center [258, 215] width 124 height 10
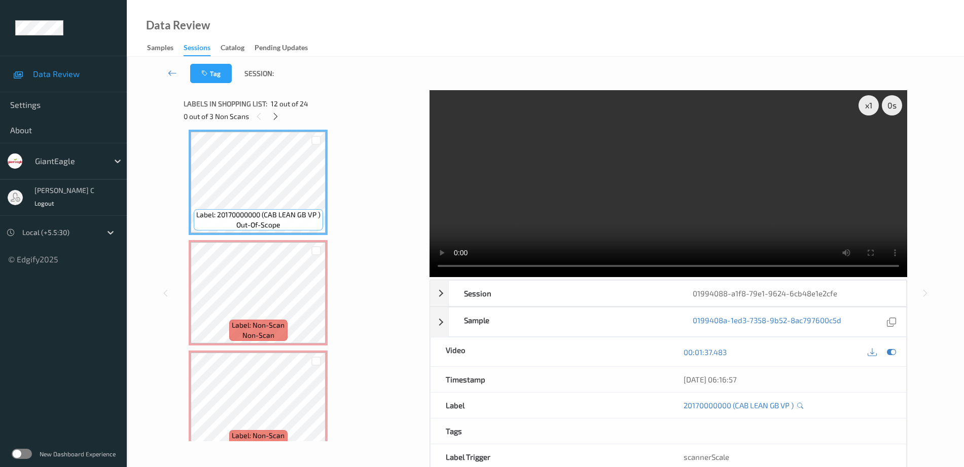
click at [266, 238] on div "Label: 04154841362 (OUTSHINE FRT BARS ) out-of-scope Label: 04154879245 (OUTSHI…" at bounding box center [303, 237] width 229 height 2647
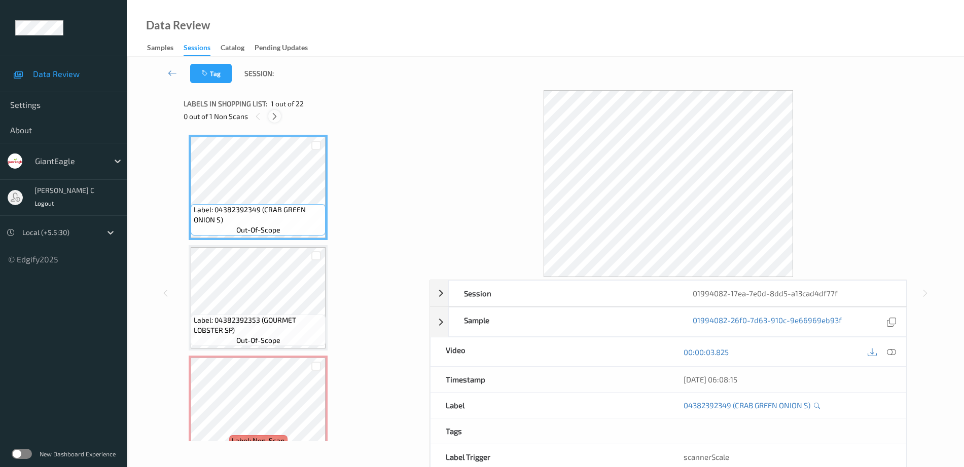
click at [275, 116] on icon at bounding box center [274, 116] width 9 height 9
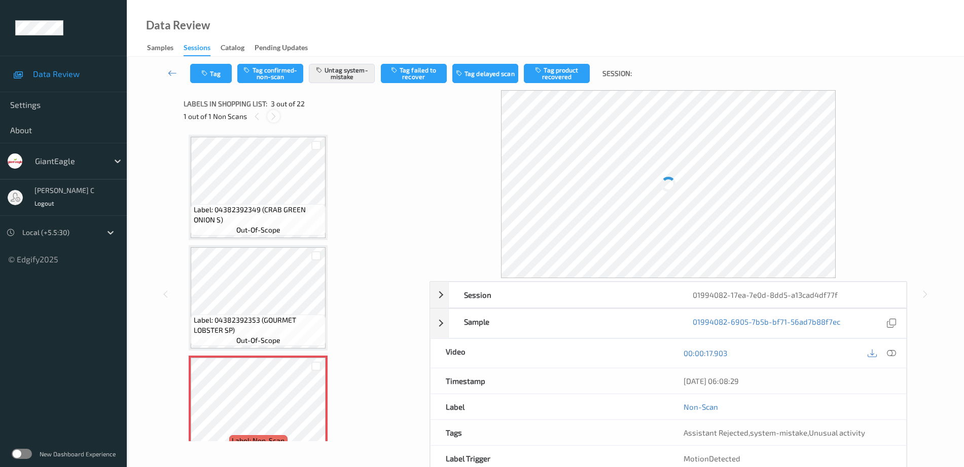
scroll to position [116, 0]
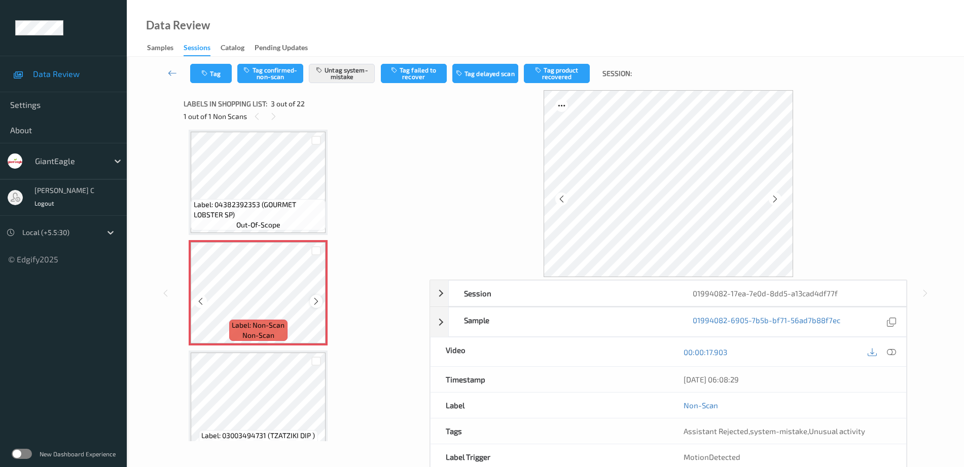
click at [313, 302] on icon at bounding box center [316, 301] width 9 height 9
click at [247, 210] on span "Label: 04382392353 (GOURMET LOBSTER SP)" at bounding box center [259, 210] width 130 height 20
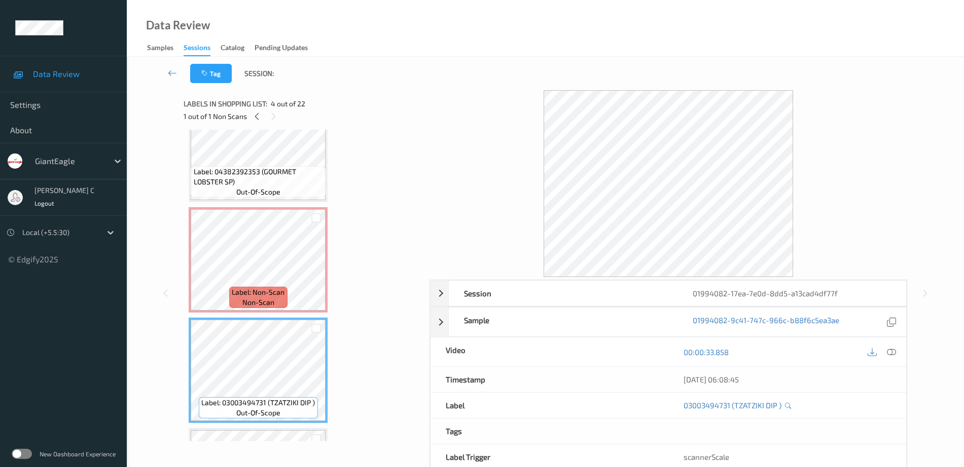
scroll to position [127, 0]
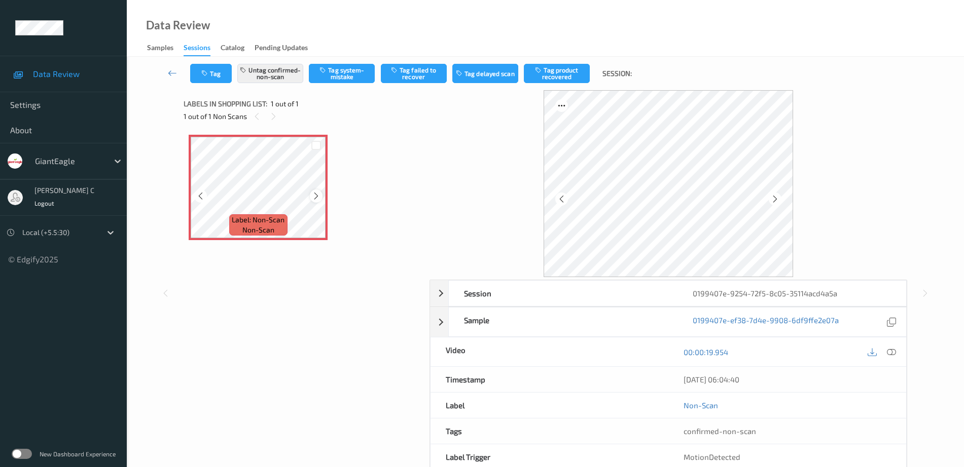
click at [317, 196] on icon at bounding box center [316, 196] width 9 height 9
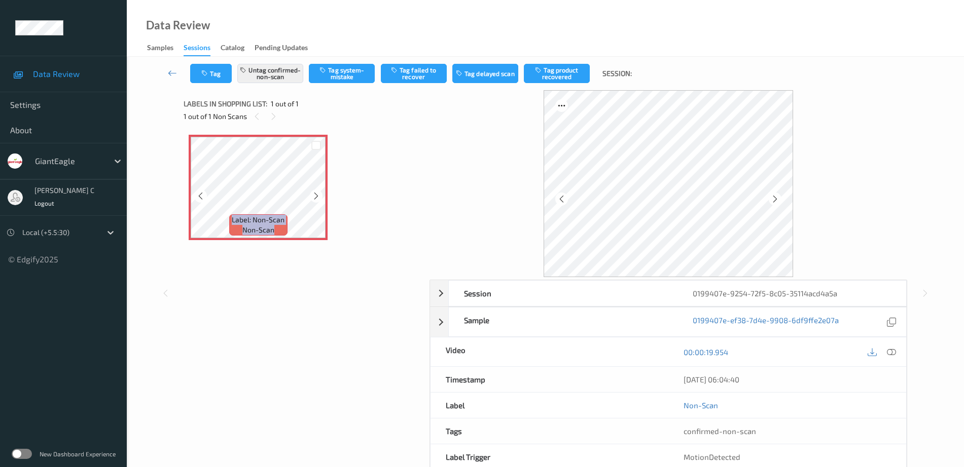
click at [317, 196] on icon at bounding box center [316, 196] width 9 height 9
click at [885, 355] on div at bounding box center [881, 352] width 33 height 14
click at [890, 346] on div at bounding box center [892, 352] width 14 height 14
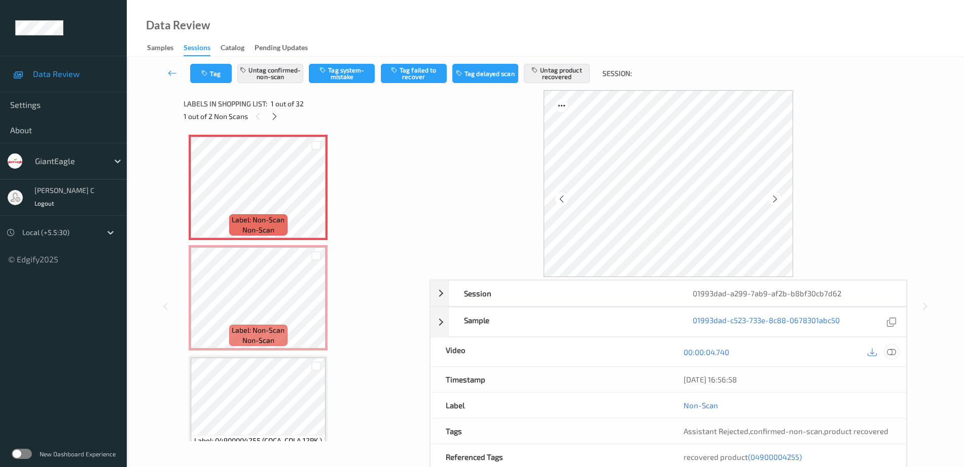
click at [887, 351] on icon at bounding box center [891, 352] width 9 height 9
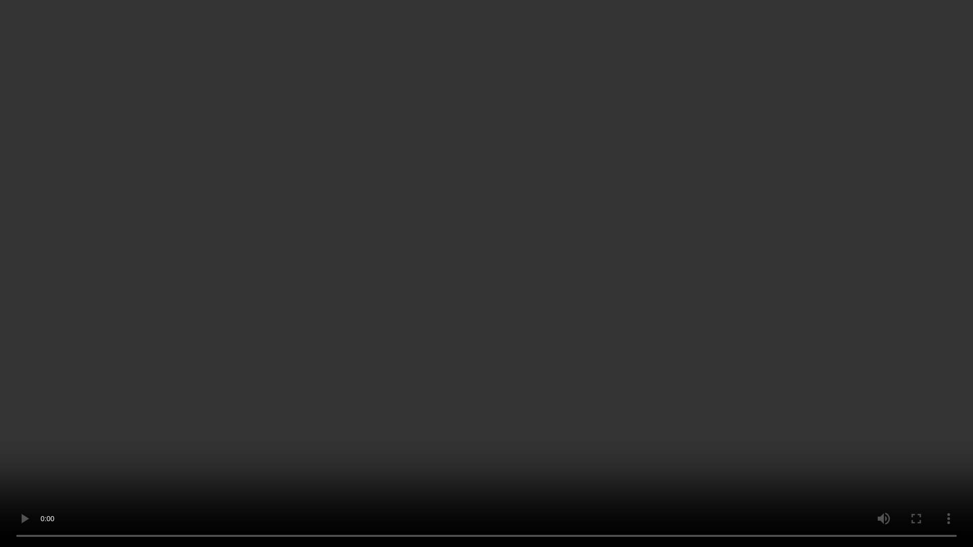
click at [1, 467] on video at bounding box center [486, 273] width 973 height 547
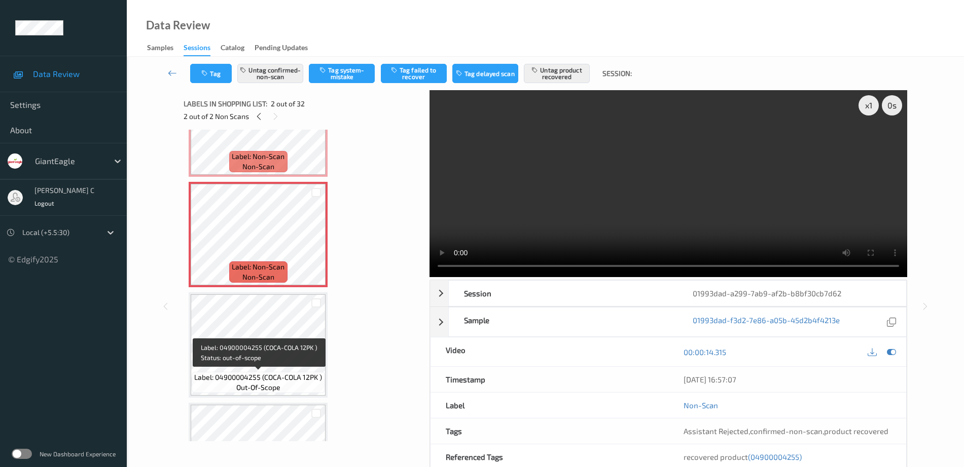
click at [247, 385] on span "out-of-scope" at bounding box center [258, 388] width 44 height 10
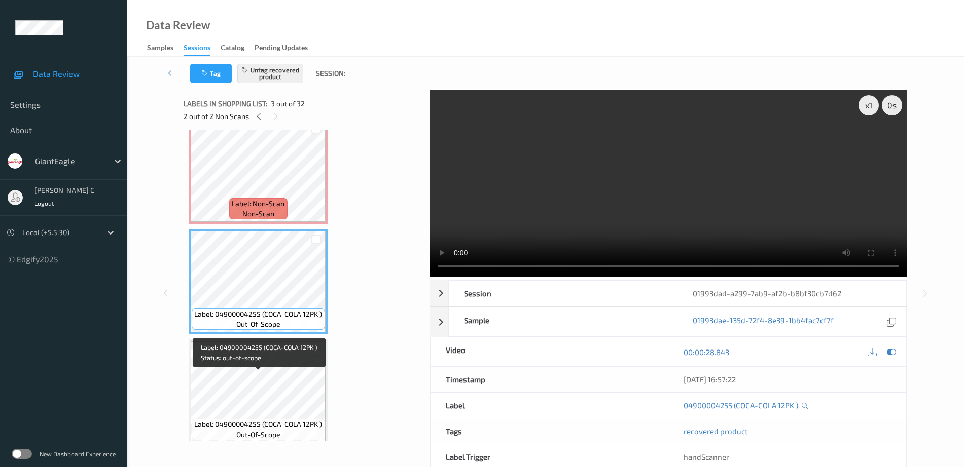
click at [247, 420] on span "Label: 04900004255 (COCA-COLA 12PK )" at bounding box center [258, 425] width 128 height 10
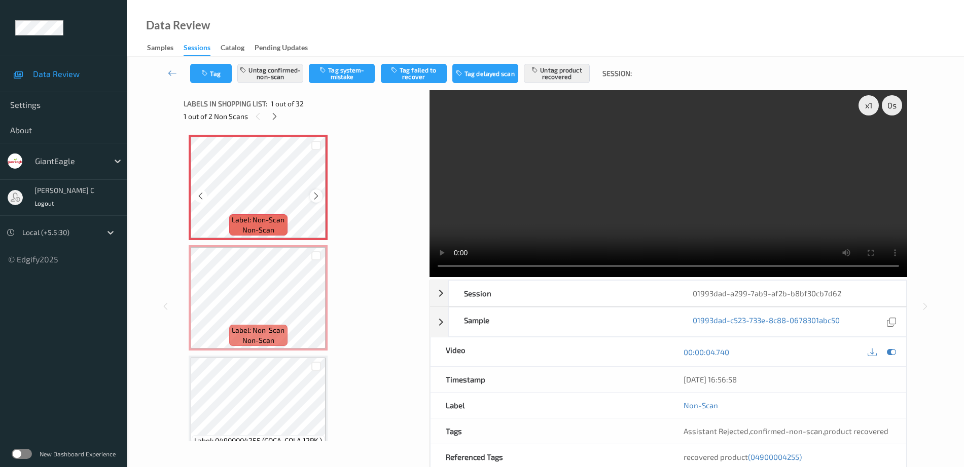
click at [314, 195] on icon at bounding box center [316, 196] width 9 height 9
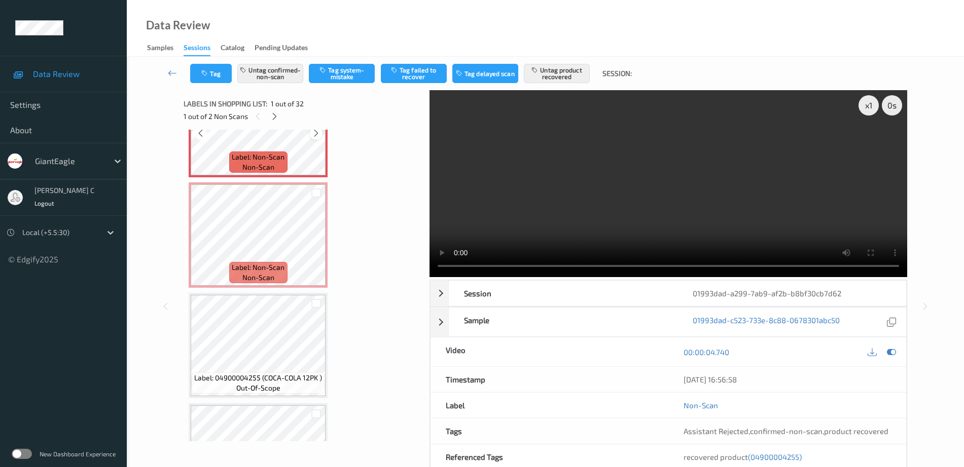
scroll to position [63, 0]
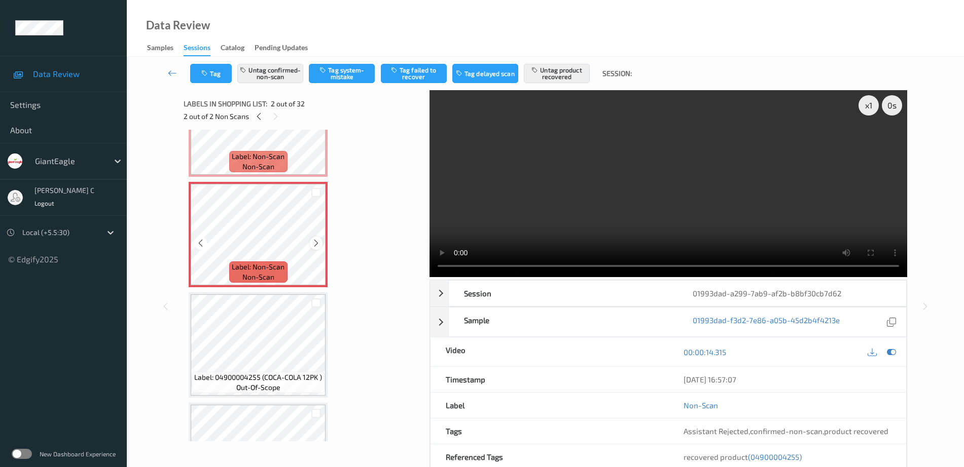
click at [315, 243] on icon at bounding box center [316, 243] width 9 height 9
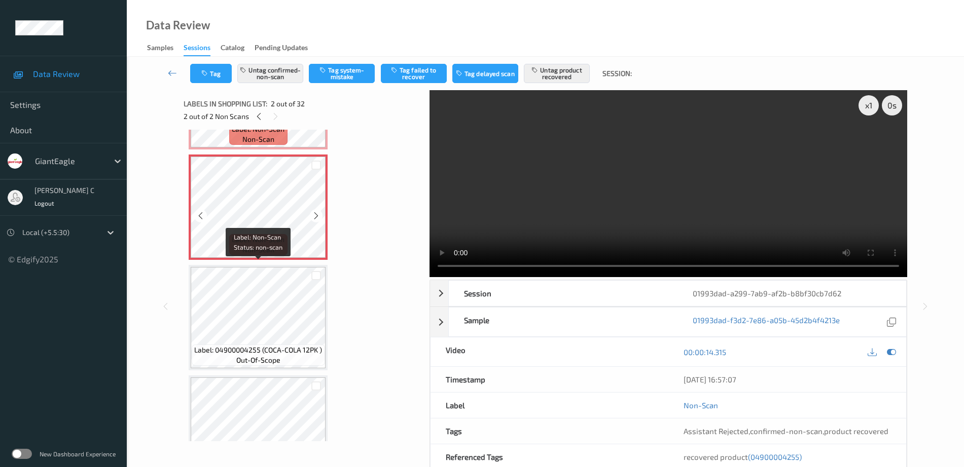
scroll to position [127, 0]
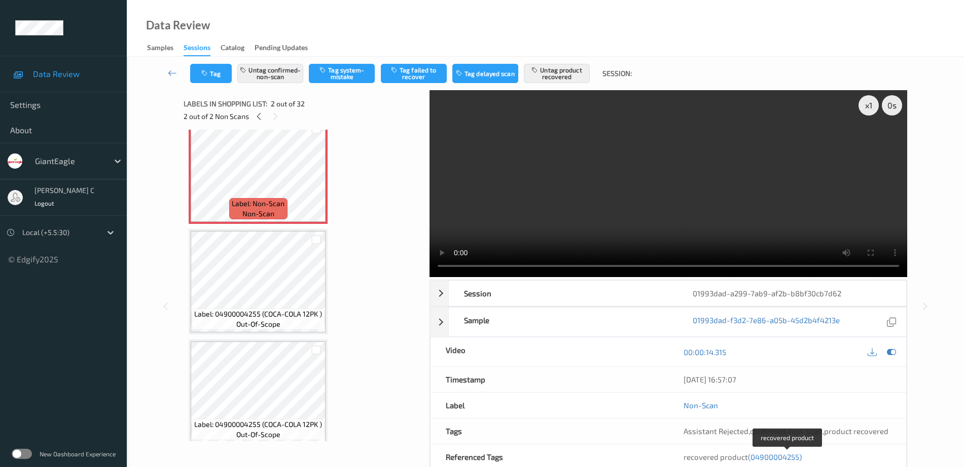
click at [765, 460] on span "(04900004255)" at bounding box center [775, 457] width 54 height 9
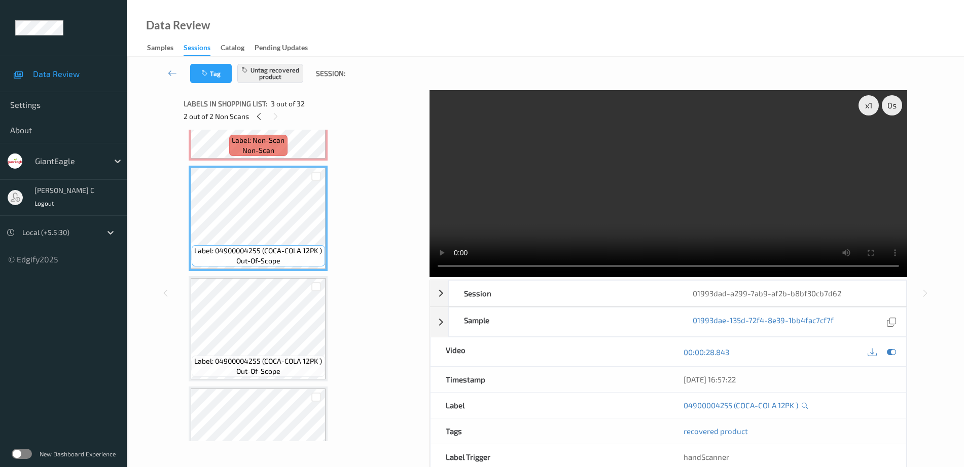
scroll to position [0, 0]
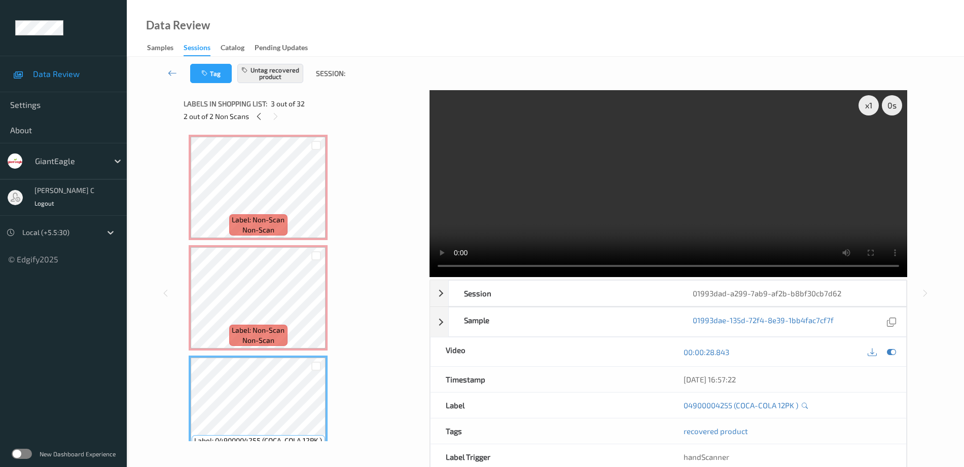
click at [252, 235] on div "Label: Non-Scan non-scan" at bounding box center [258, 224] width 58 height 21
